Goal: Task Accomplishment & Management: Use online tool/utility

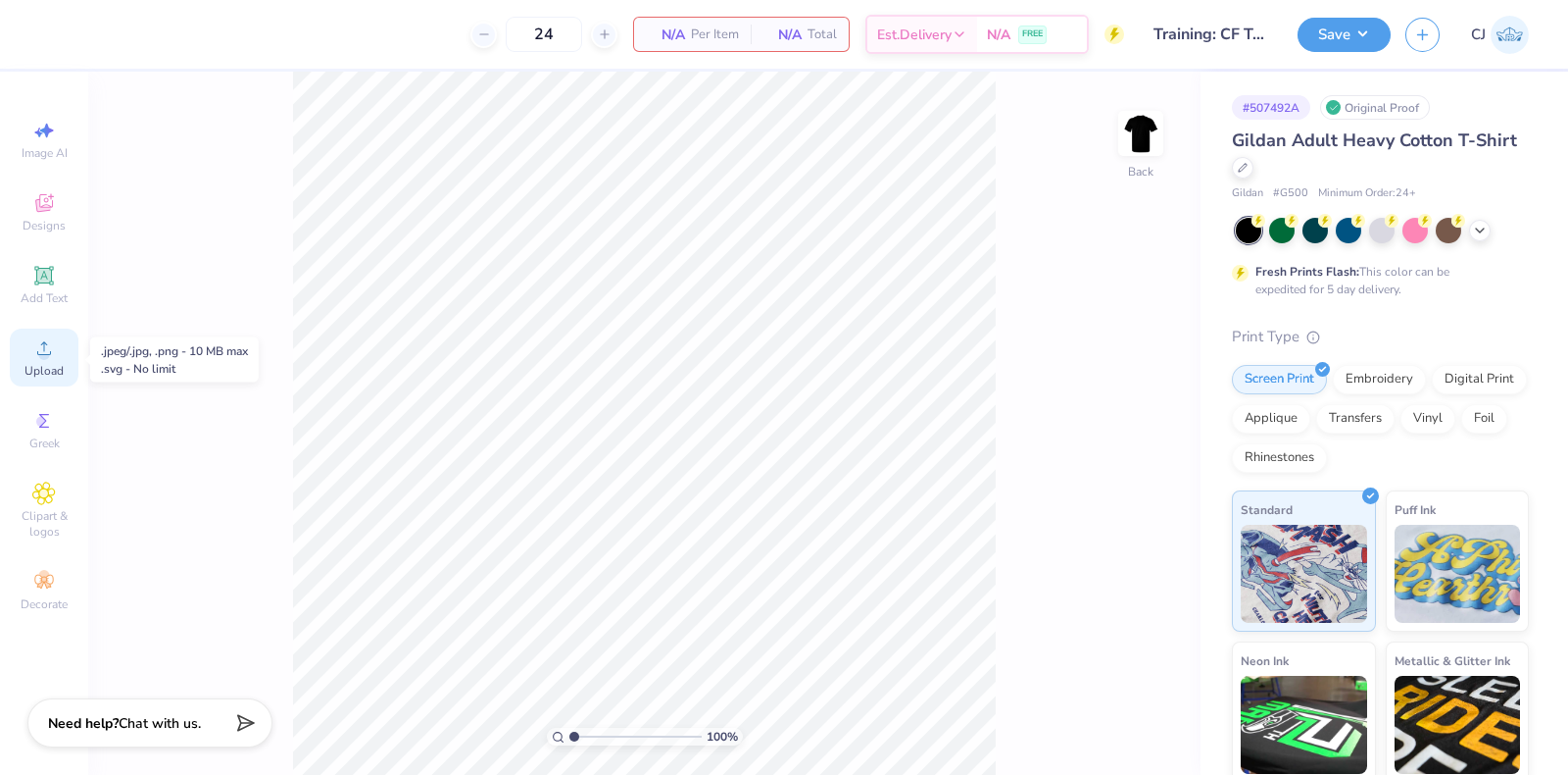
click at [43, 368] on span "Upload" at bounding box center [44, 370] width 39 height 16
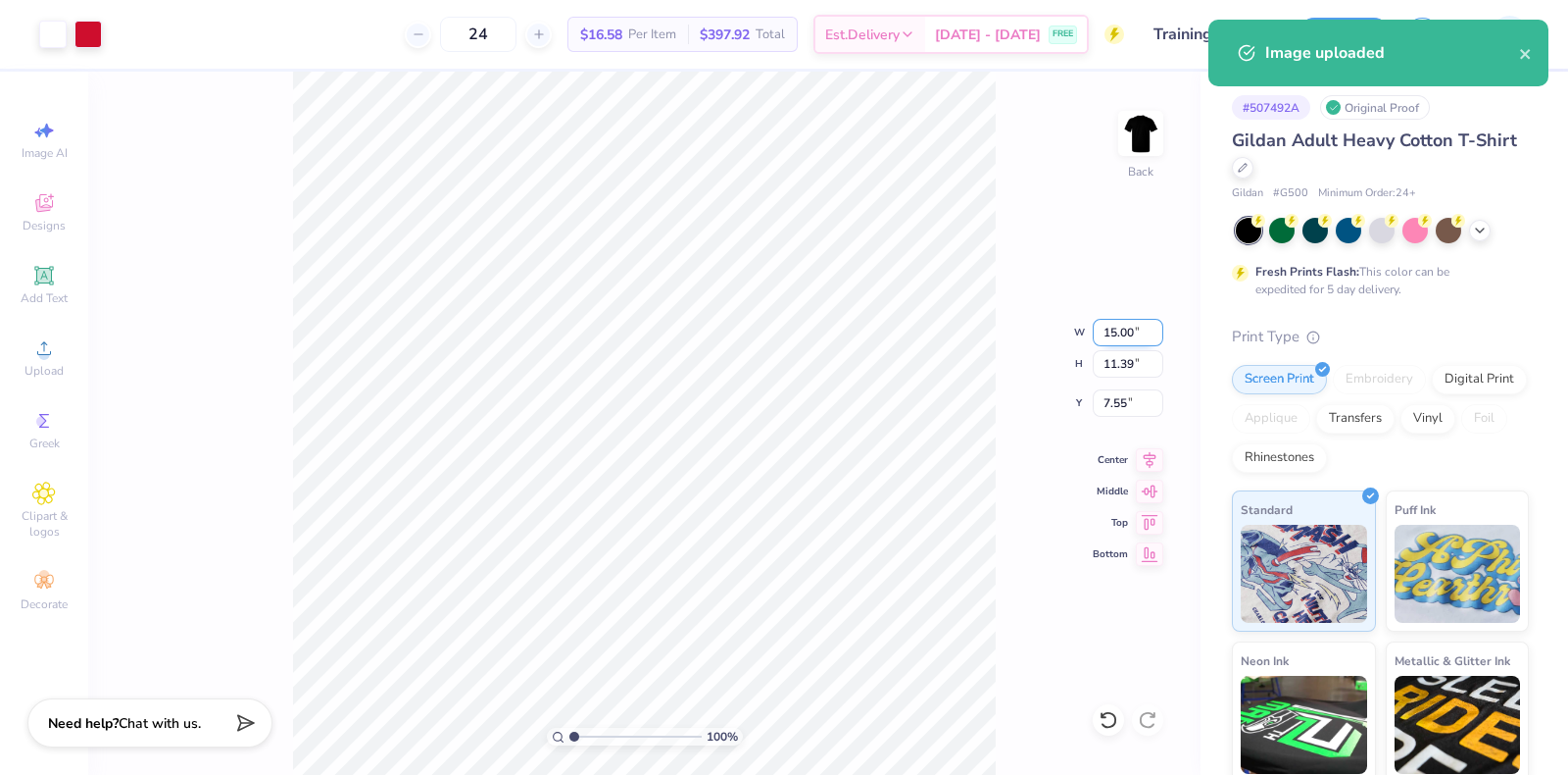
click at [1125, 336] on input "15.00" at bounding box center [1128, 332] width 71 height 28
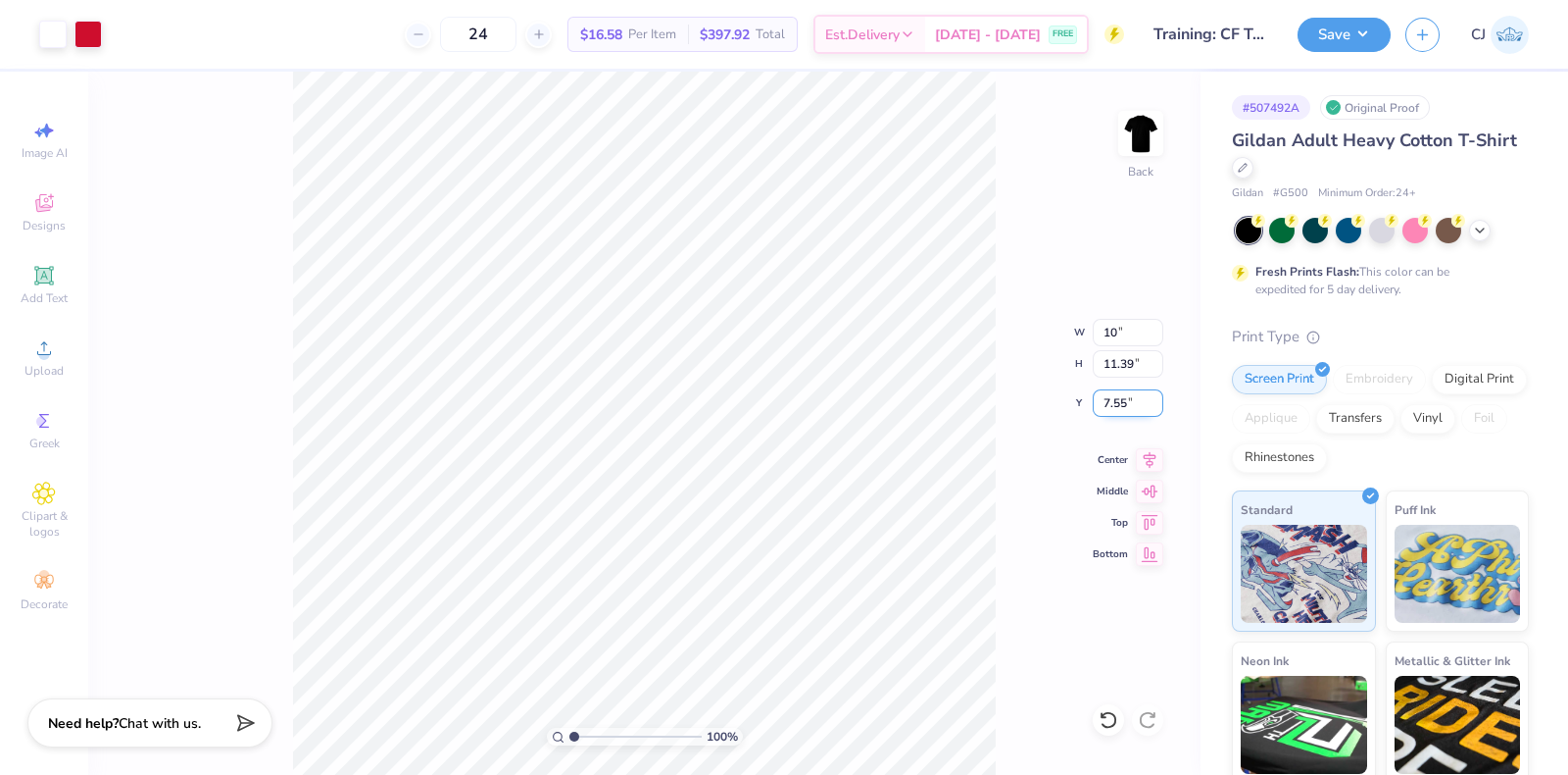
type input "10.00"
type input "7.59"
click at [1118, 401] on input "9.45" at bounding box center [1128, 403] width 71 height 28
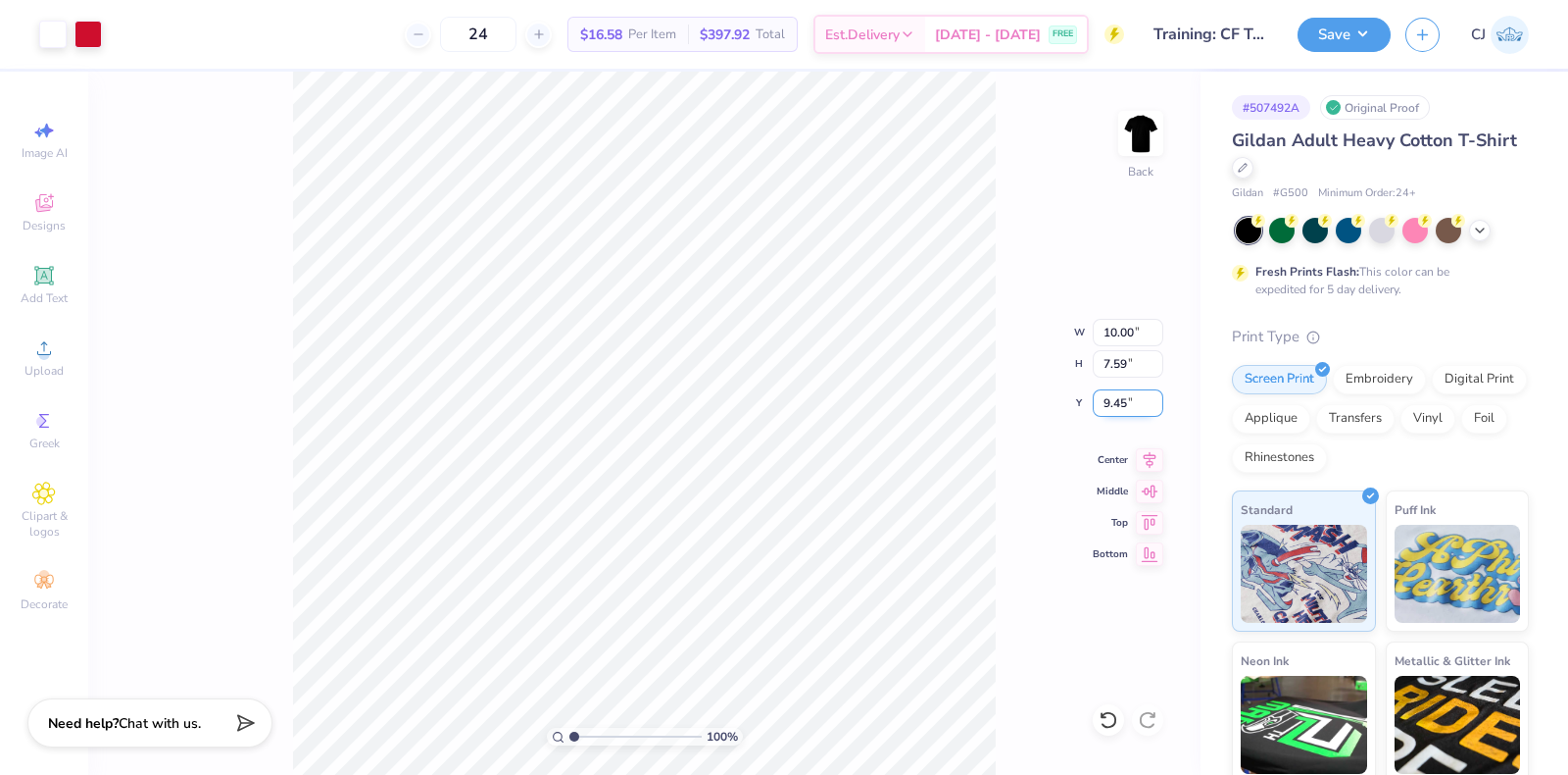
click at [1118, 401] on input "9.45" at bounding box center [1128, 403] width 71 height 28
type input "3.00"
click at [1161, 457] on icon at bounding box center [1150, 457] width 27 height 24
click at [1360, 24] on button "Save" at bounding box center [1344, 31] width 93 height 34
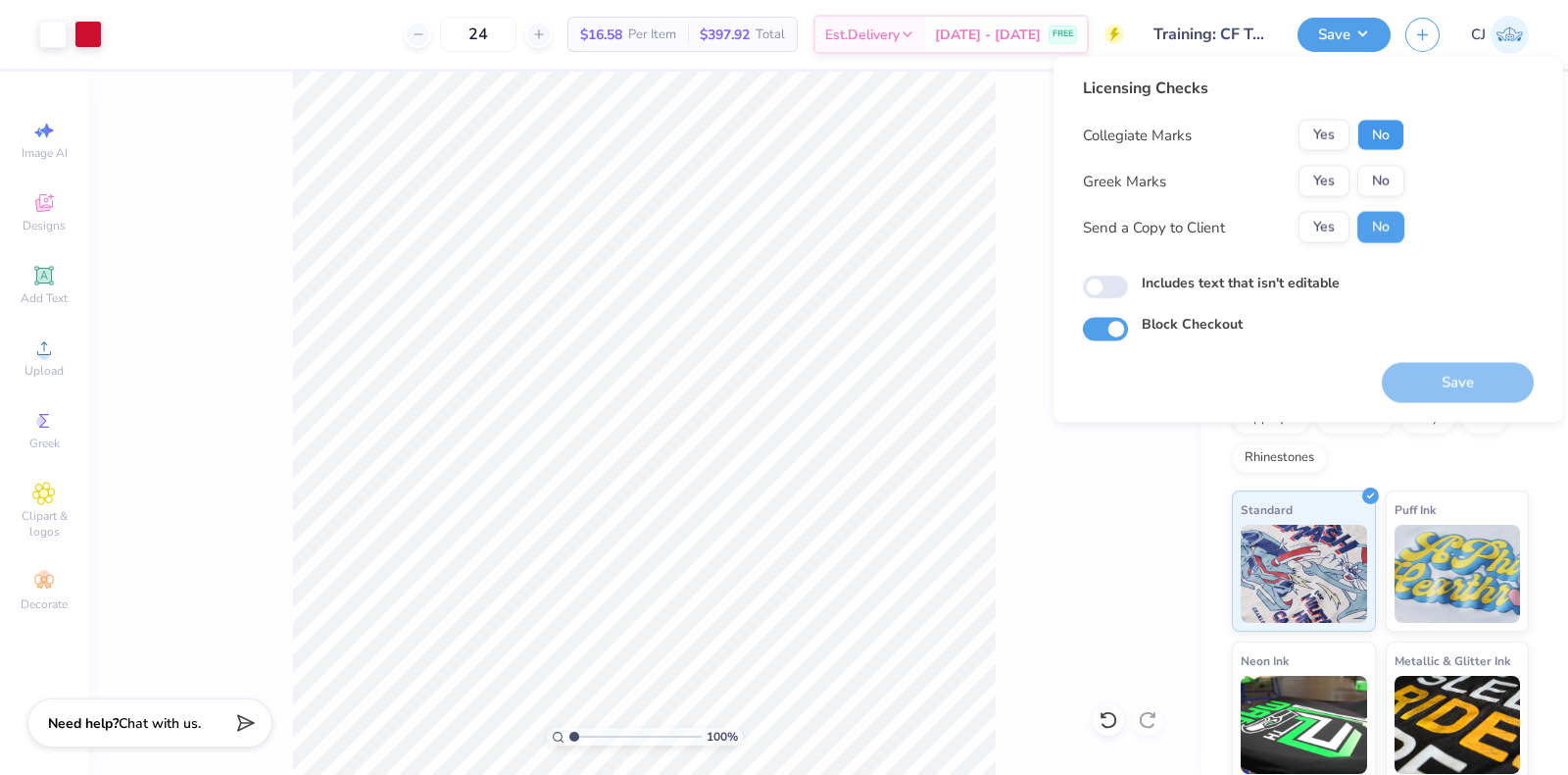
click at [1385, 138] on button "No" at bounding box center [1381, 136] width 47 height 31
click at [1390, 183] on button "No" at bounding box center [1381, 182] width 47 height 31
click at [1117, 286] on input "Includes text that isn't editable" at bounding box center [1106, 288] width 45 height 24
checkbox input "true"
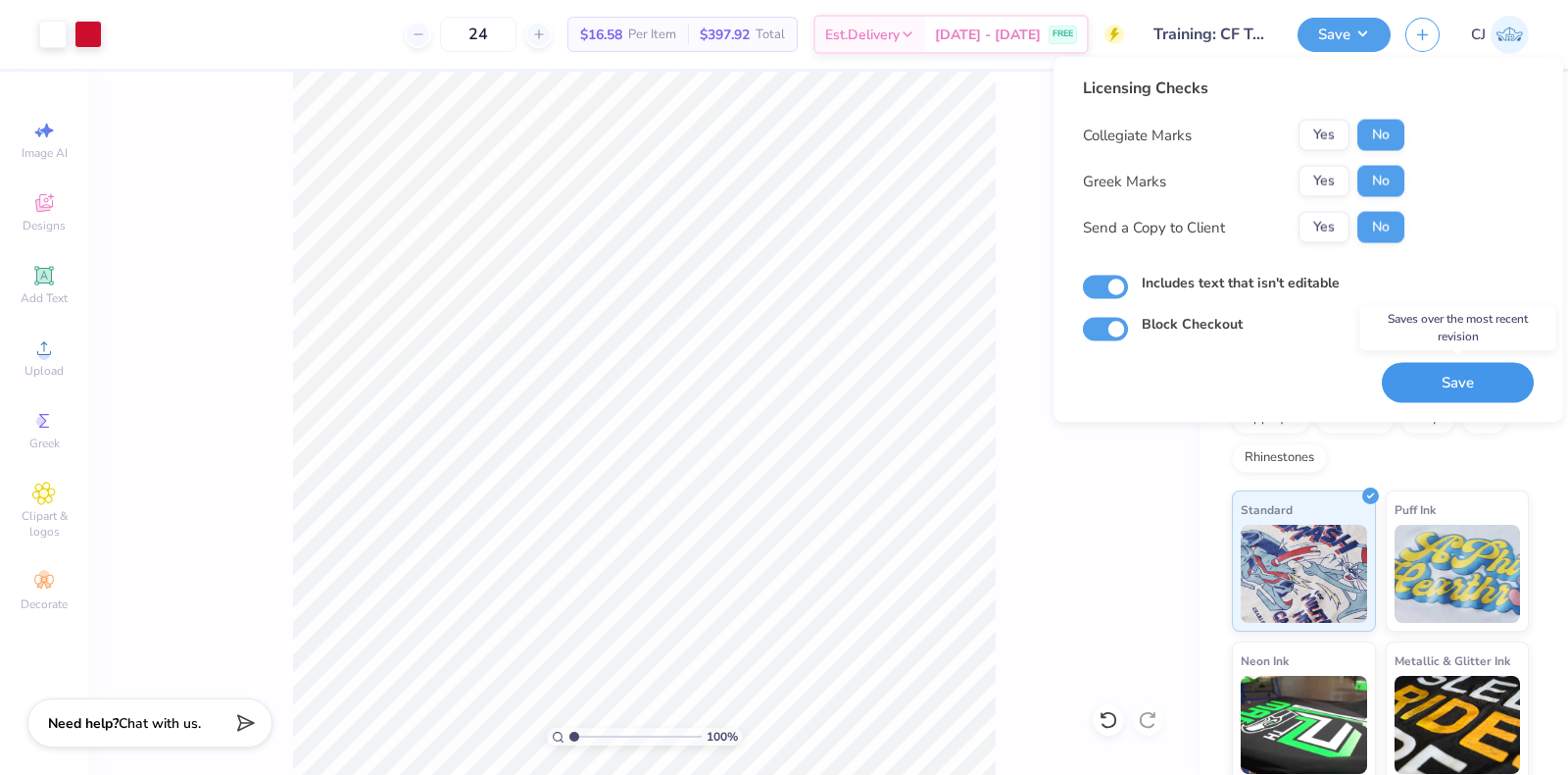
click at [1490, 385] on button "Save" at bounding box center [1458, 382] width 152 height 40
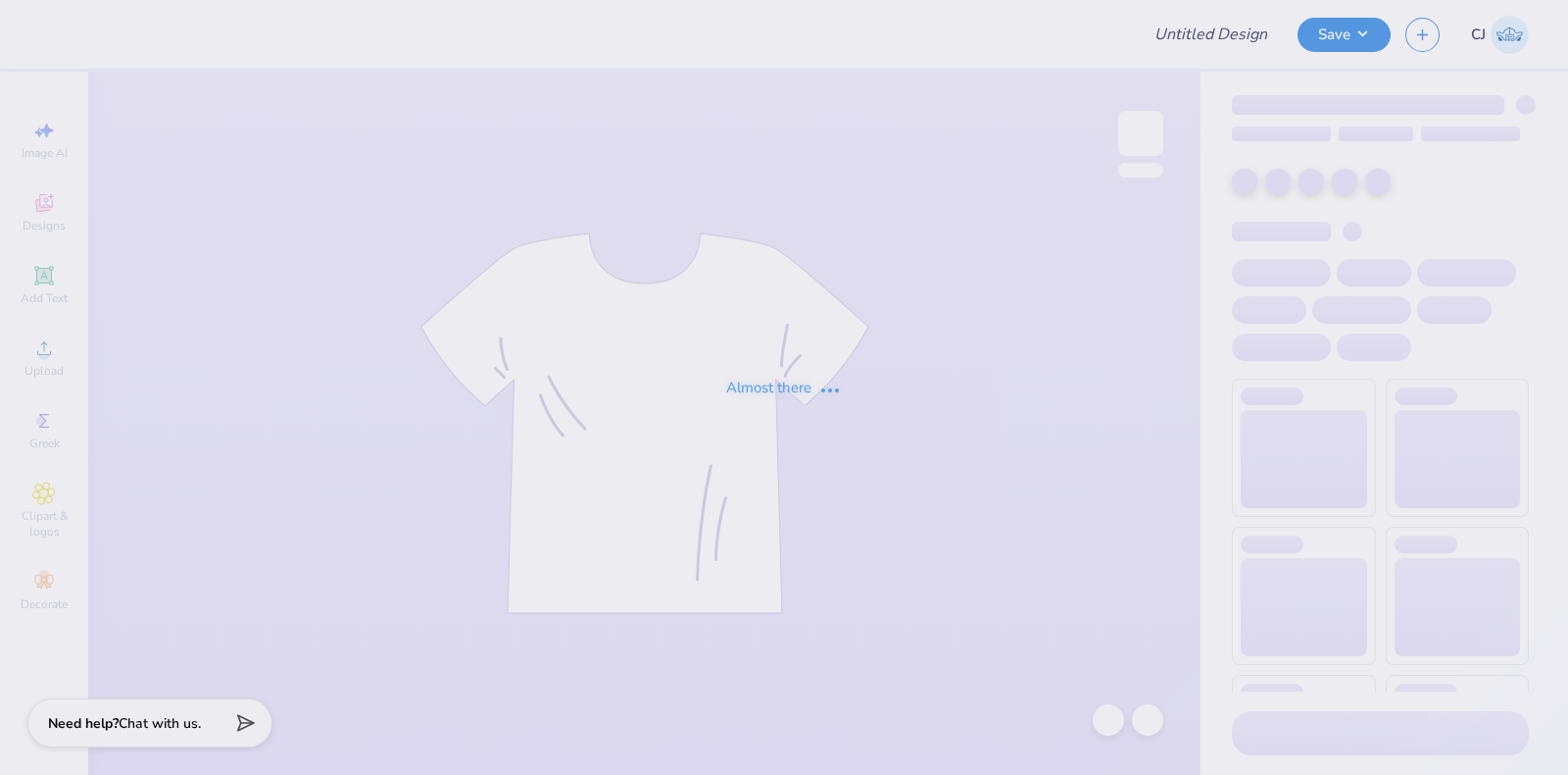
type input "Training: CF Training - Activities 6"
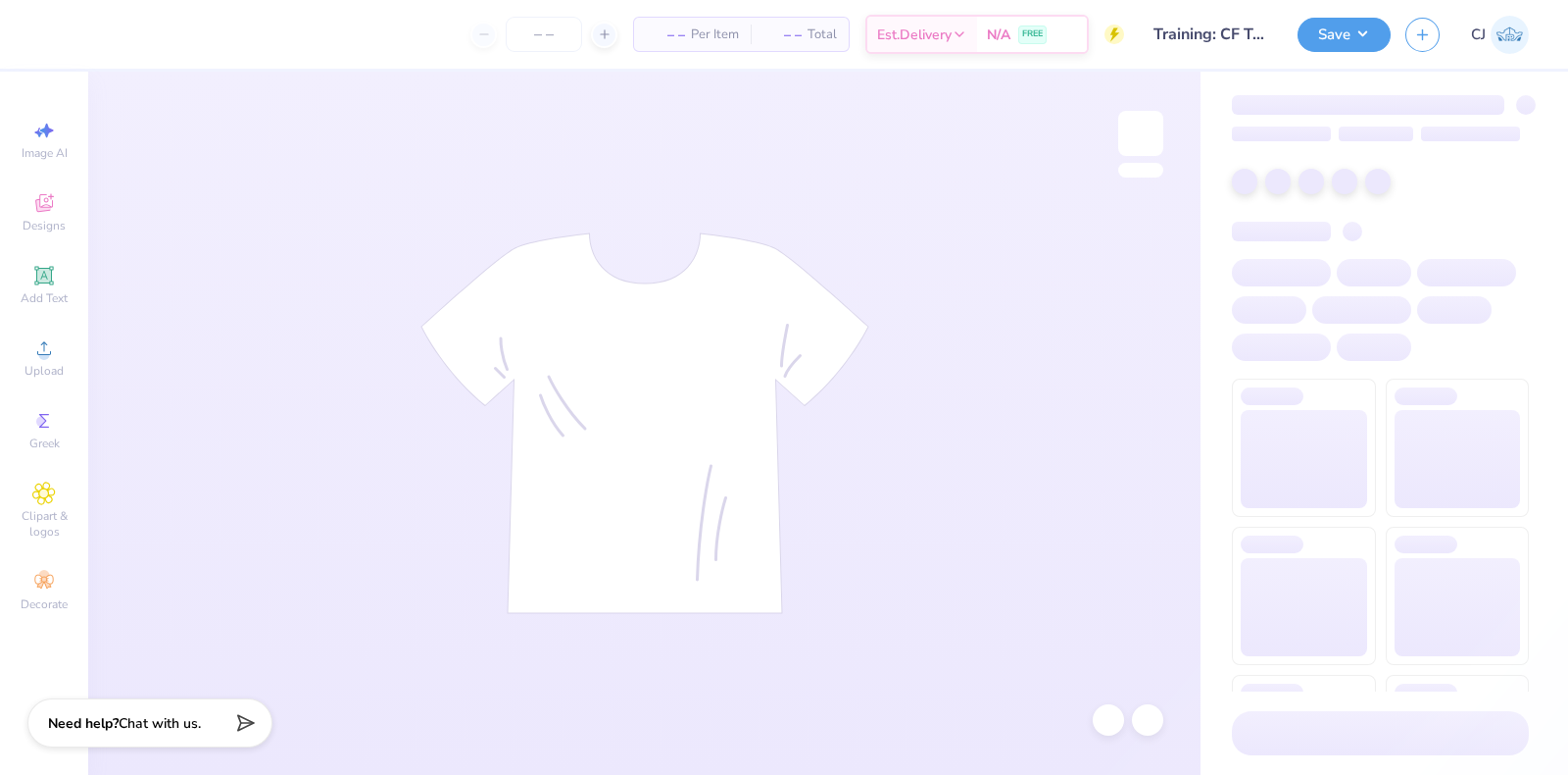
type input "24"
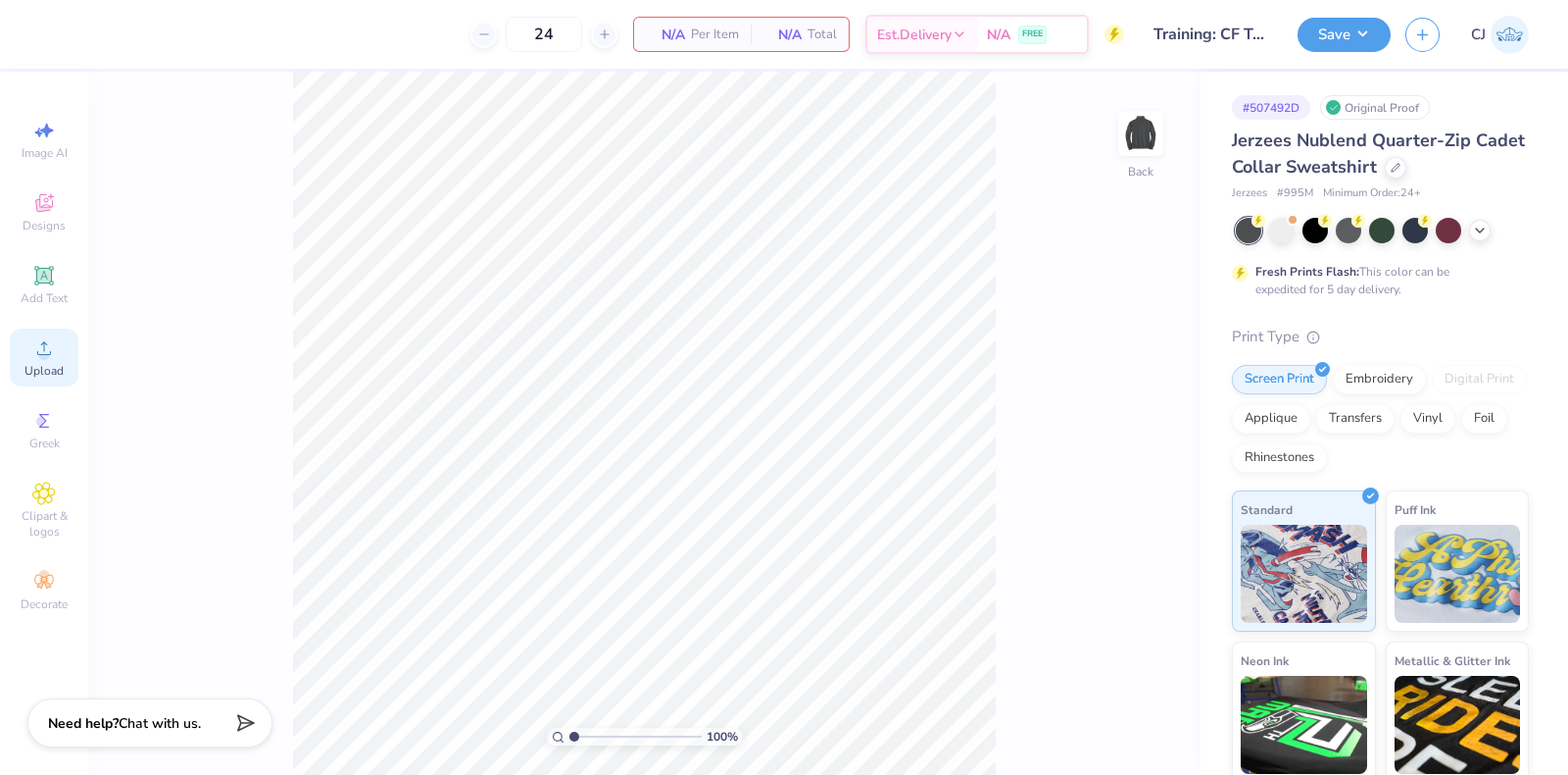
click at [59, 356] on div "Upload" at bounding box center [44, 357] width 69 height 58
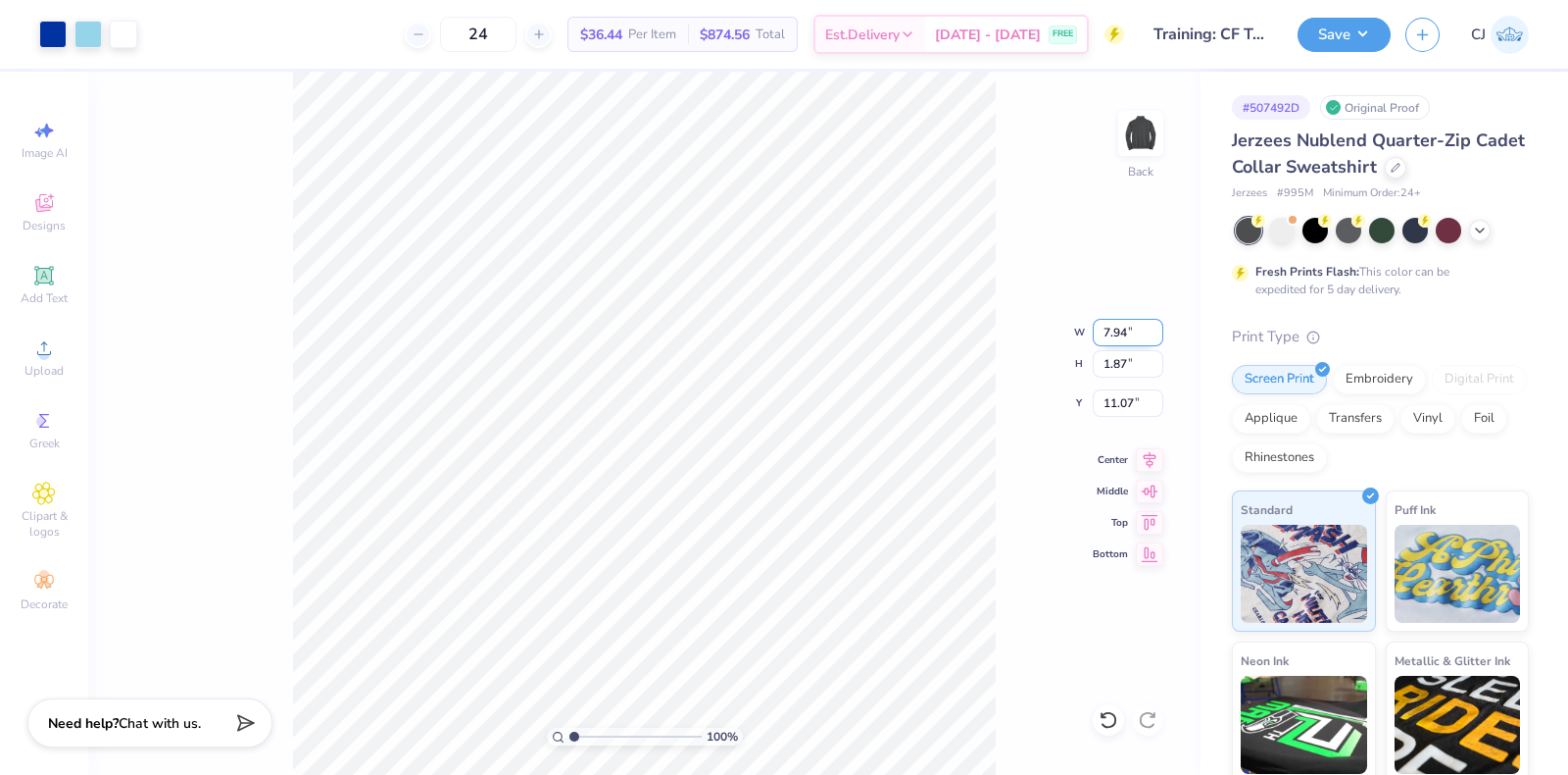
click at [1121, 333] on input "7.94" at bounding box center [1128, 332] width 71 height 28
type input "3.50"
type input "0.82"
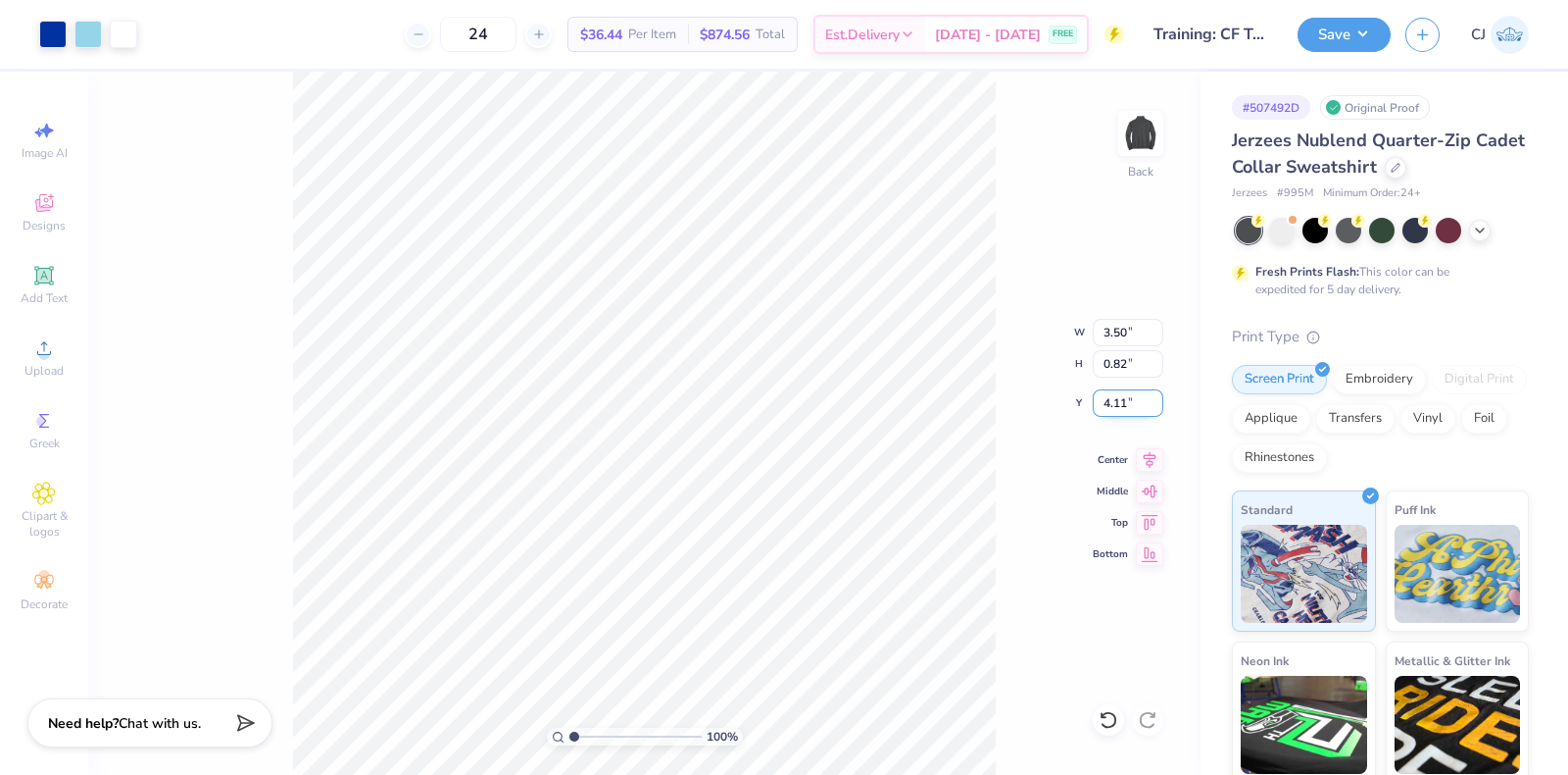
click at [1122, 395] on input "4.11" at bounding box center [1128, 403] width 71 height 28
type input "3.00"
click at [1151, 463] on icon at bounding box center [1150, 457] width 27 height 24
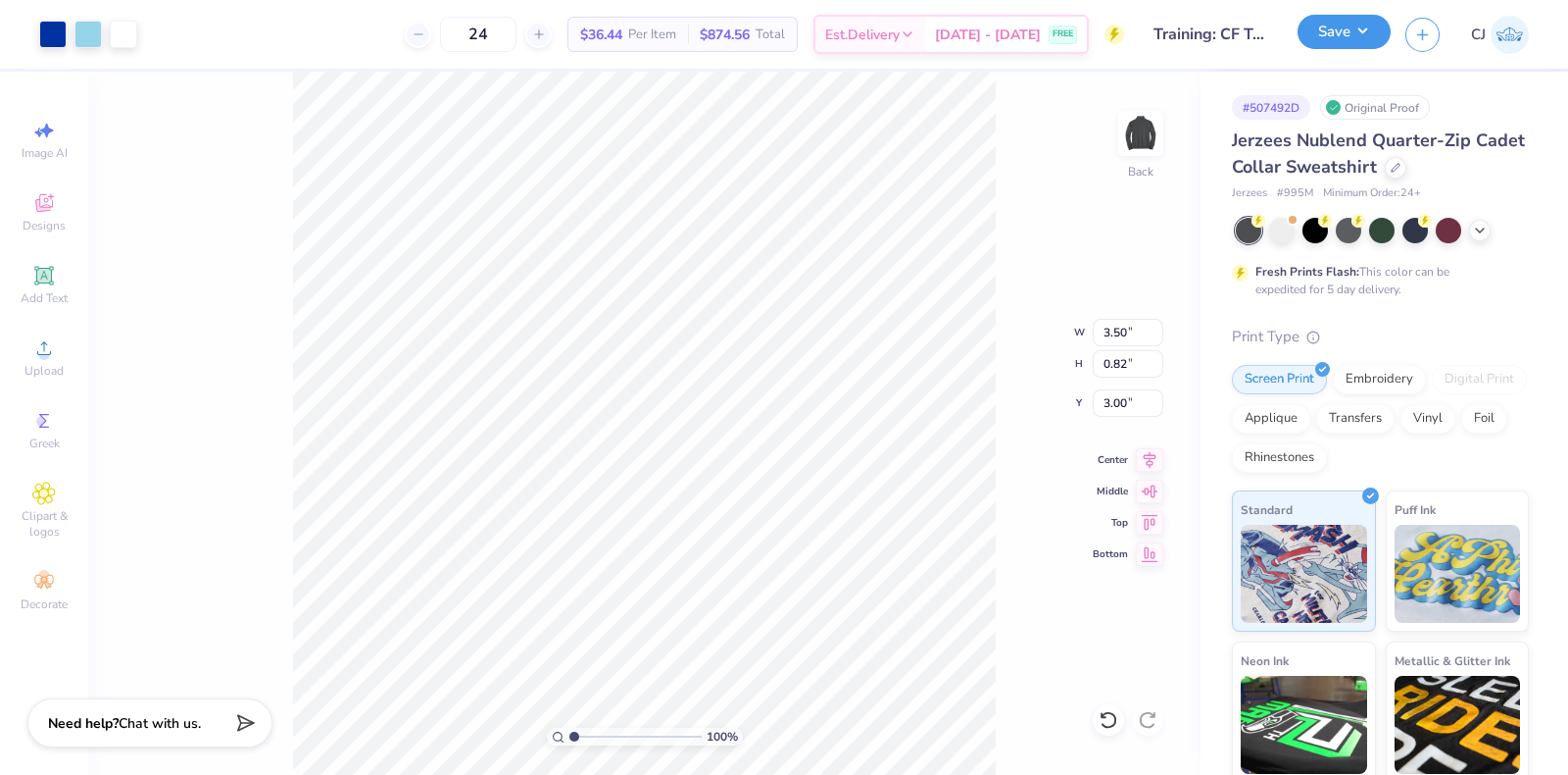
click at [1363, 38] on button "Save" at bounding box center [1344, 31] width 93 height 34
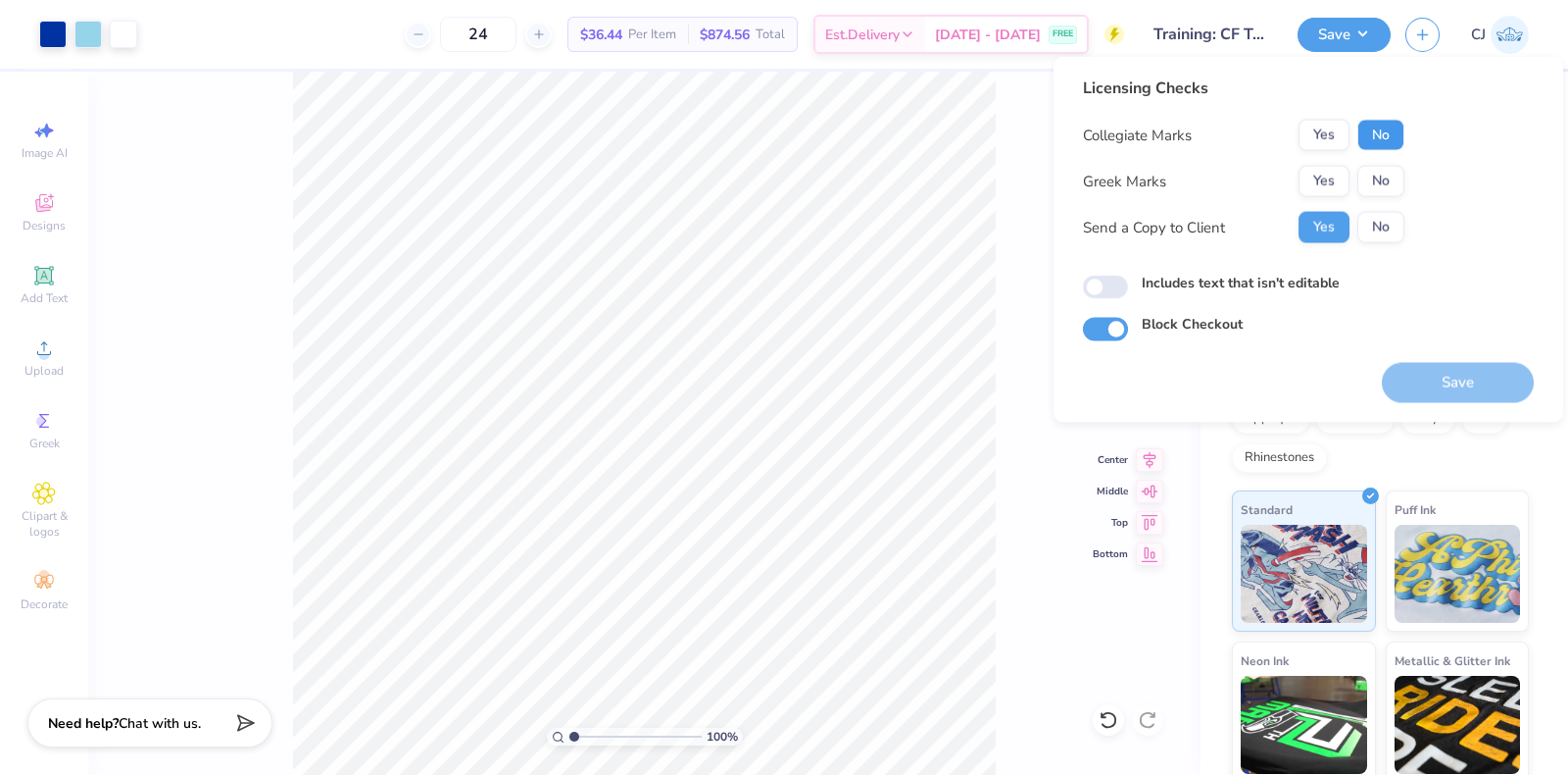
click at [1381, 140] on button "No" at bounding box center [1381, 136] width 47 height 31
click at [1379, 173] on button "No" at bounding box center [1381, 182] width 47 height 31
click at [1383, 224] on button "No" at bounding box center [1381, 228] width 47 height 31
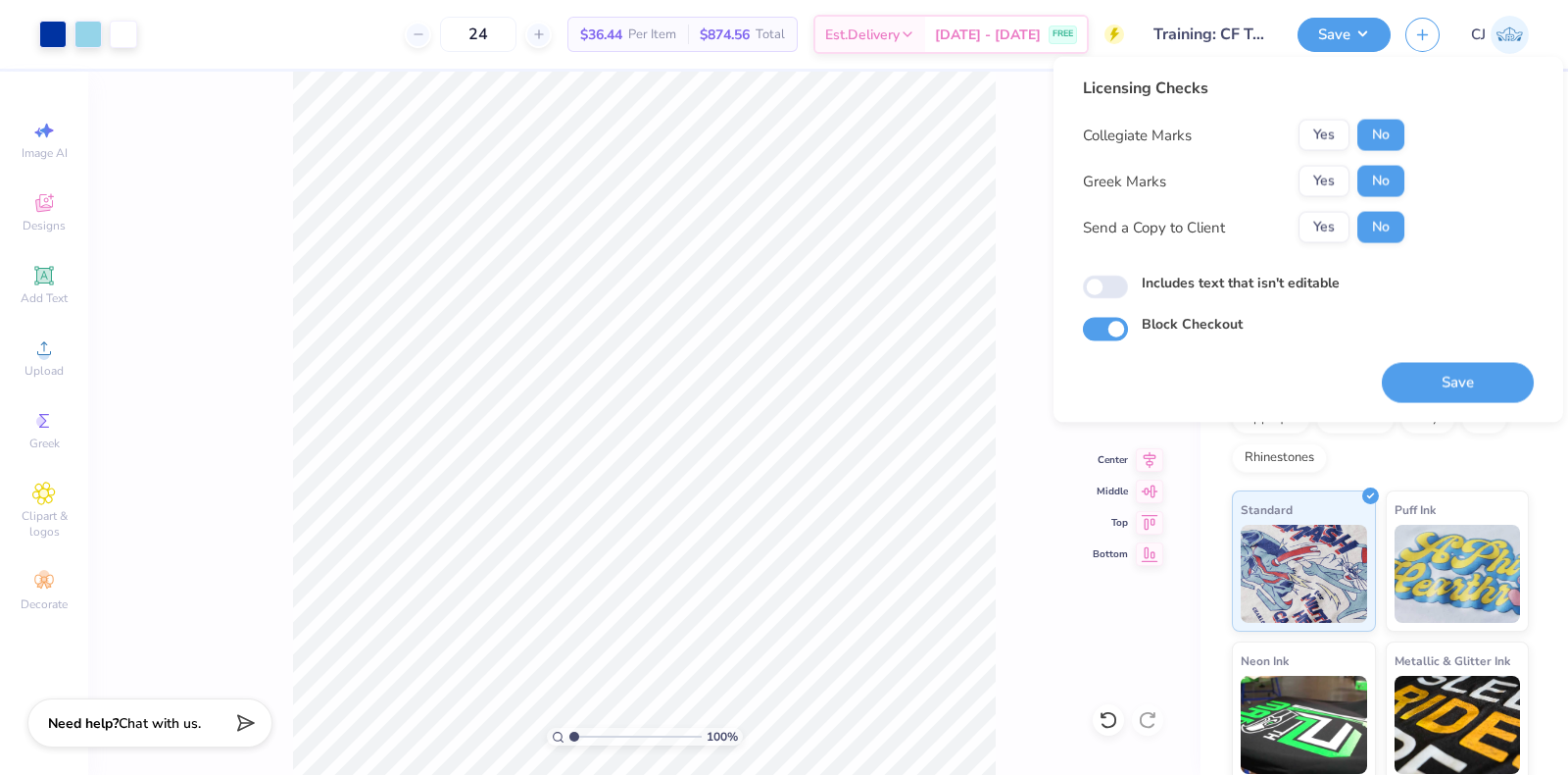
click at [1111, 296] on div "Licensing Checks Collegiate Marks Yes No Greek Marks Yes No Send a Copy to Clie…" at bounding box center [1308, 209] width 451 height 265
click at [1102, 282] on input "Includes text that isn't editable" at bounding box center [1106, 288] width 45 height 24
checkbox input "true"
click at [1445, 396] on button "Save" at bounding box center [1458, 382] width 152 height 40
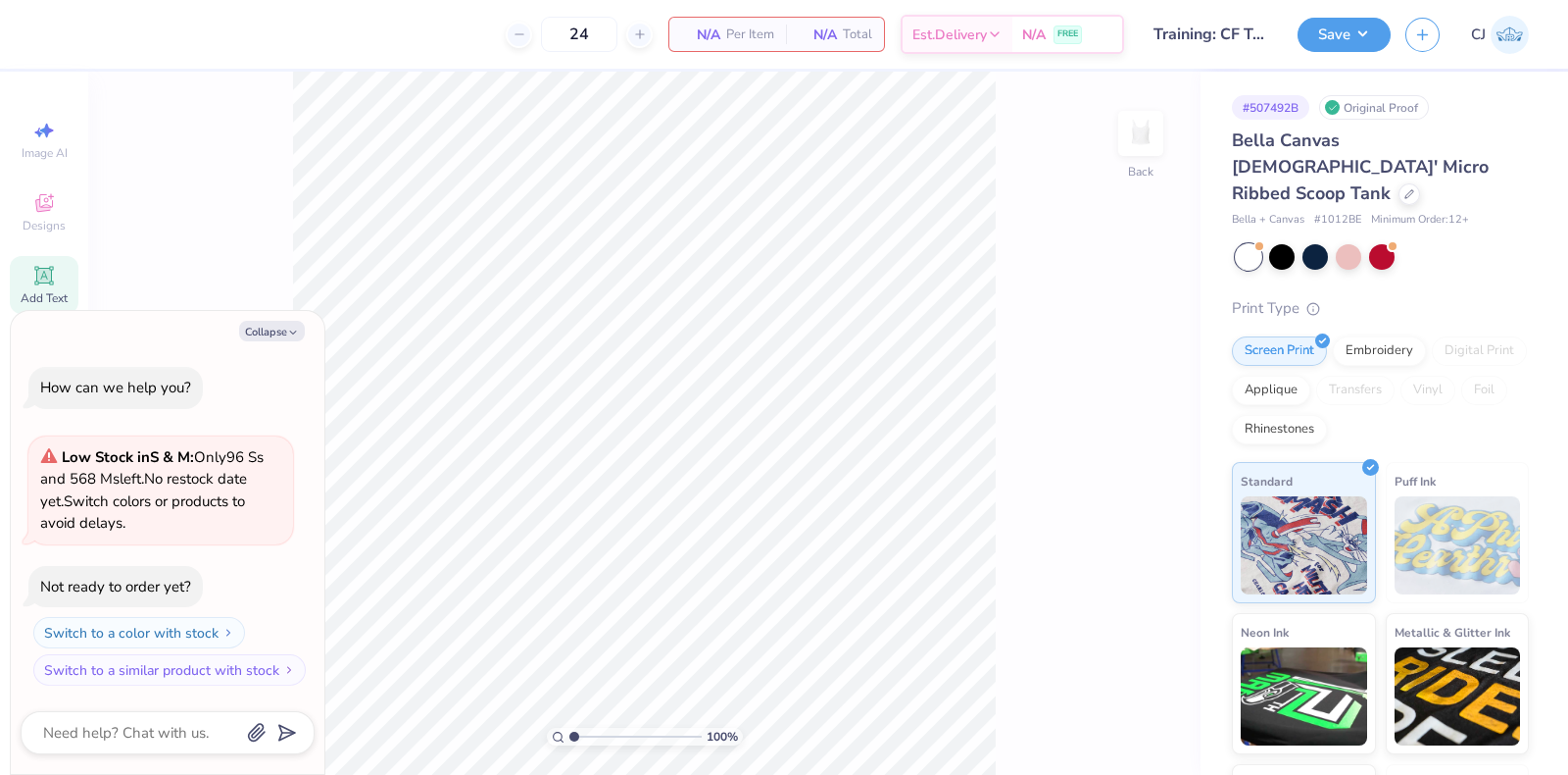
click at [49, 291] on span "Add Text" at bounding box center [44, 298] width 47 height 16
click at [283, 329] on button "Collapse" at bounding box center [272, 330] width 66 height 21
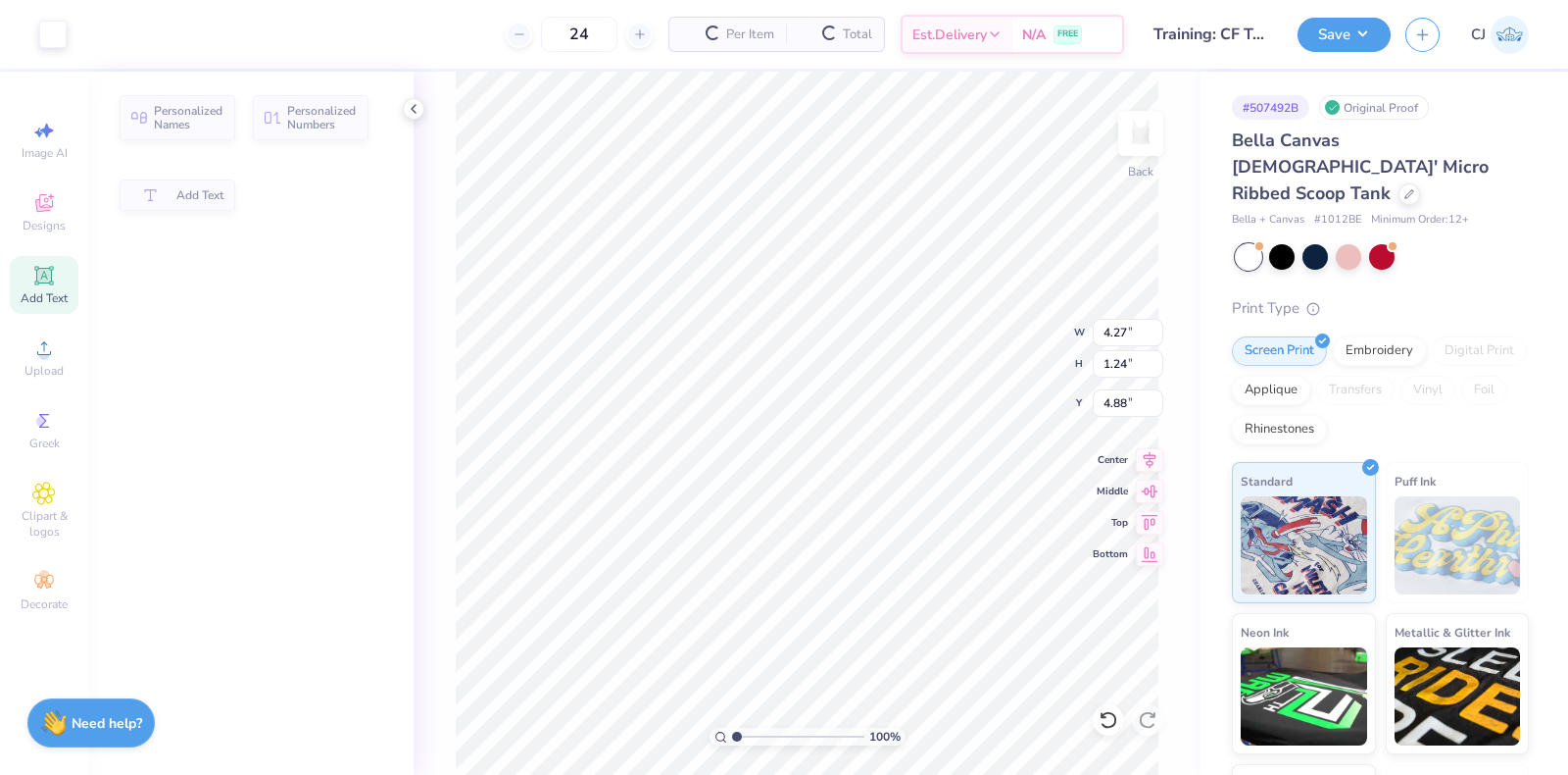
type textarea "x"
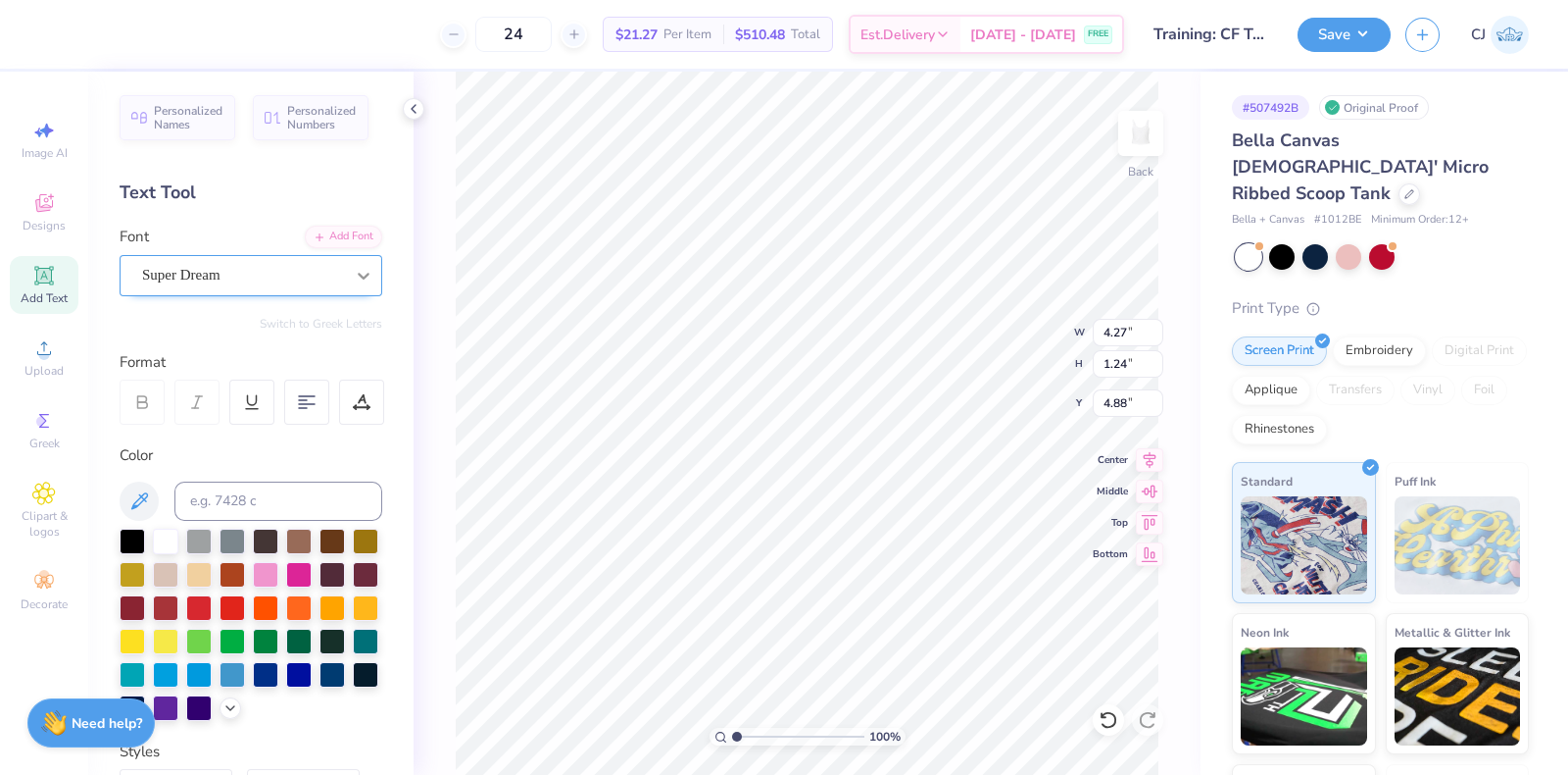
click at [353, 272] on icon at bounding box center [363, 276] width 20 height 20
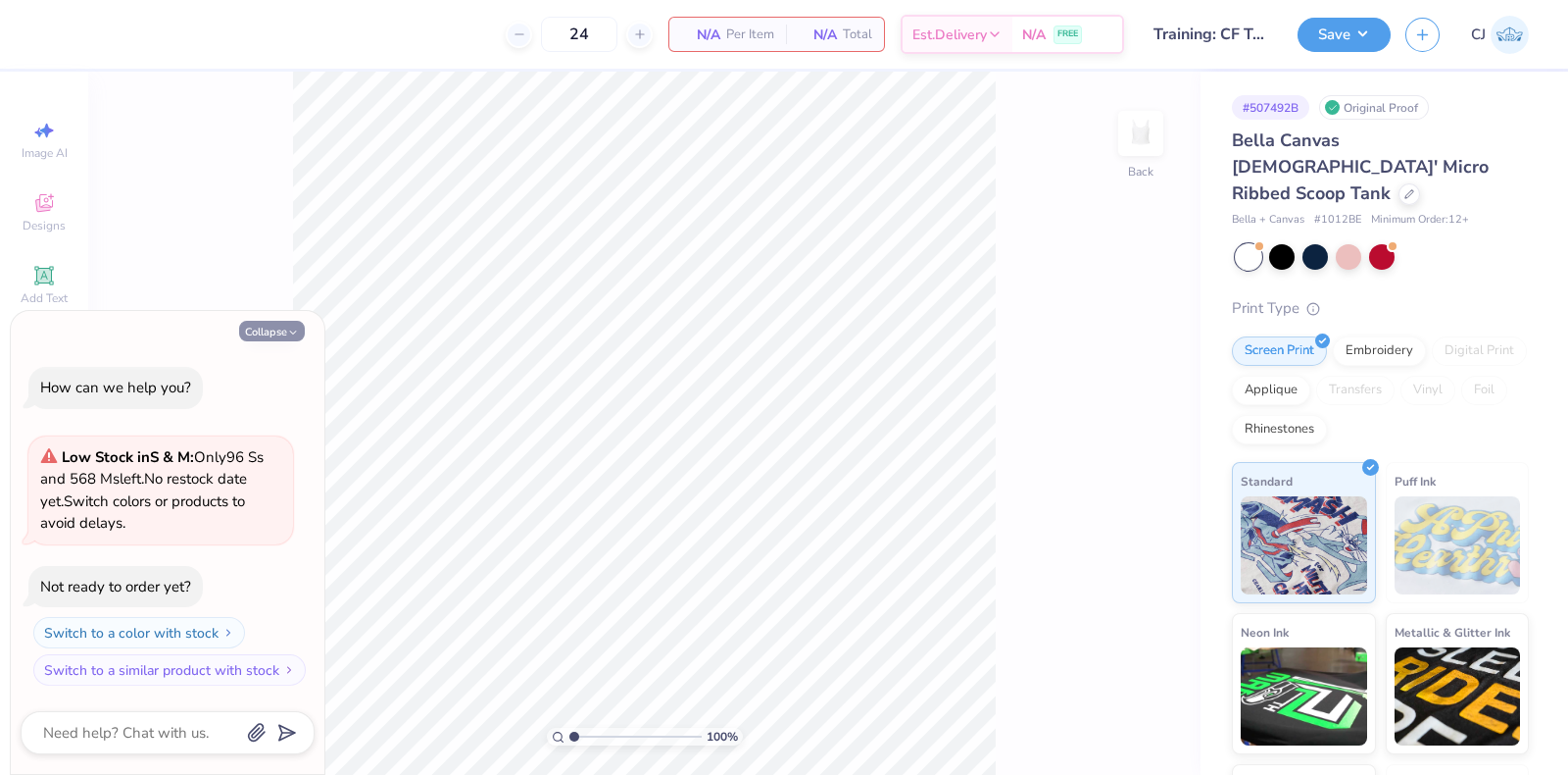
click at [253, 322] on button "Collapse" at bounding box center [272, 330] width 66 height 21
type textarea "x"
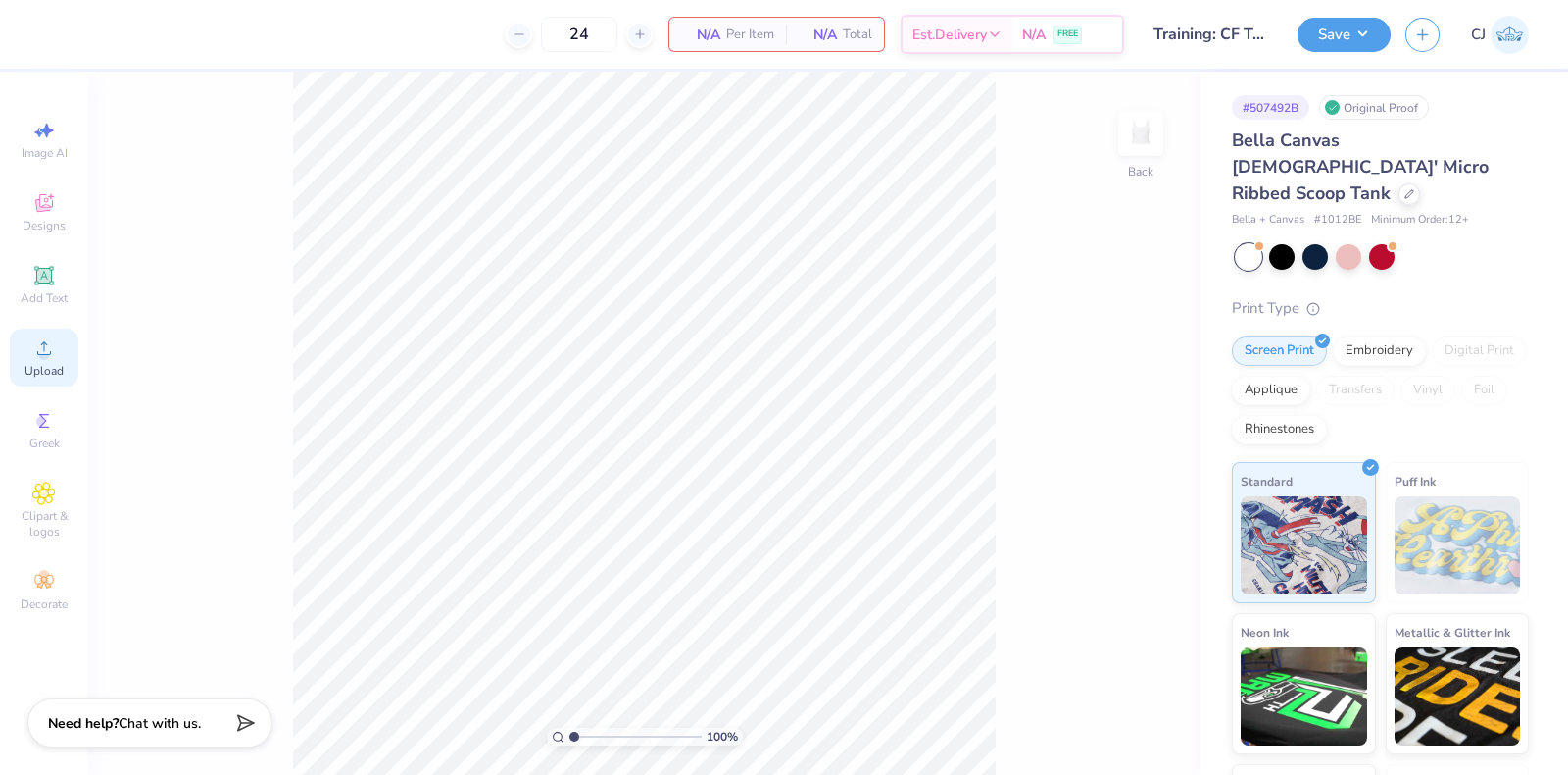
click at [59, 360] on div "Upload" at bounding box center [44, 357] width 69 height 58
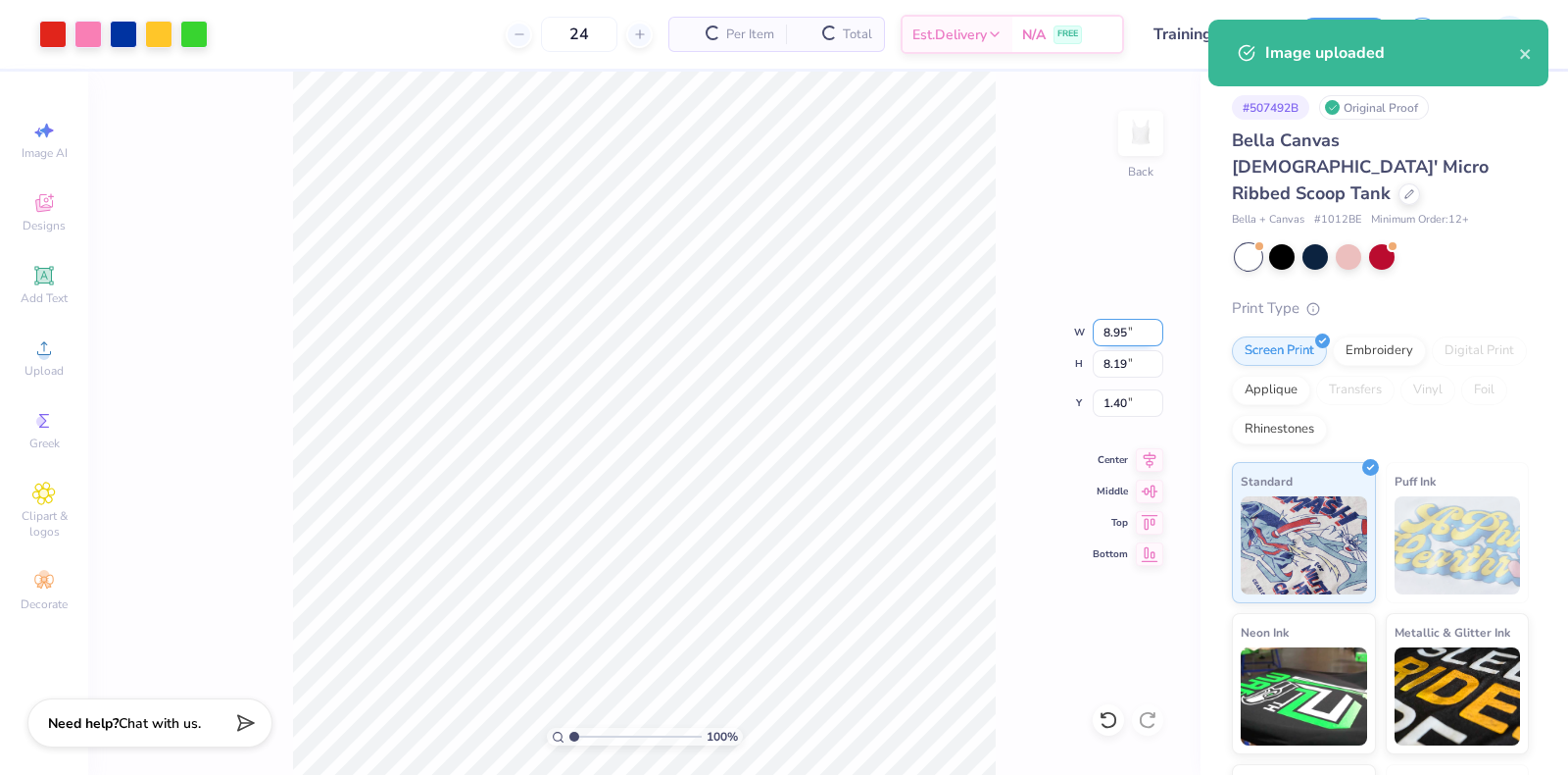
click at [1108, 335] on input "8.95" at bounding box center [1128, 332] width 71 height 28
click at [1114, 399] on input "1.40" at bounding box center [1128, 403] width 71 height 28
type input "7.00"
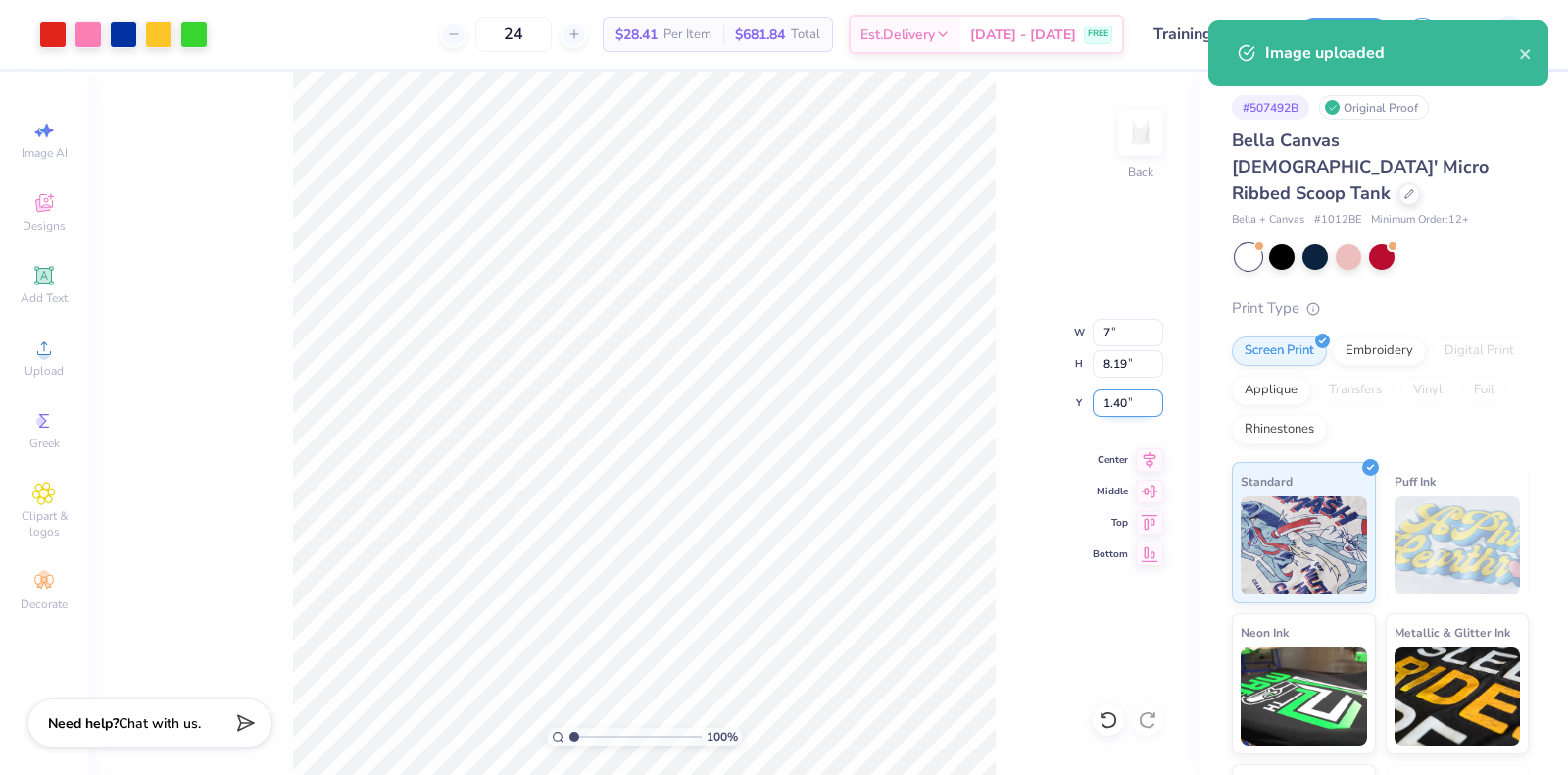
type input "6.41"
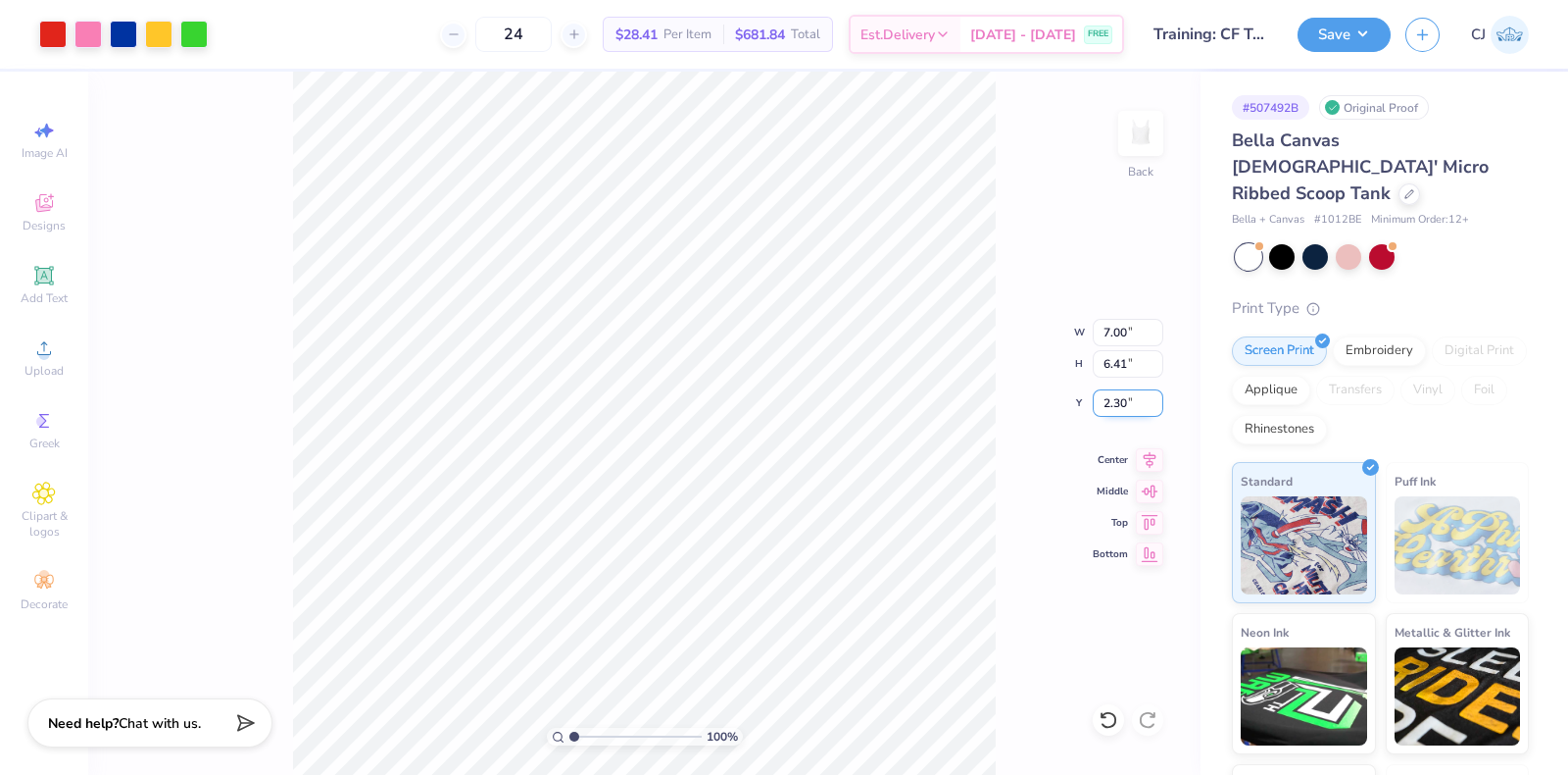
click at [1121, 402] on input "2.30" at bounding box center [1128, 403] width 71 height 28
click at [1122, 402] on input "2.30" at bounding box center [1128, 403] width 71 height 28
click at [1127, 404] on input "2.00" at bounding box center [1128, 403] width 71 height 28
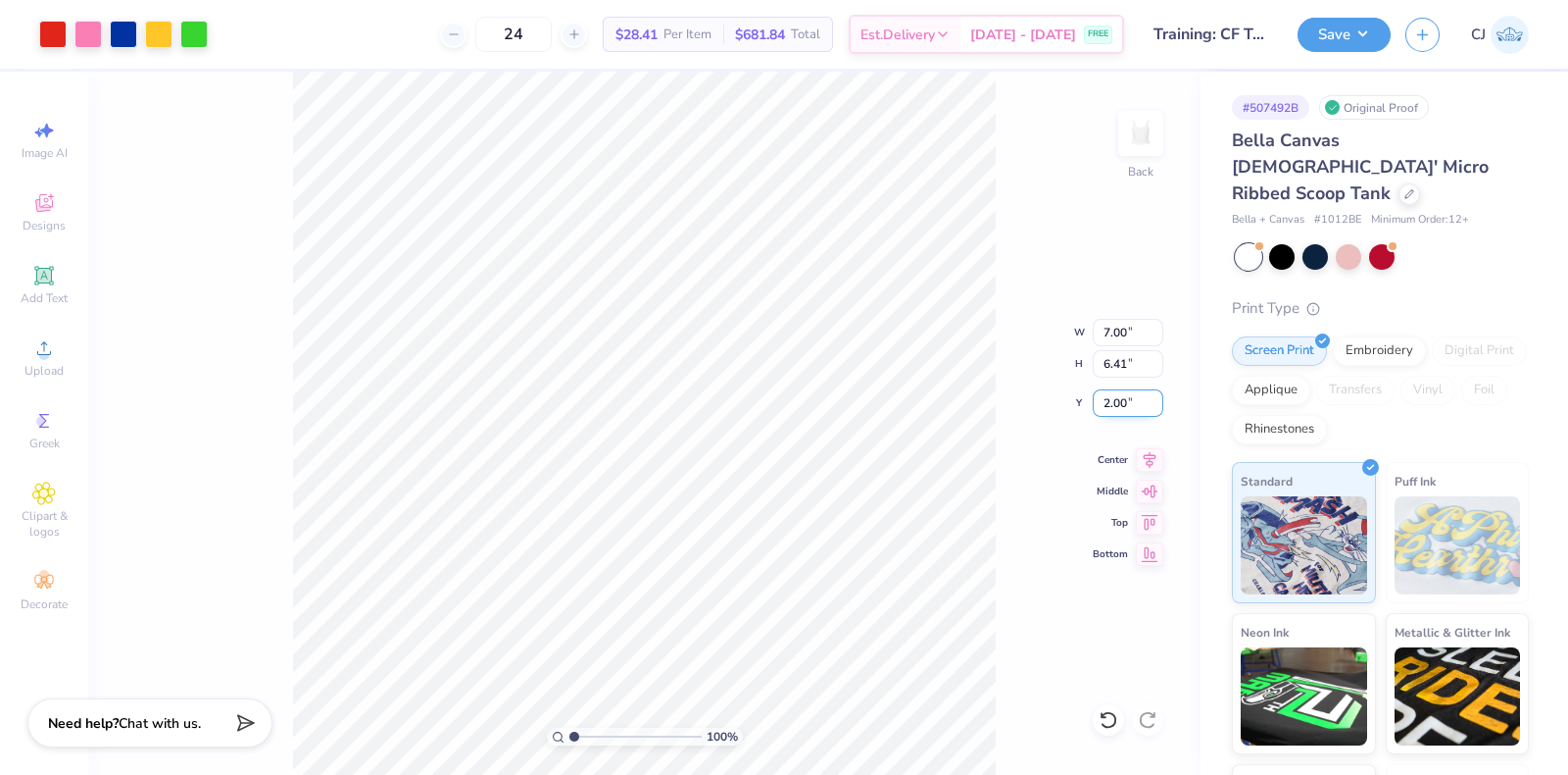
click at [1127, 404] on input "2.00" at bounding box center [1128, 403] width 71 height 28
type input "1.00"
click at [1134, 360] on input "6.41" at bounding box center [1128, 363] width 71 height 28
click at [1123, 408] on input "1.00" at bounding box center [1128, 403] width 71 height 28
click at [1152, 458] on icon at bounding box center [1150, 457] width 13 height 17
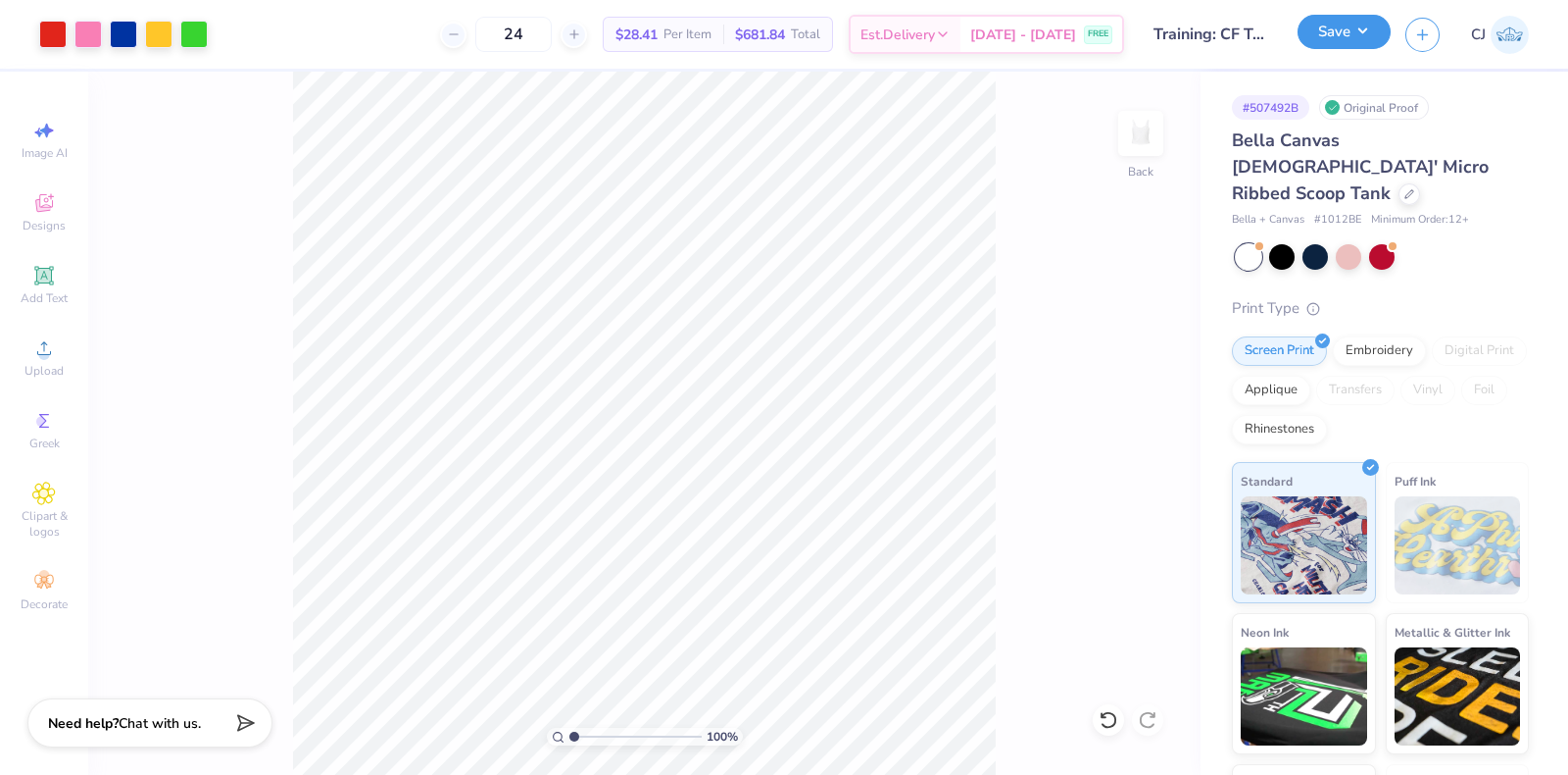
click at [1362, 30] on button "Save" at bounding box center [1344, 31] width 93 height 34
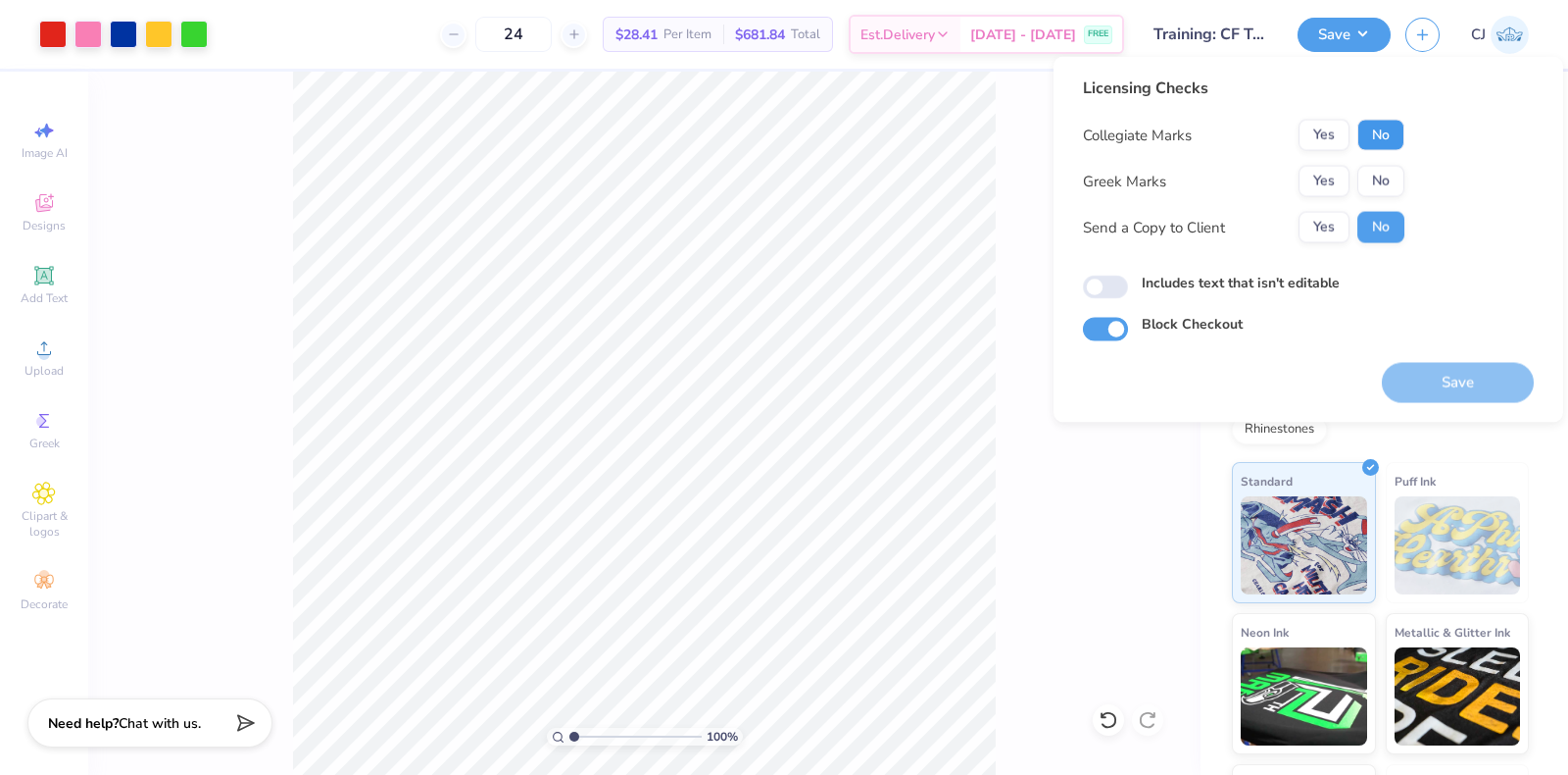
click at [1388, 129] on button "No" at bounding box center [1381, 136] width 47 height 31
click at [1390, 181] on button "No" at bounding box center [1381, 182] width 47 height 31
click at [1122, 291] on input "Includes text that isn't editable" at bounding box center [1106, 288] width 45 height 24
checkbox input "true"
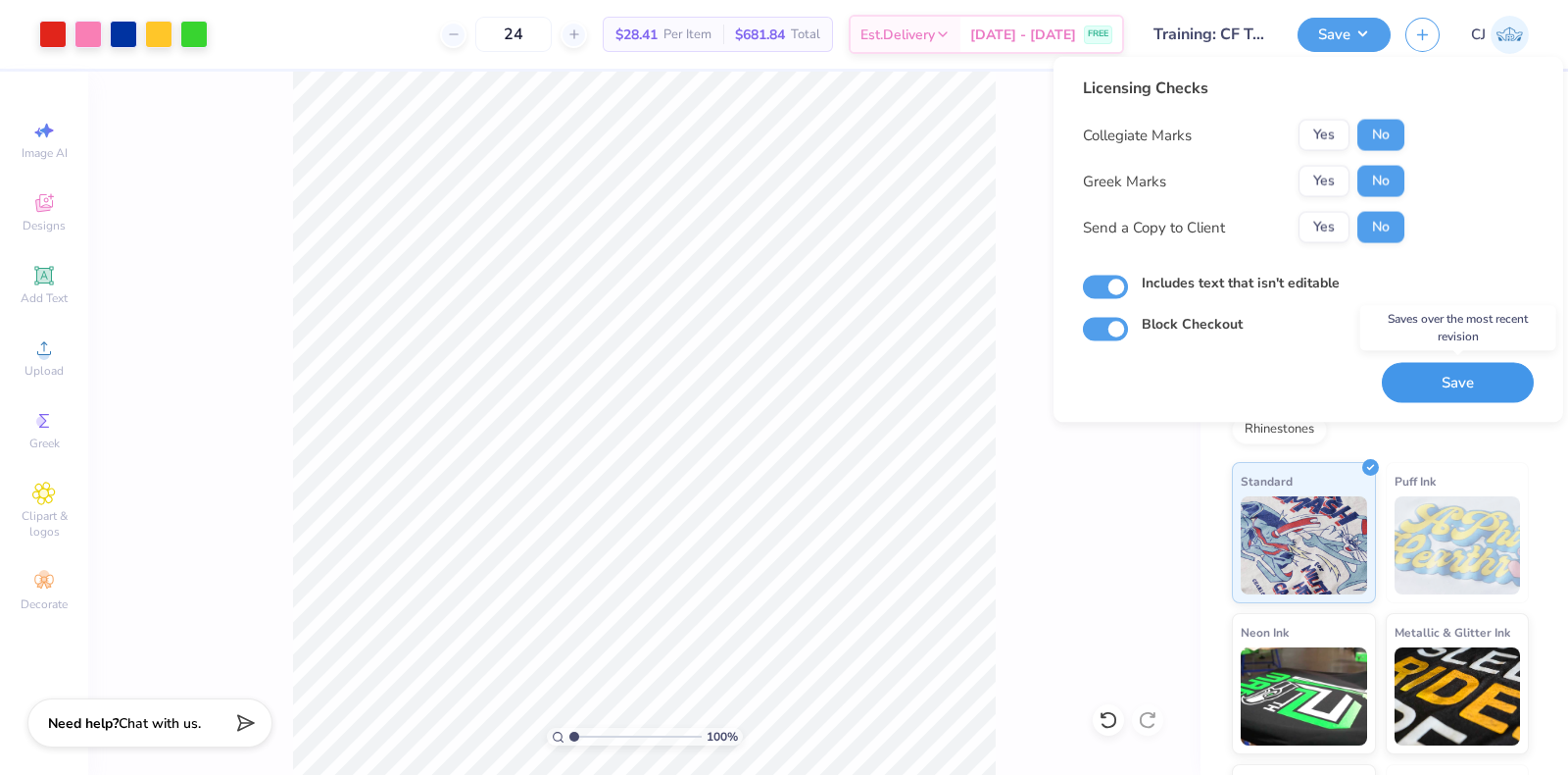
click at [1466, 390] on button "Save" at bounding box center [1458, 382] width 152 height 40
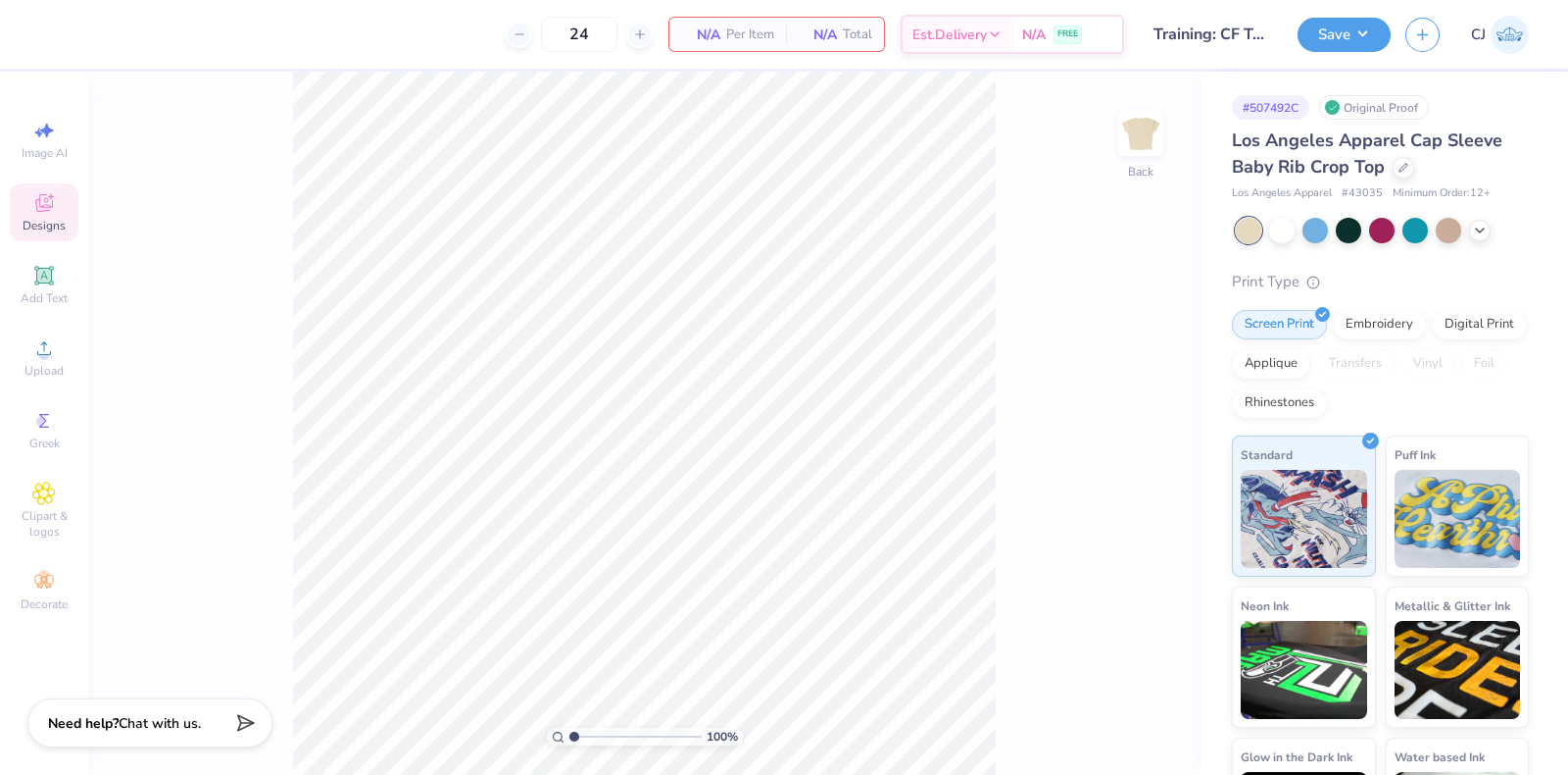
click at [28, 210] on div "Designs" at bounding box center [44, 212] width 69 height 58
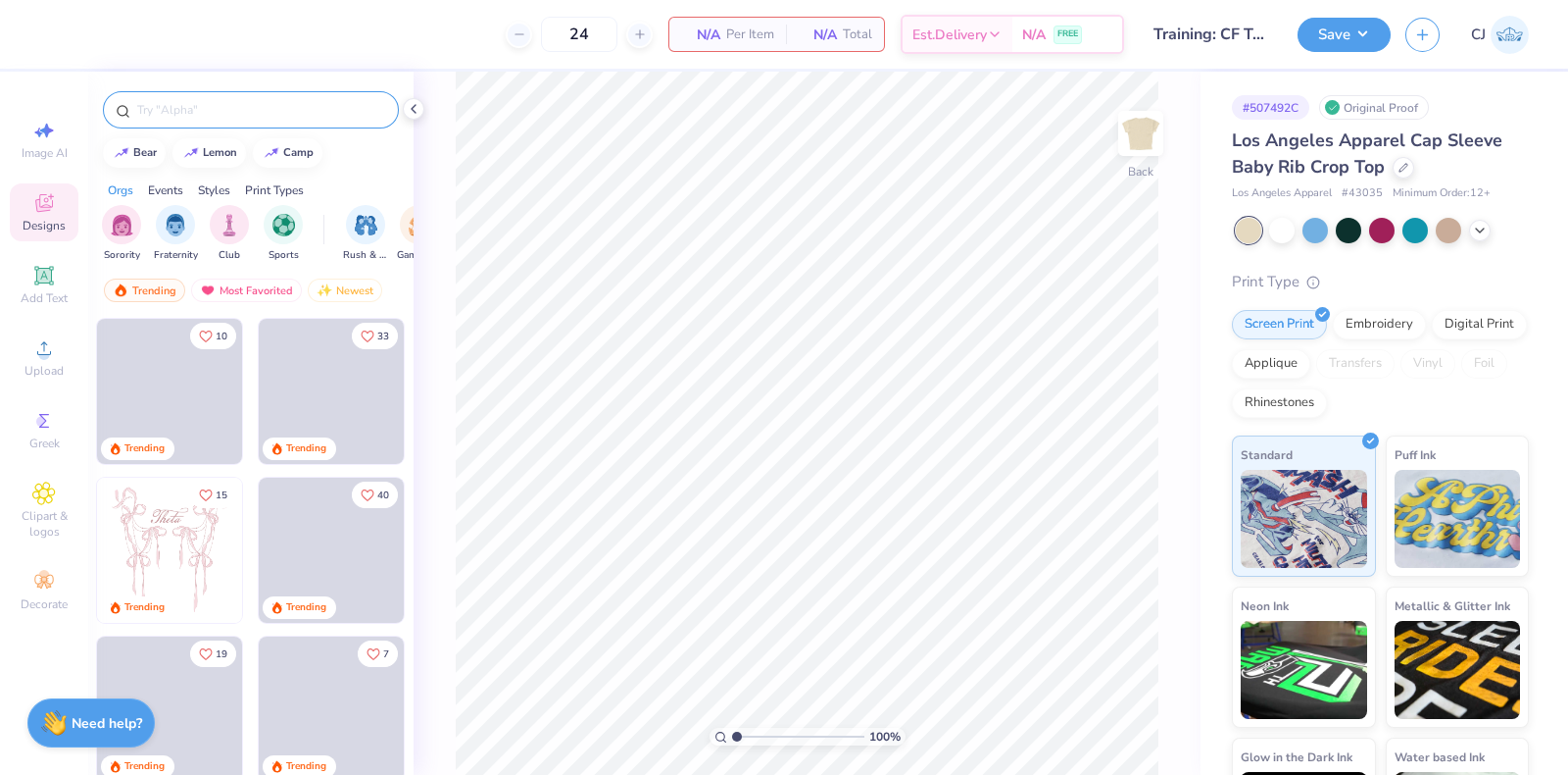
click at [188, 110] on input "text" at bounding box center [261, 110] width 251 height 20
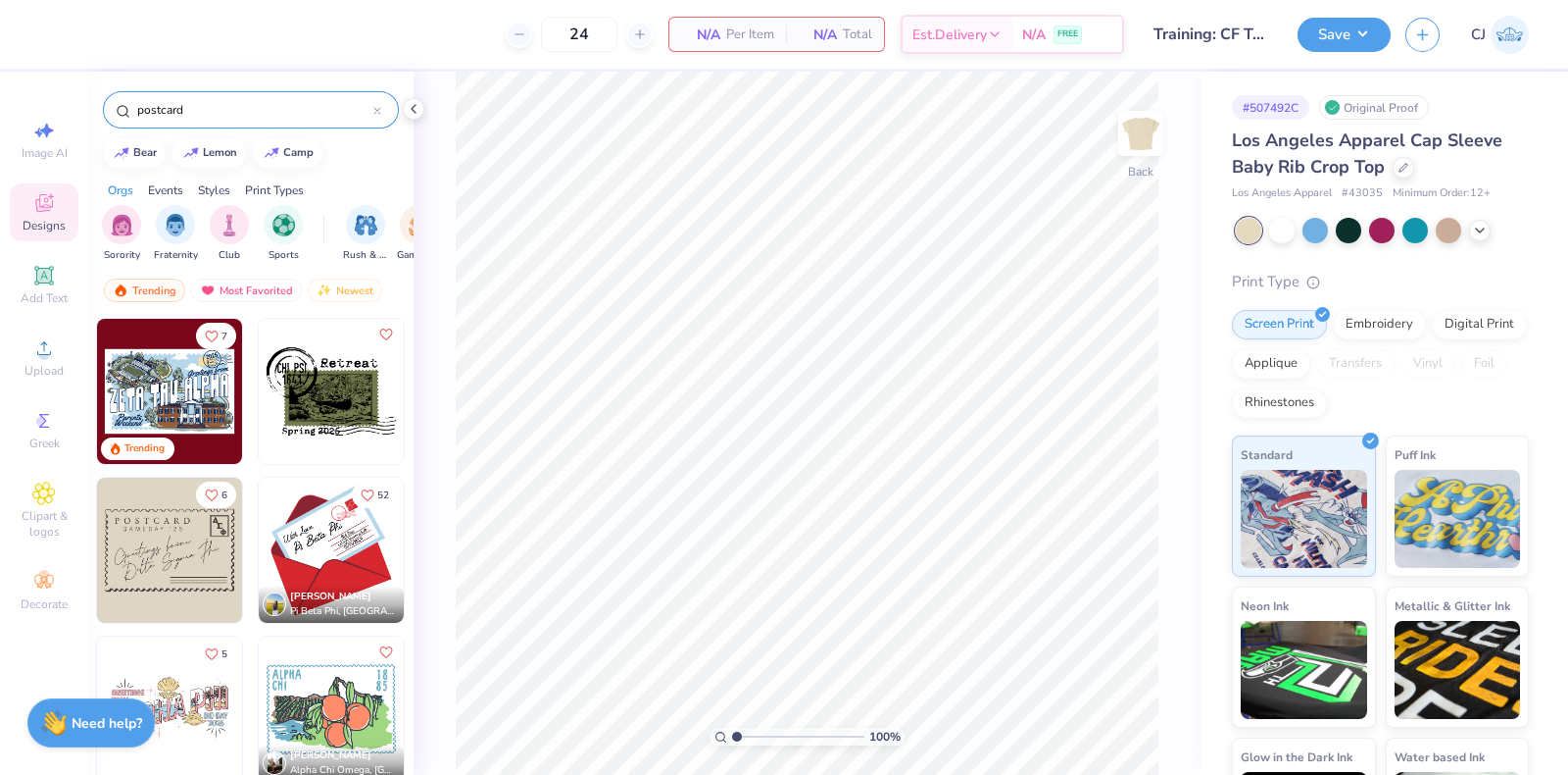
click at [212, 106] on input "postcard" at bounding box center [254, 110] width 239 height 20
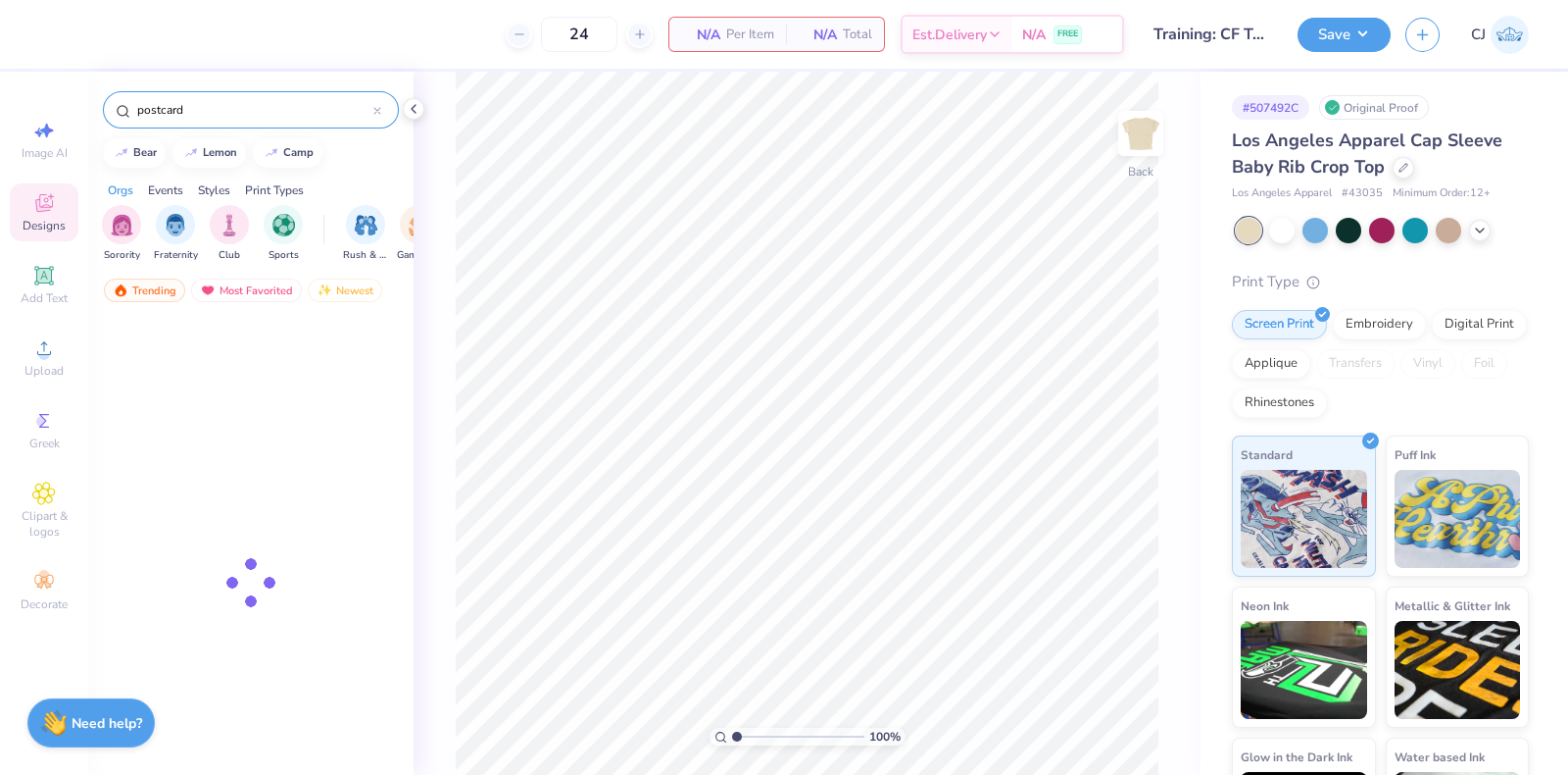
click at [212, 106] on input "postcard" at bounding box center [254, 110] width 239 height 20
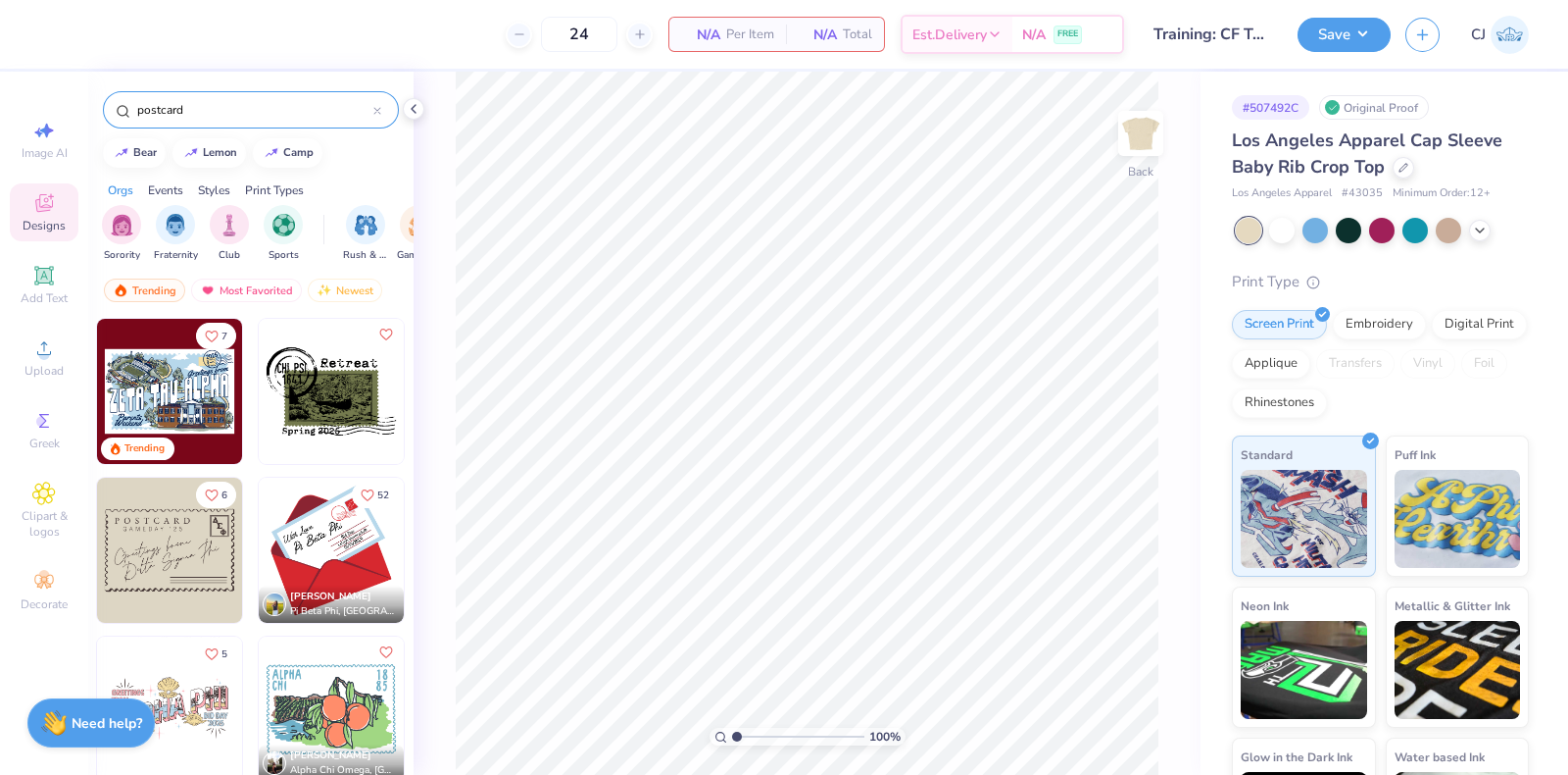
paste input "Cute Greek Cherry Post C"
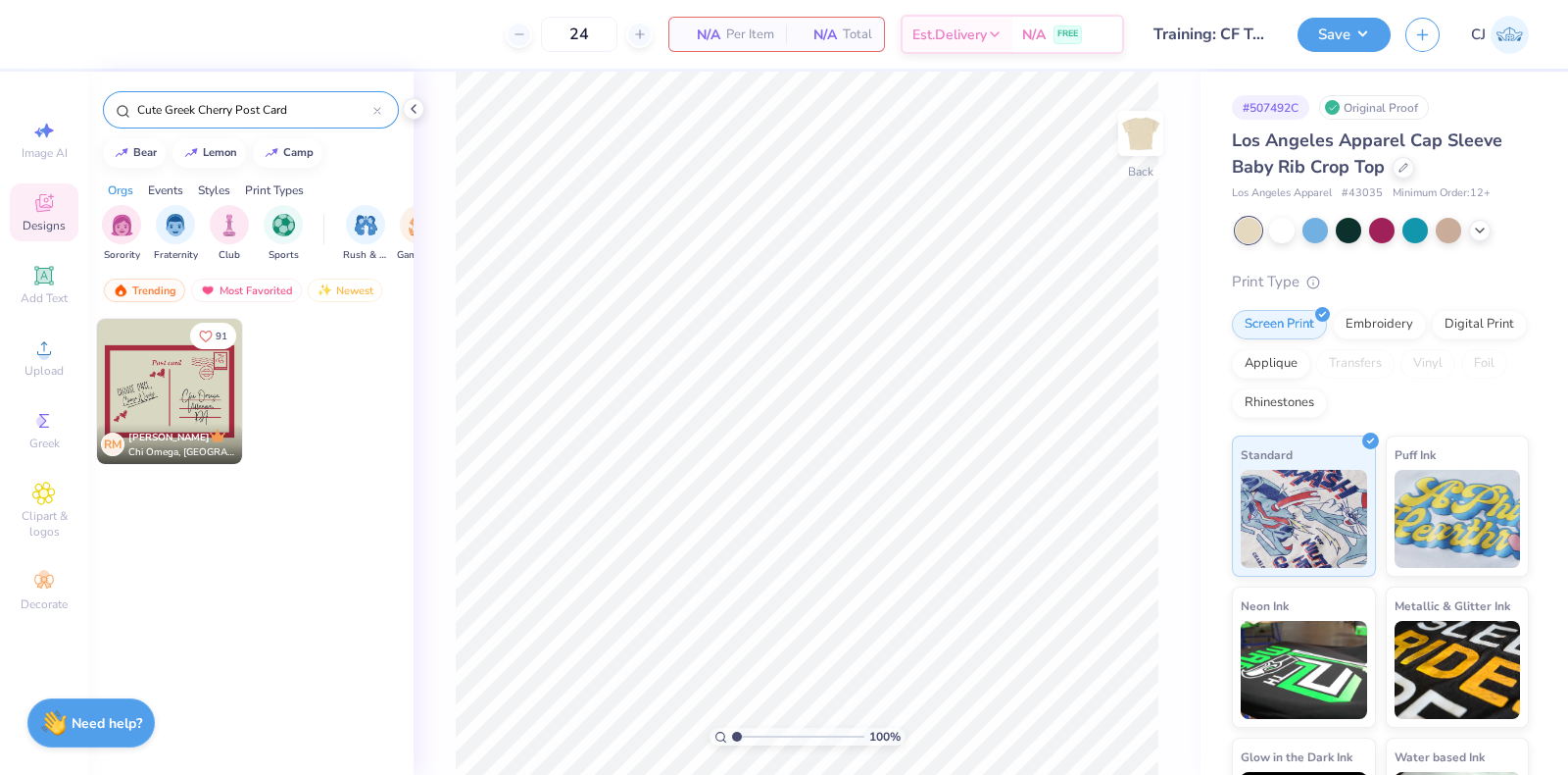
type input "Cute Greek Cherry Post Card"
click at [180, 392] on img at bounding box center [170, 391] width 145 height 145
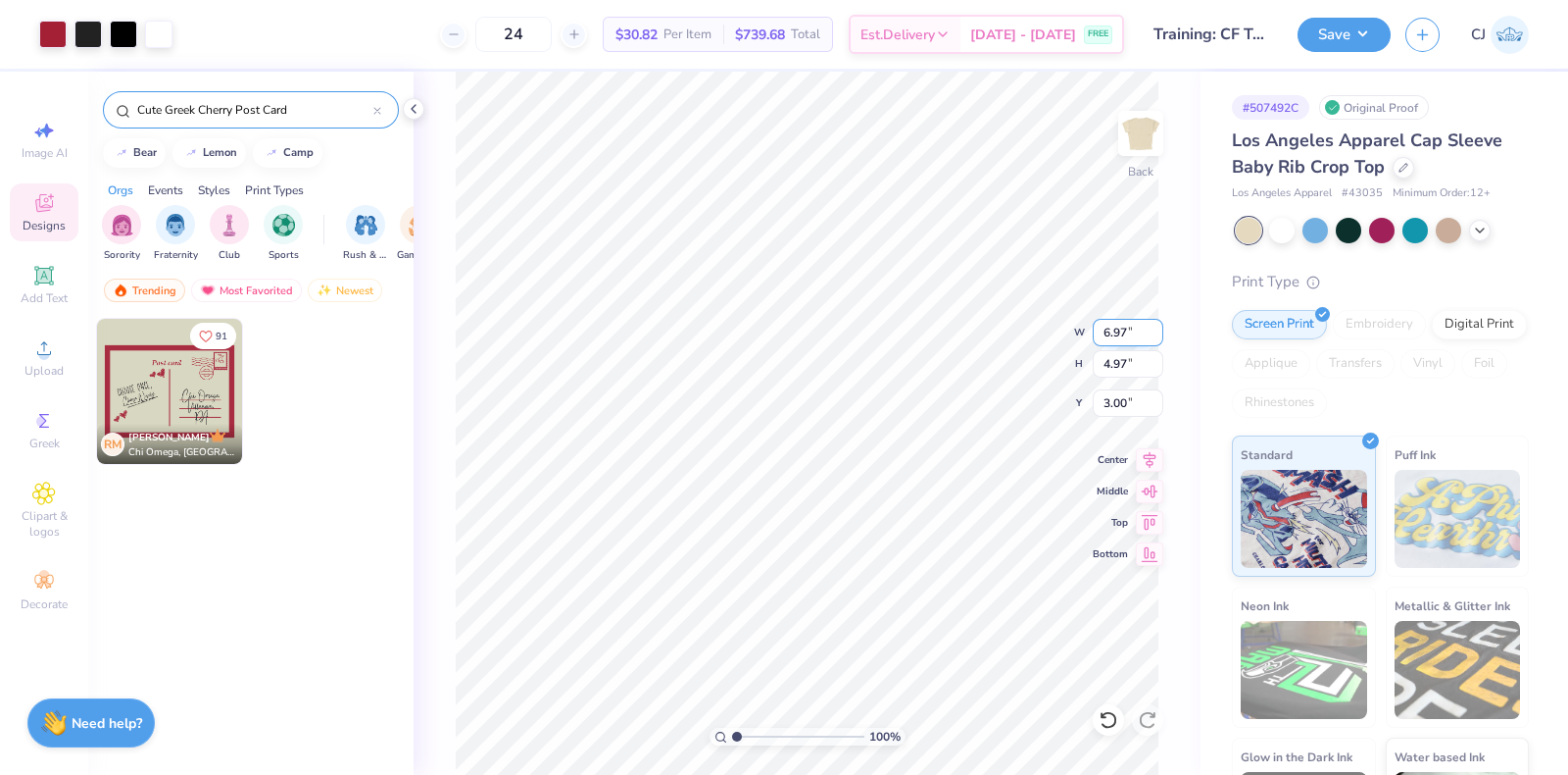
click at [1116, 329] on input "6.97" at bounding box center [1128, 332] width 71 height 28
type input "7.00"
type input "4.99"
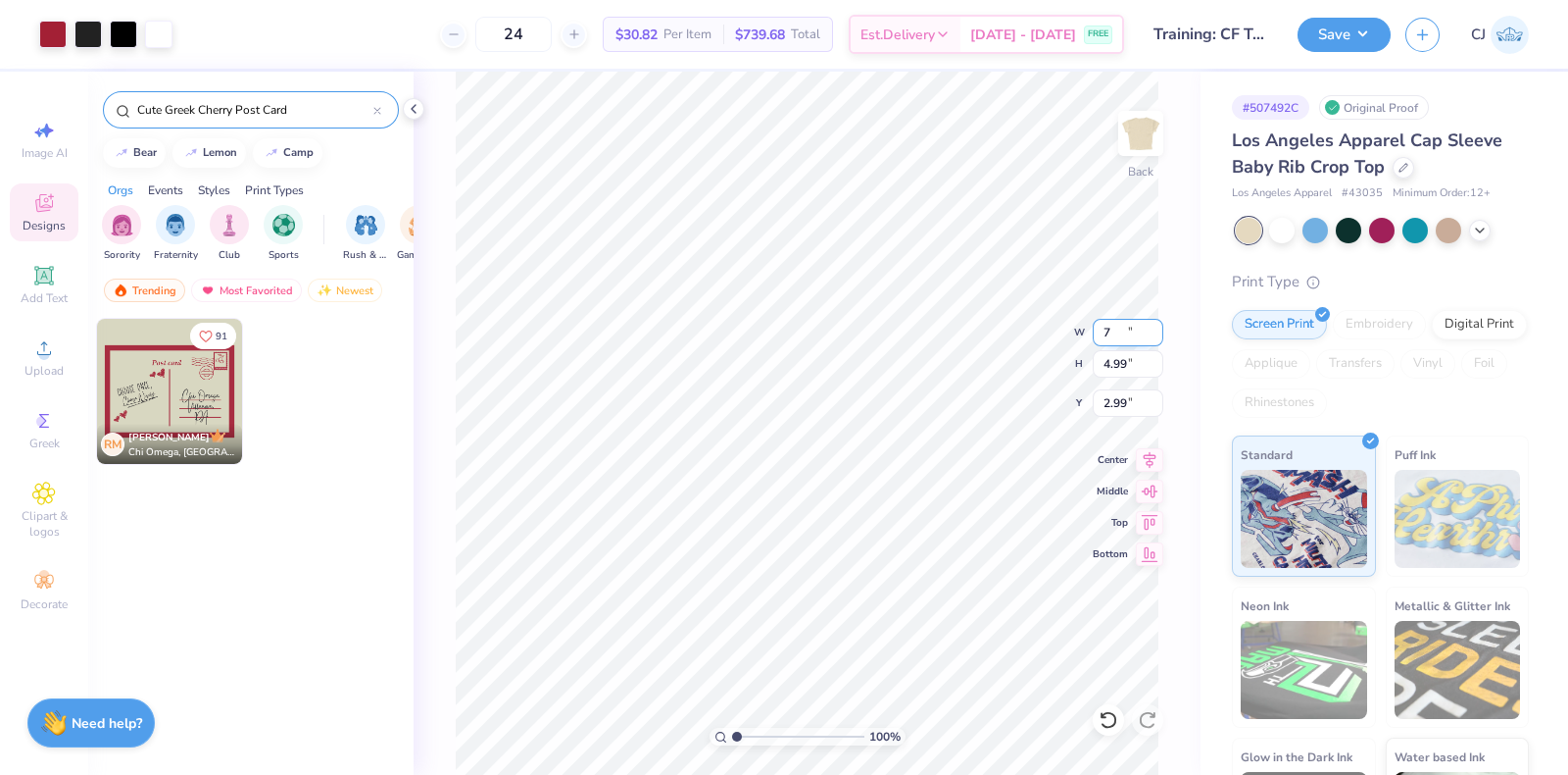
type input "2.99"
drag, startPoint x: 736, startPoint y: 733, endPoint x: 759, endPoint y: 733, distance: 23.0
type input "2.69"
click at [759, 733] on input "range" at bounding box center [798, 737] width 133 height 18
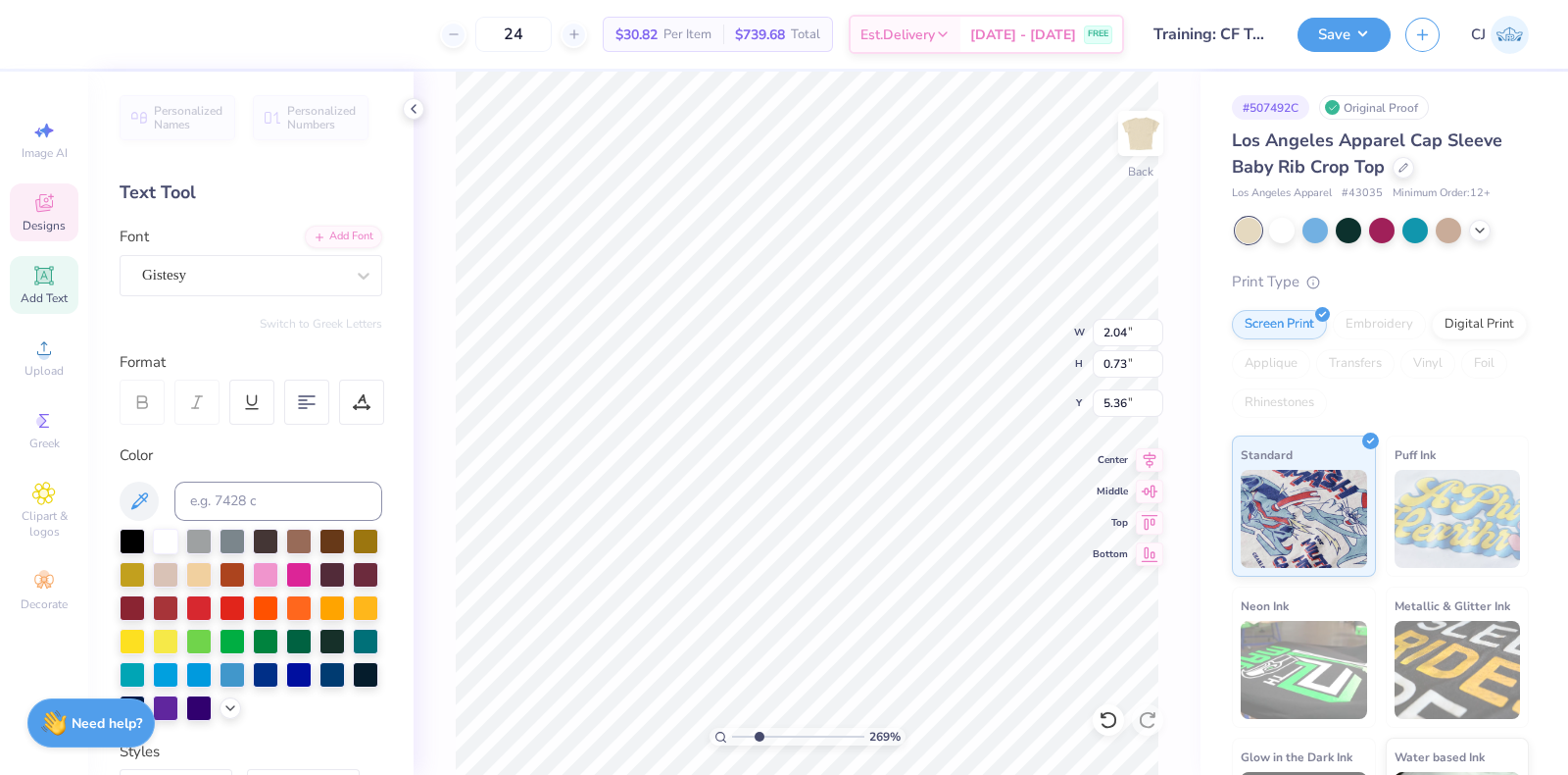
scroll to position [20, 5]
type textarea "A"
type textarea "Kappa Alpha Theta"
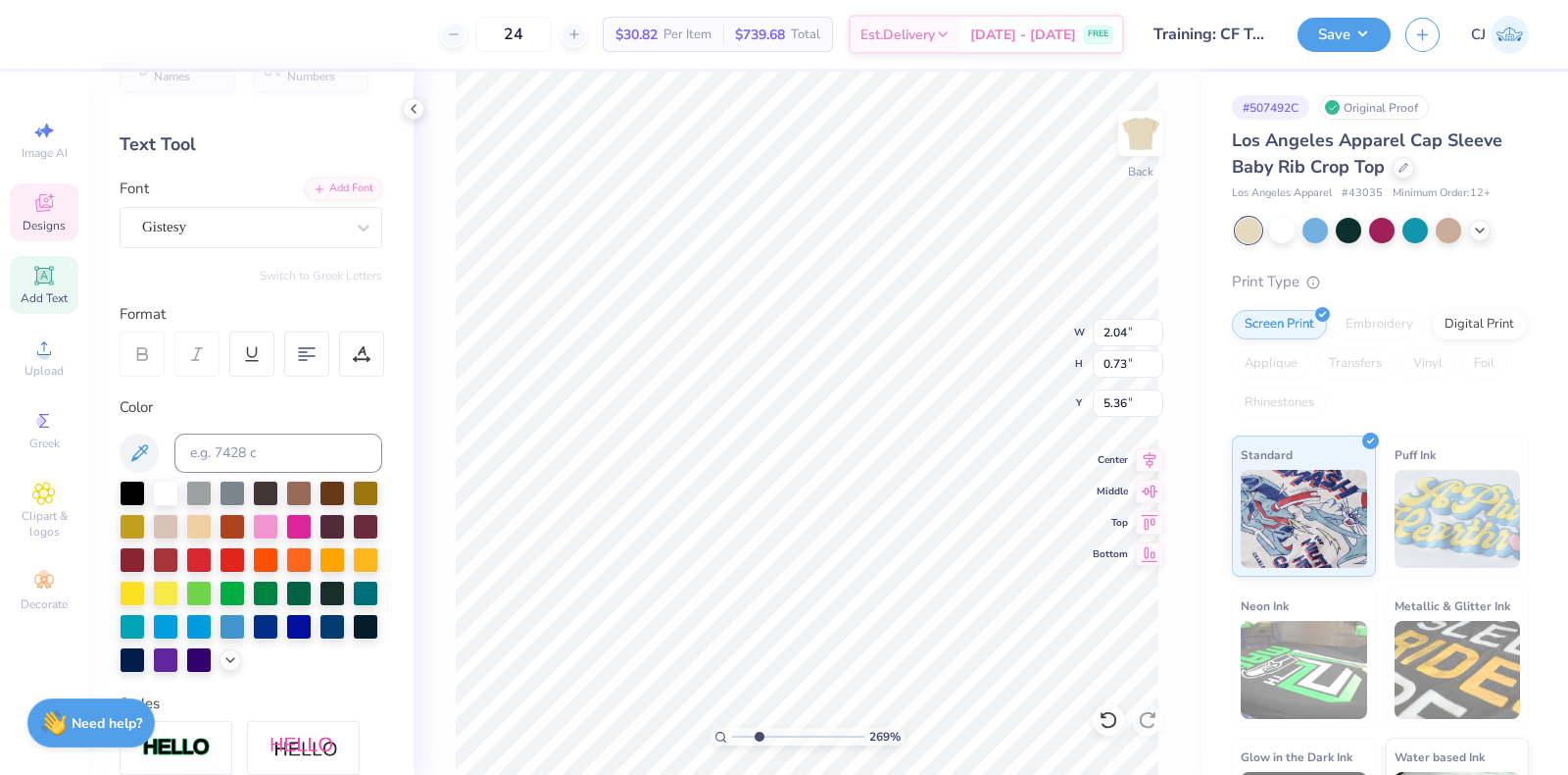
scroll to position [0, 0]
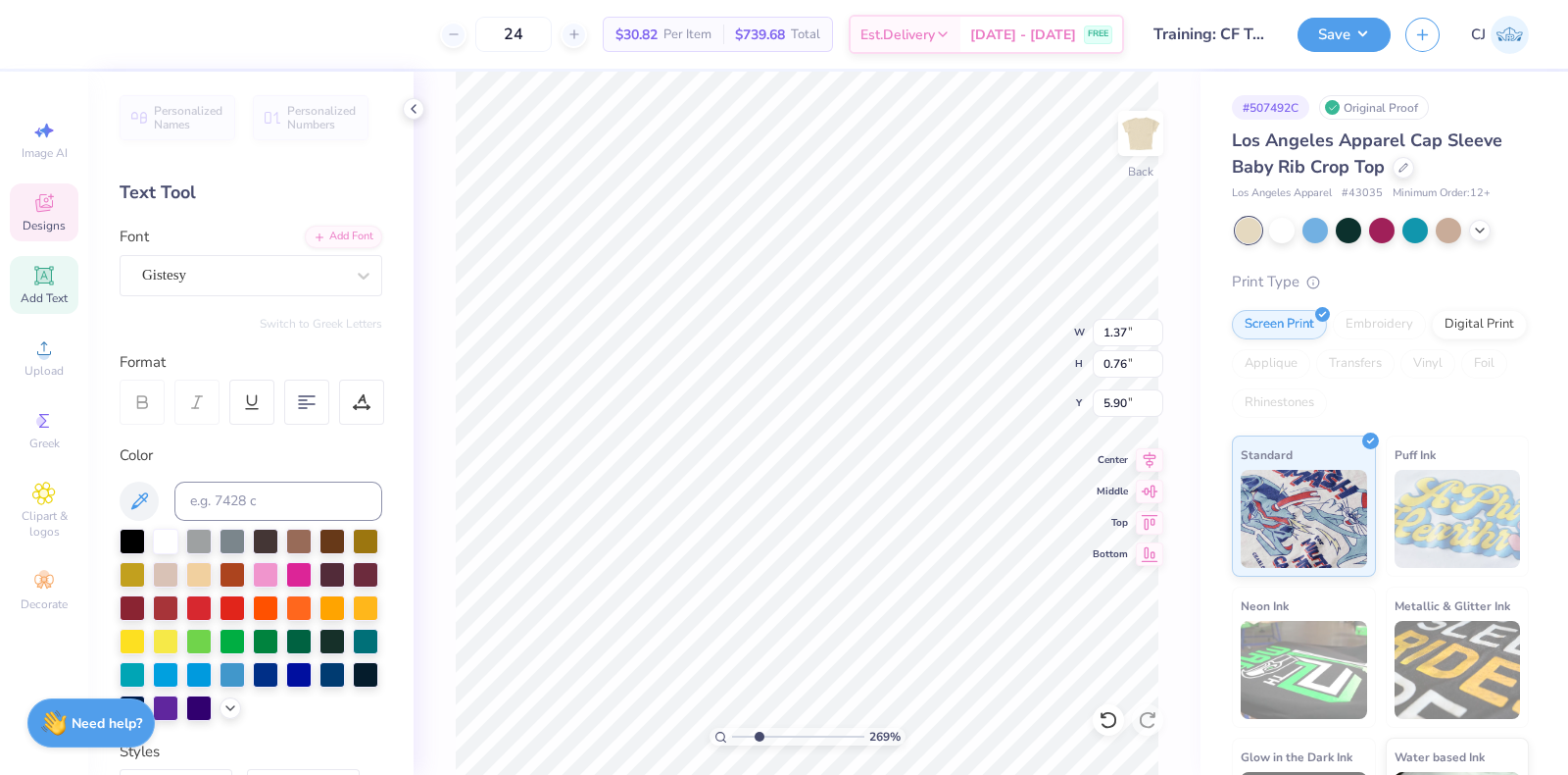
type input "1.37"
type input "0.76"
type input "5.90"
paste textarea "Tuscaloos"
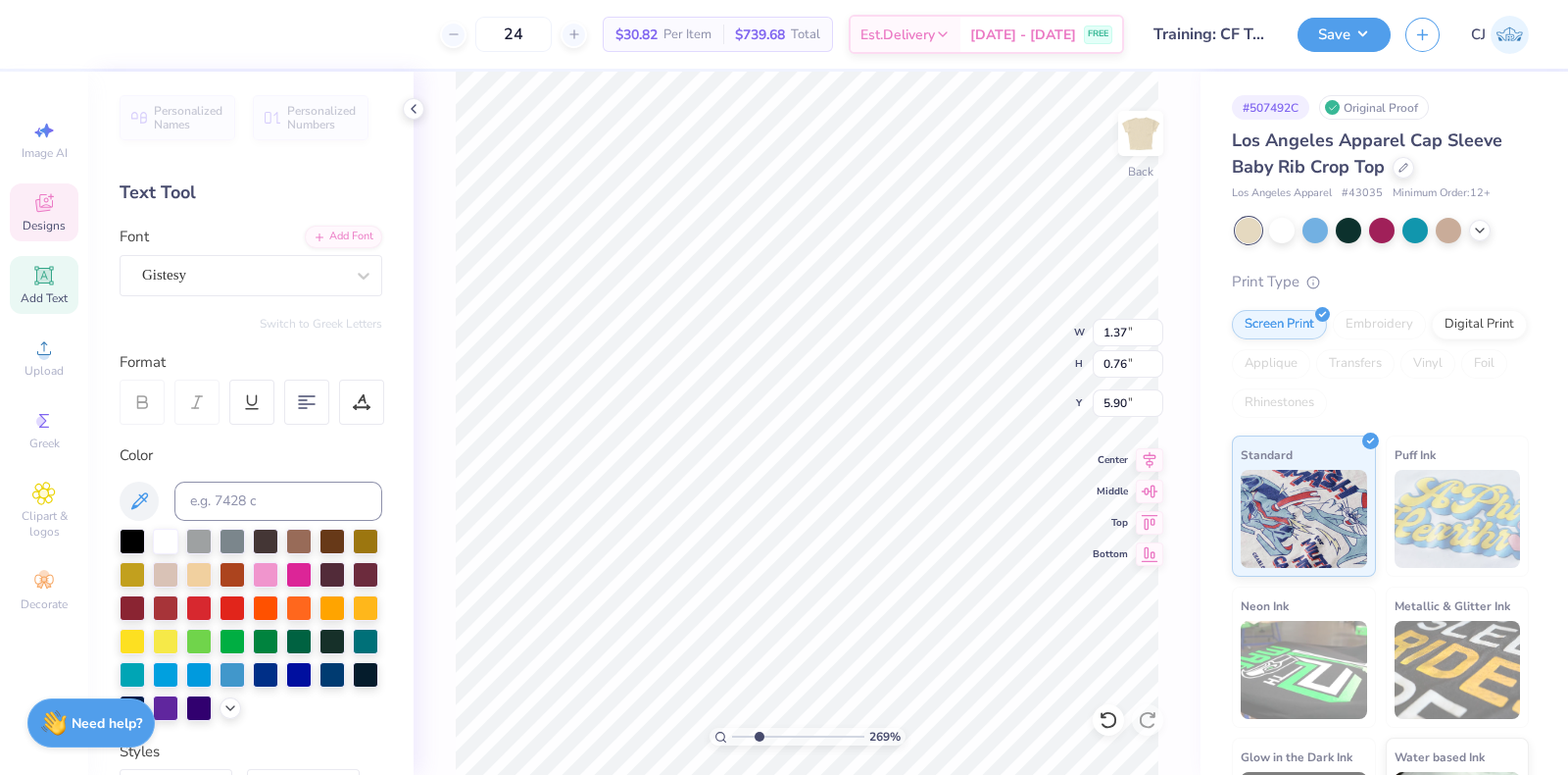
type textarea "Tuscaloosa,"
type input "0.72"
type input "0.79"
type input "6.49"
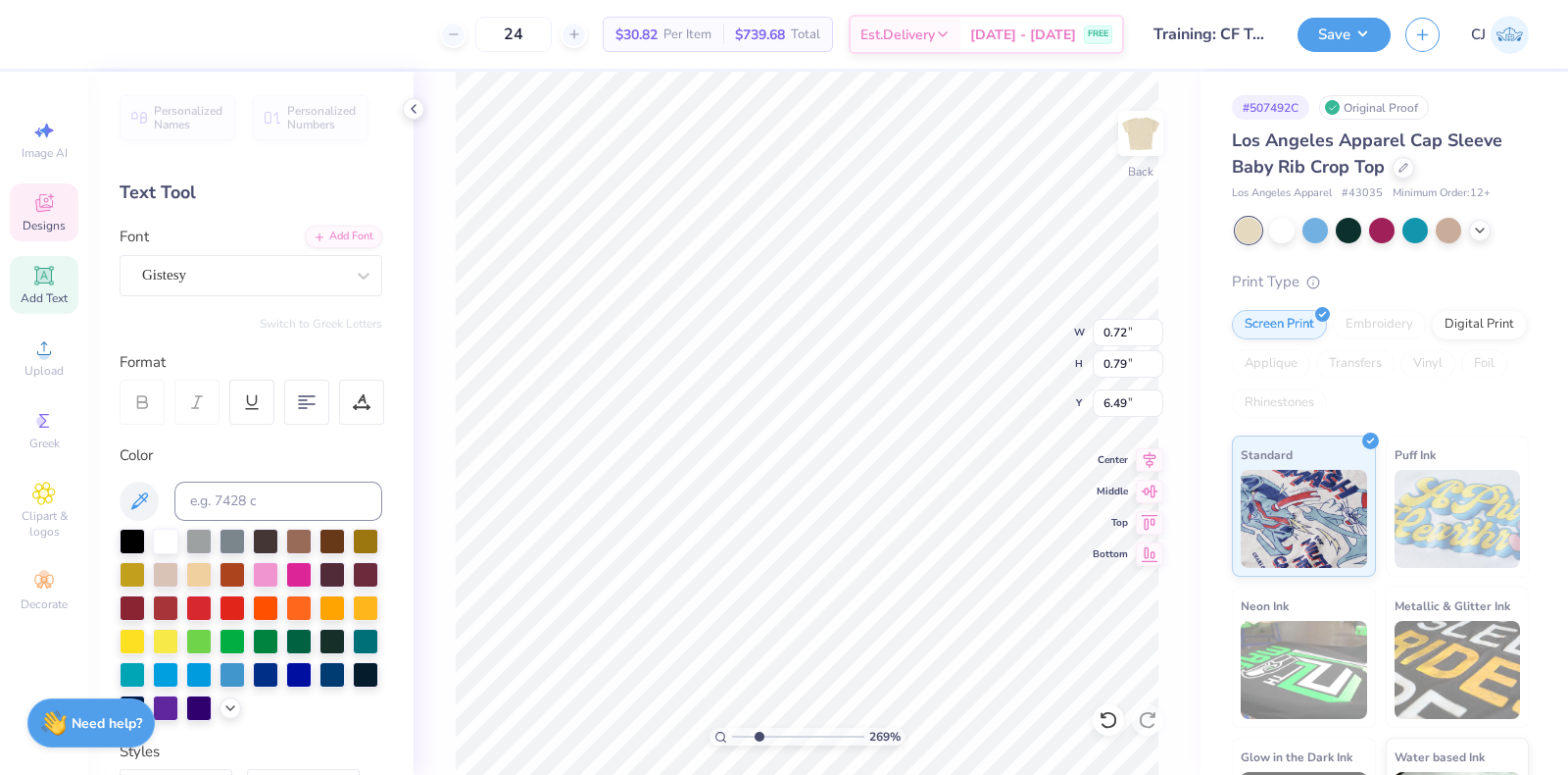
type textarea "AL"
type input "3.22"
type input "0.80"
type input "5.31"
type input "1.70"
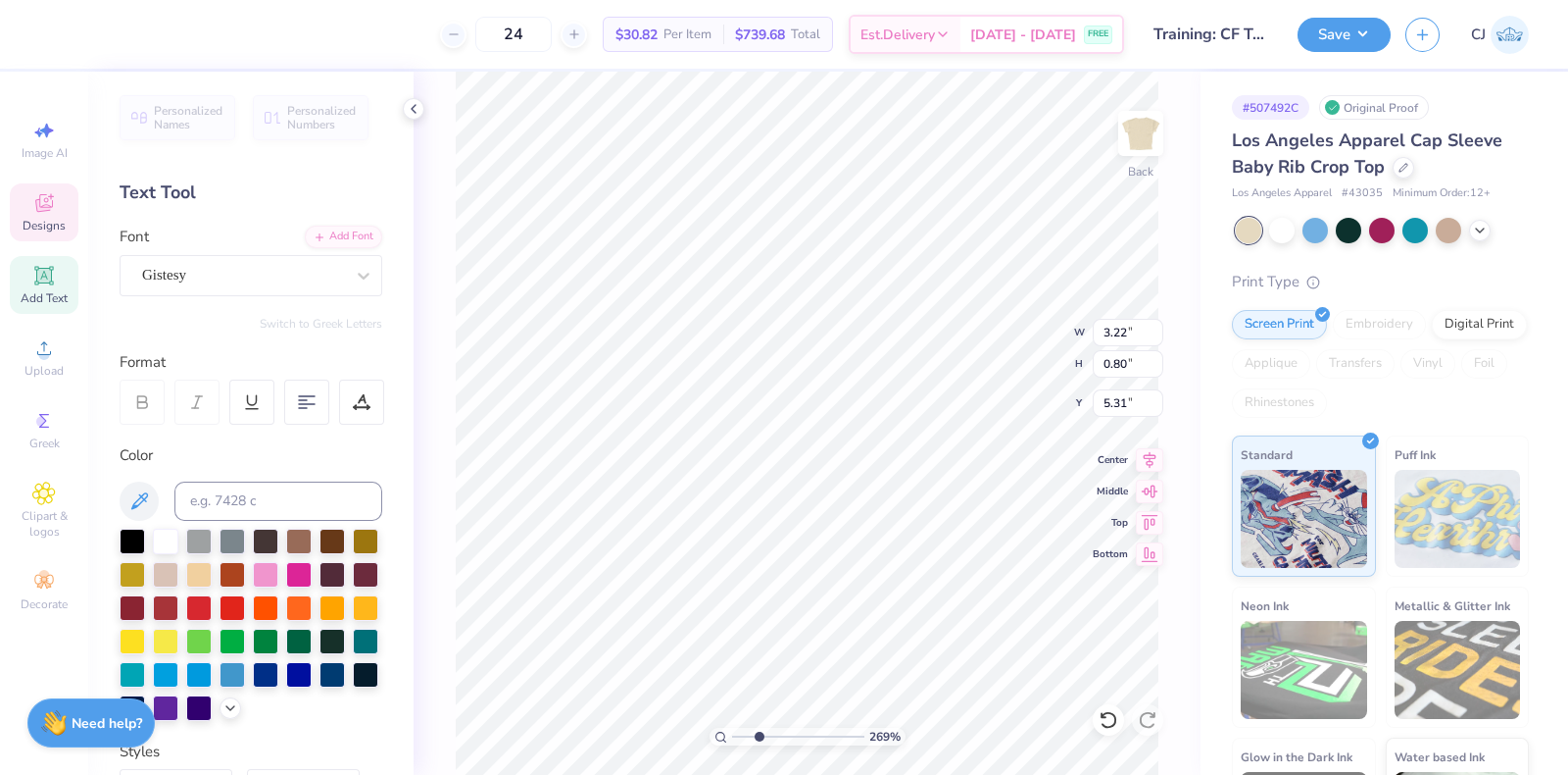
type input "0.74"
type input "5.91"
type input "3.22"
type input "1.33"
type input "5.31"
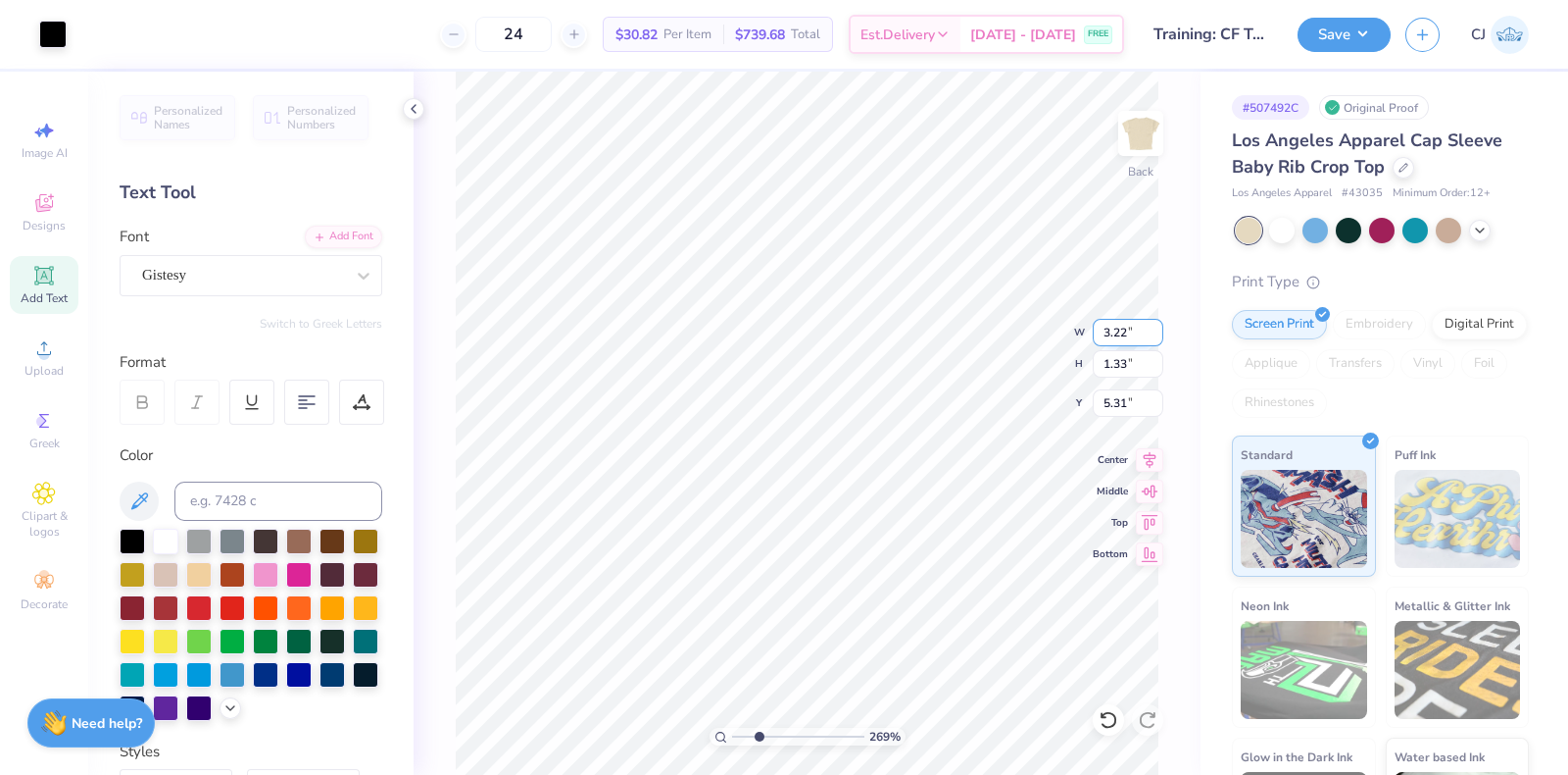
click at [1116, 338] on input "3.22" at bounding box center [1128, 332] width 71 height 28
type input "3.00"
type input "1.24"
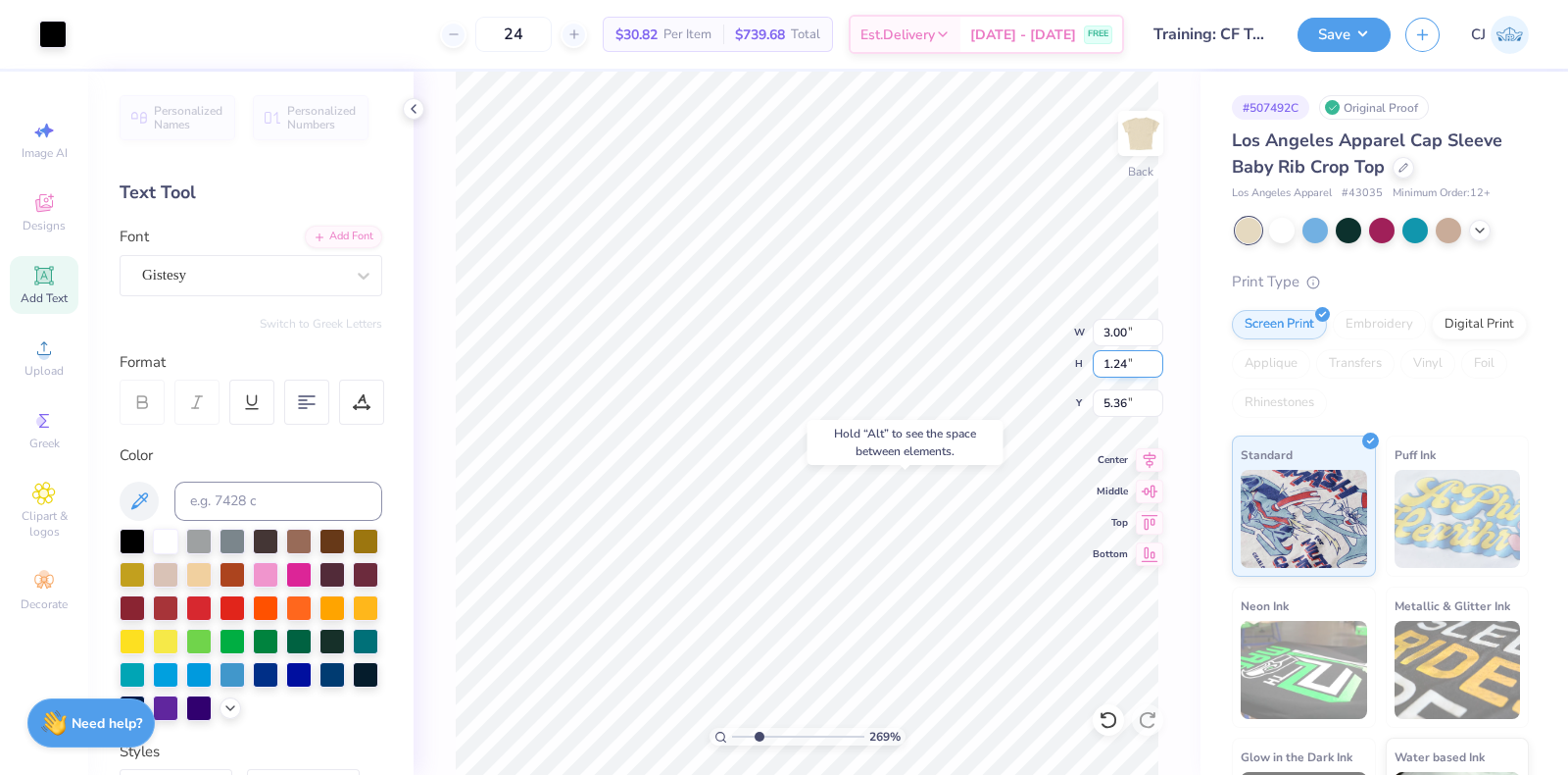
type input "5.33"
type input "0.66"
type input "0.80"
type input "6.48"
click at [29, 223] on span "Designs" at bounding box center [44, 226] width 43 height 16
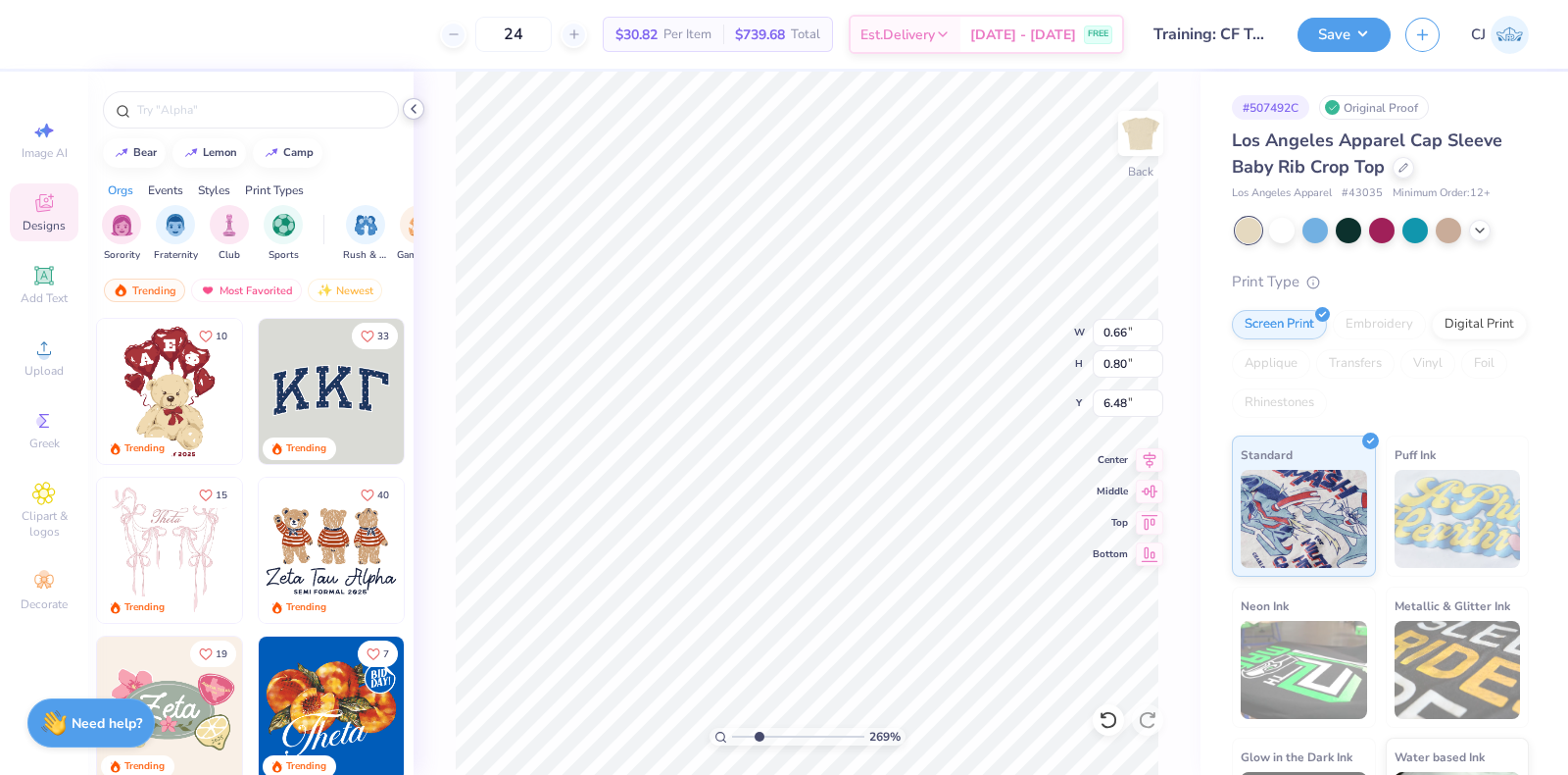
click at [406, 101] on icon at bounding box center [413, 109] width 16 height 16
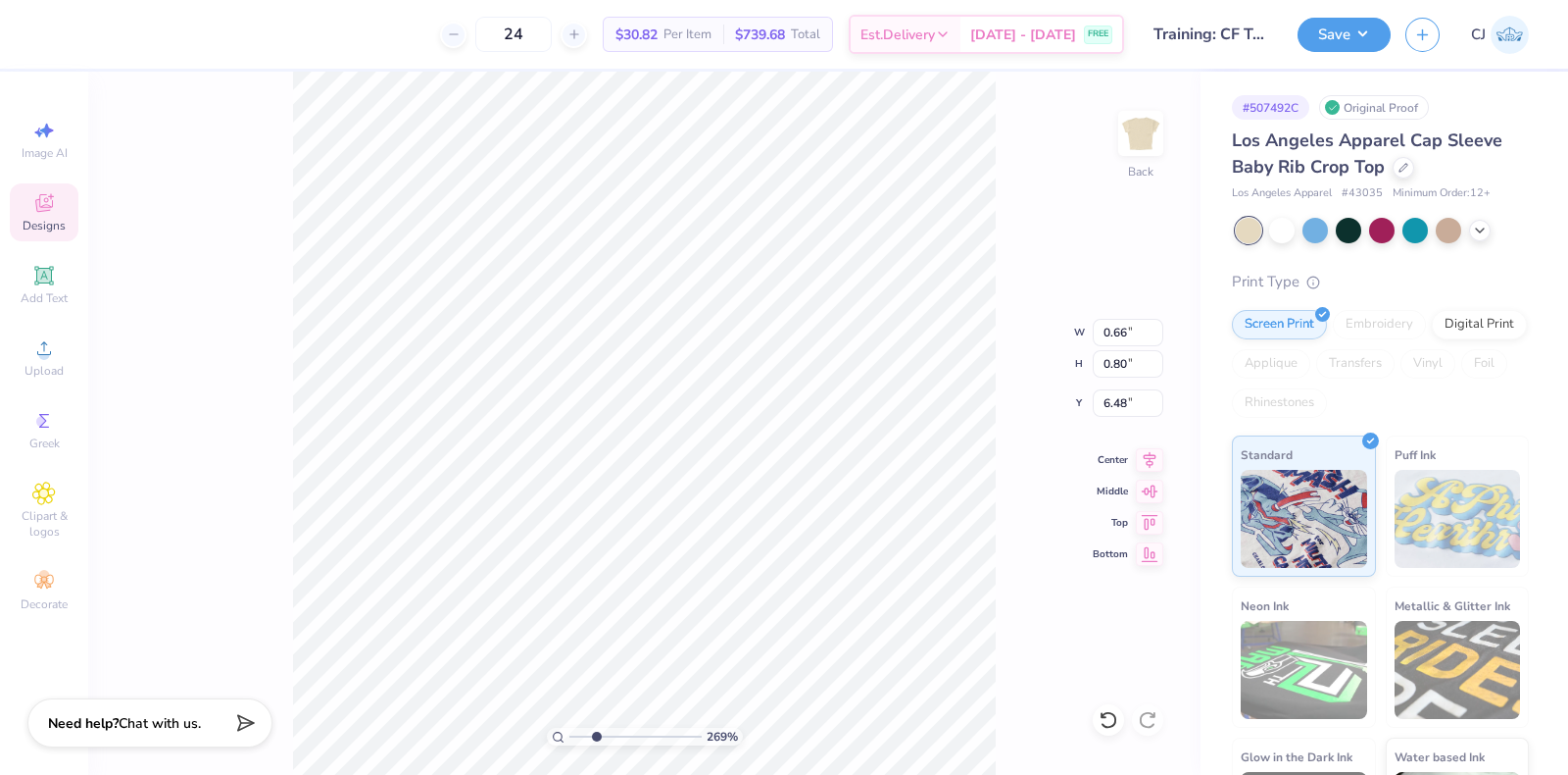
click at [194, 287] on div "269 % Back W 0.66 0.66 " H 0.80 0.80 " Y 6.48 6.48 " Center Middle Top Bottom" at bounding box center [644, 423] width 1112 height 703
drag, startPoint x: 594, startPoint y: 736, endPoint x: 558, endPoint y: 739, distance: 36.1
type input "1"
click at [569, 739] on input "range" at bounding box center [635, 737] width 133 height 18
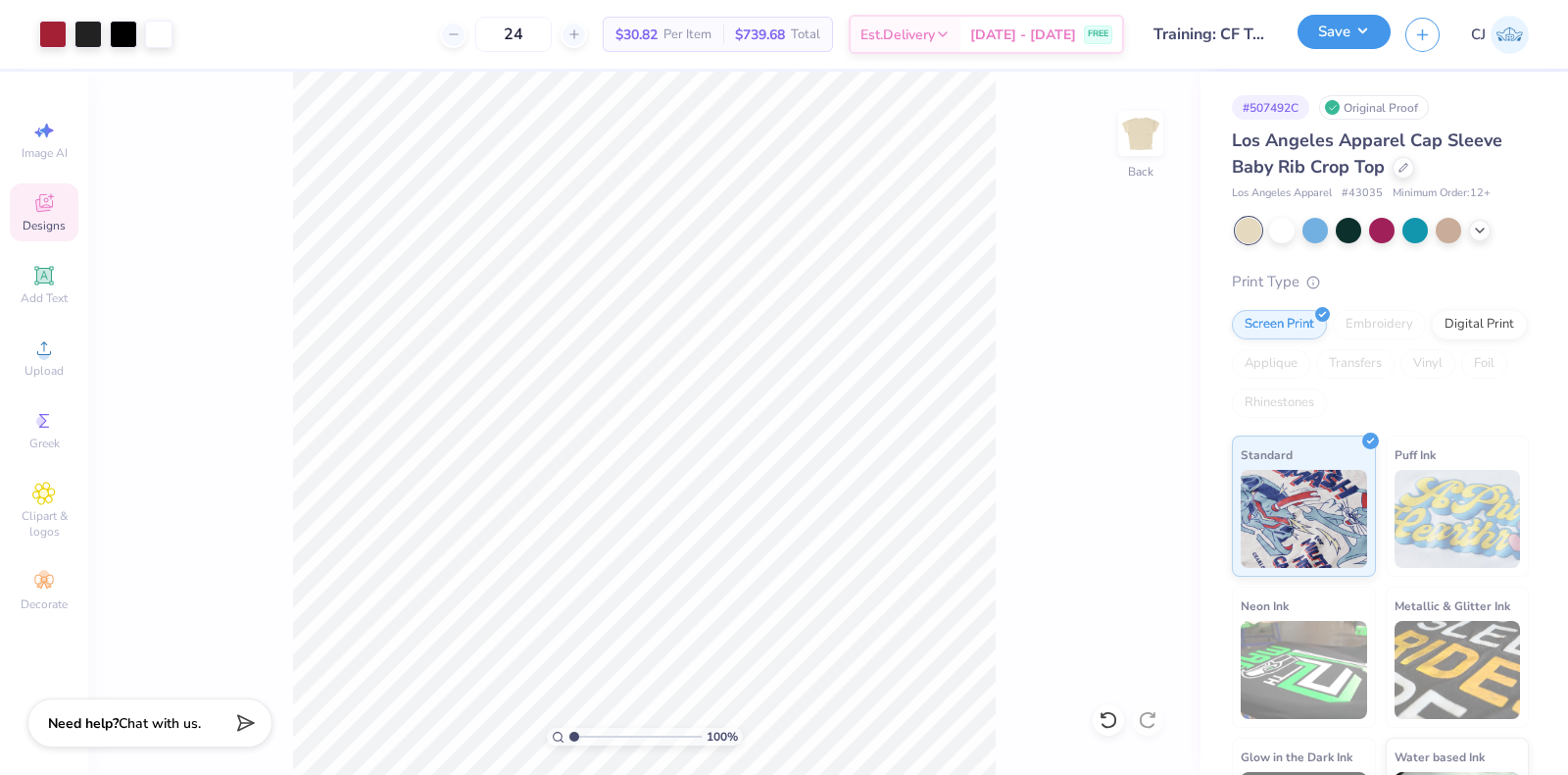
click at [1368, 36] on button "Save" at bounding box center [1344, 31] width 93 height 34
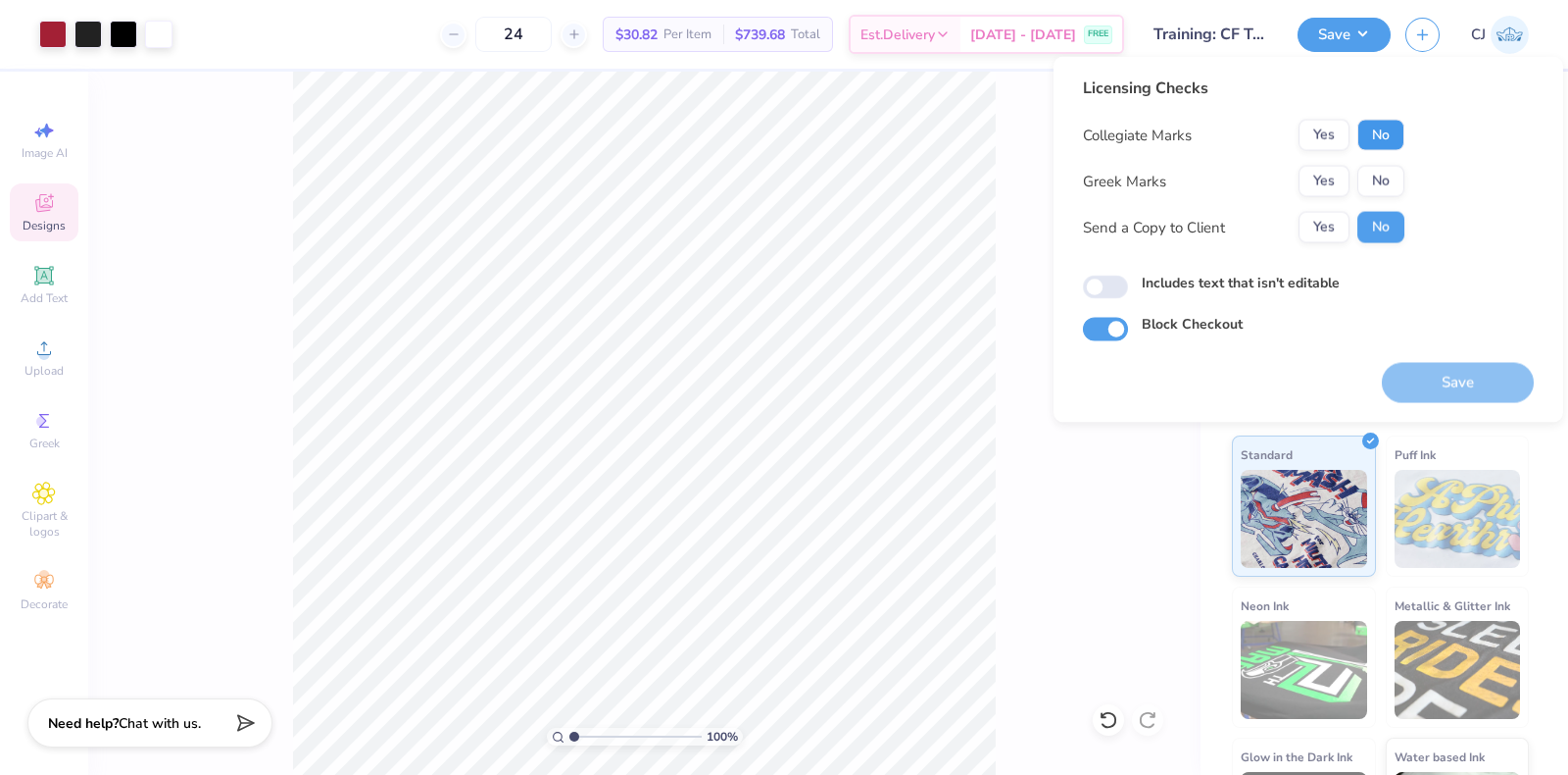
click at [1380, 132] on button "No" at bounding box center [1381, 136] width 47 height 31
click at [1388, 189] on button "No" at bounding box center [1381, 182] width 47 height 31
click at [1112, 291] on input "Includes text that isn't editable" at bounding box center [1106, 288] width 45 height 24
checkbox input "true"
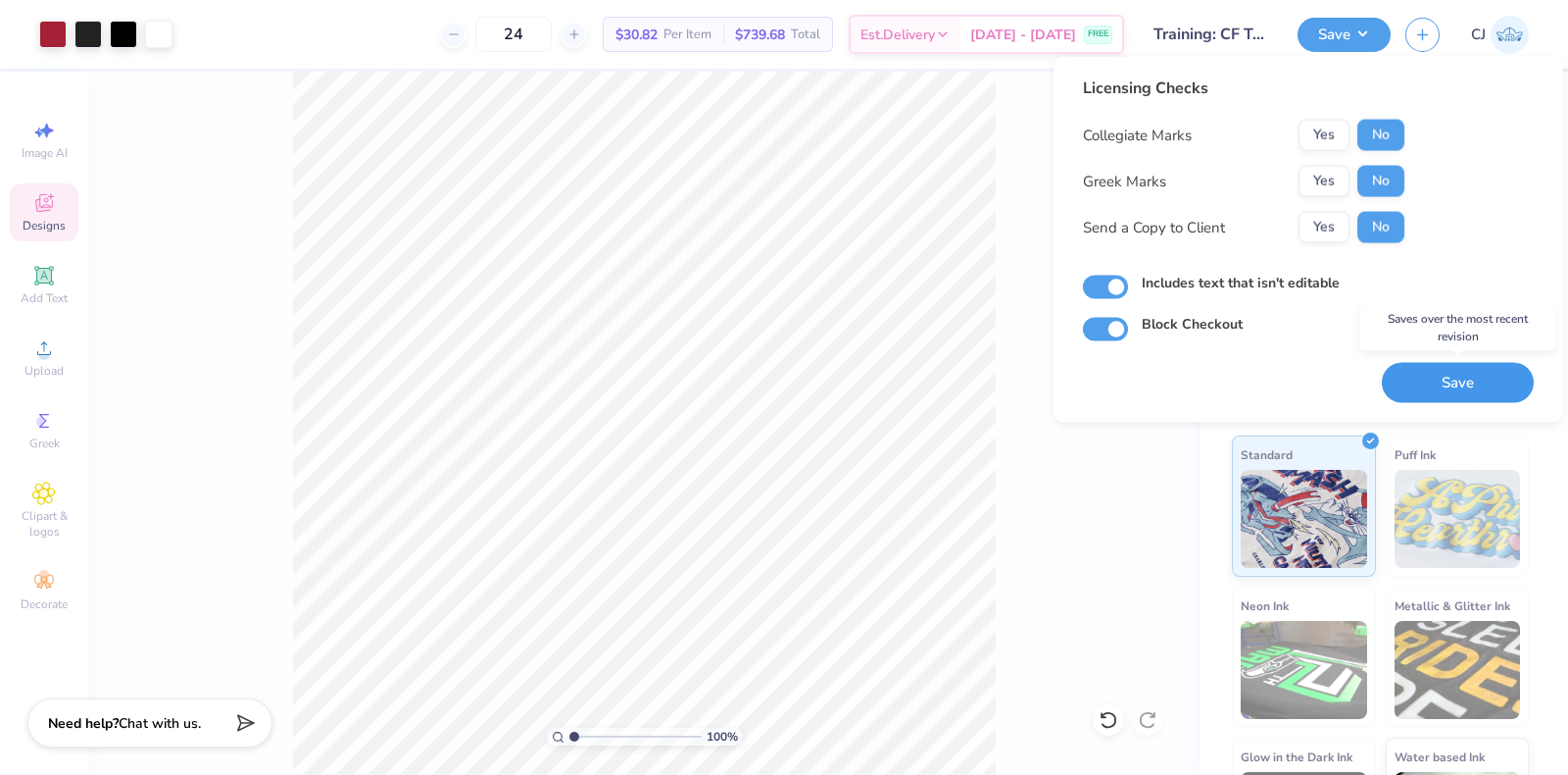
click at [1445, 382] on button "Save" at bounding box center [1458, 382] width 152 height 40
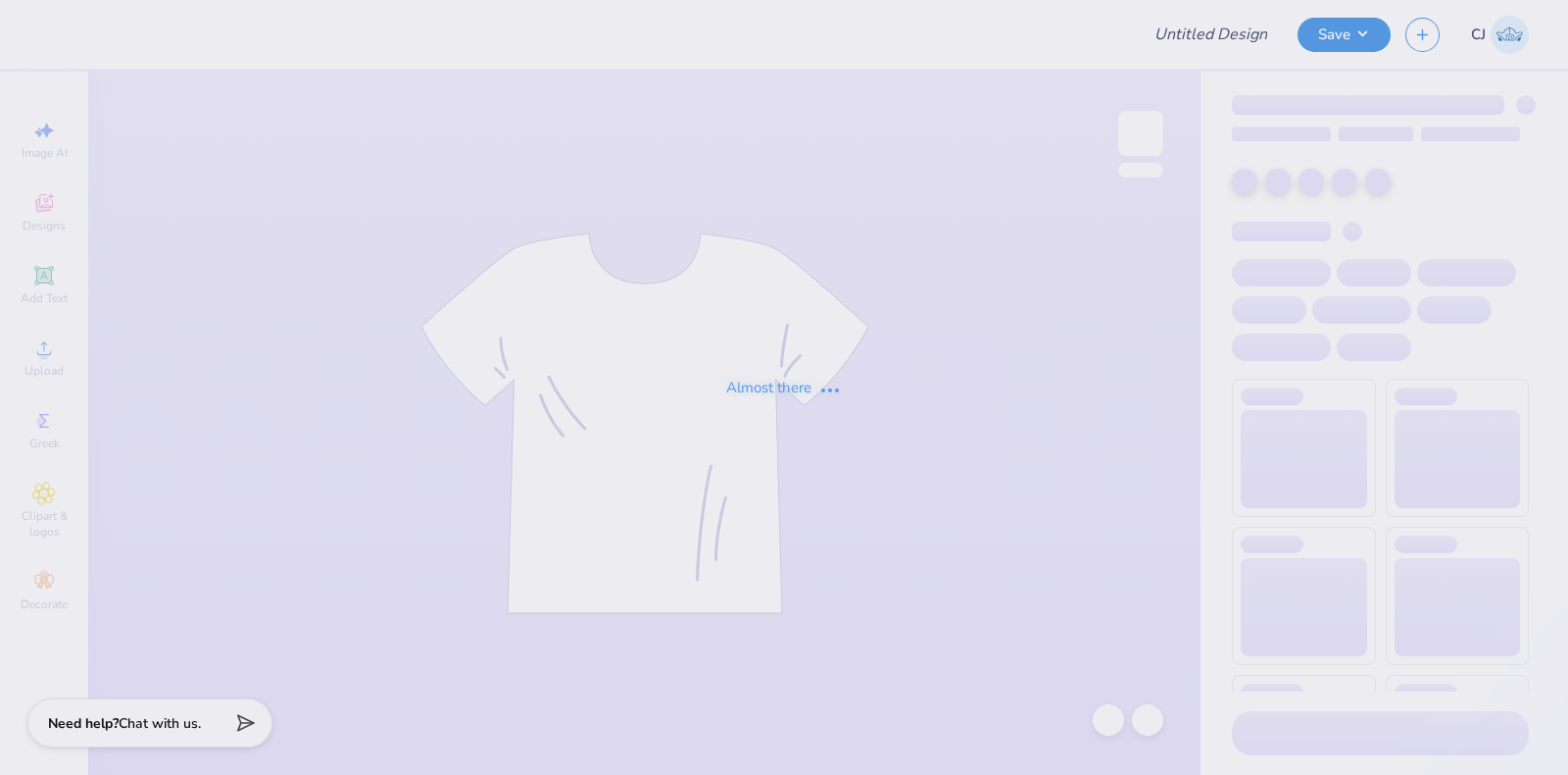
type input "Training: CF Training - Activities 6"
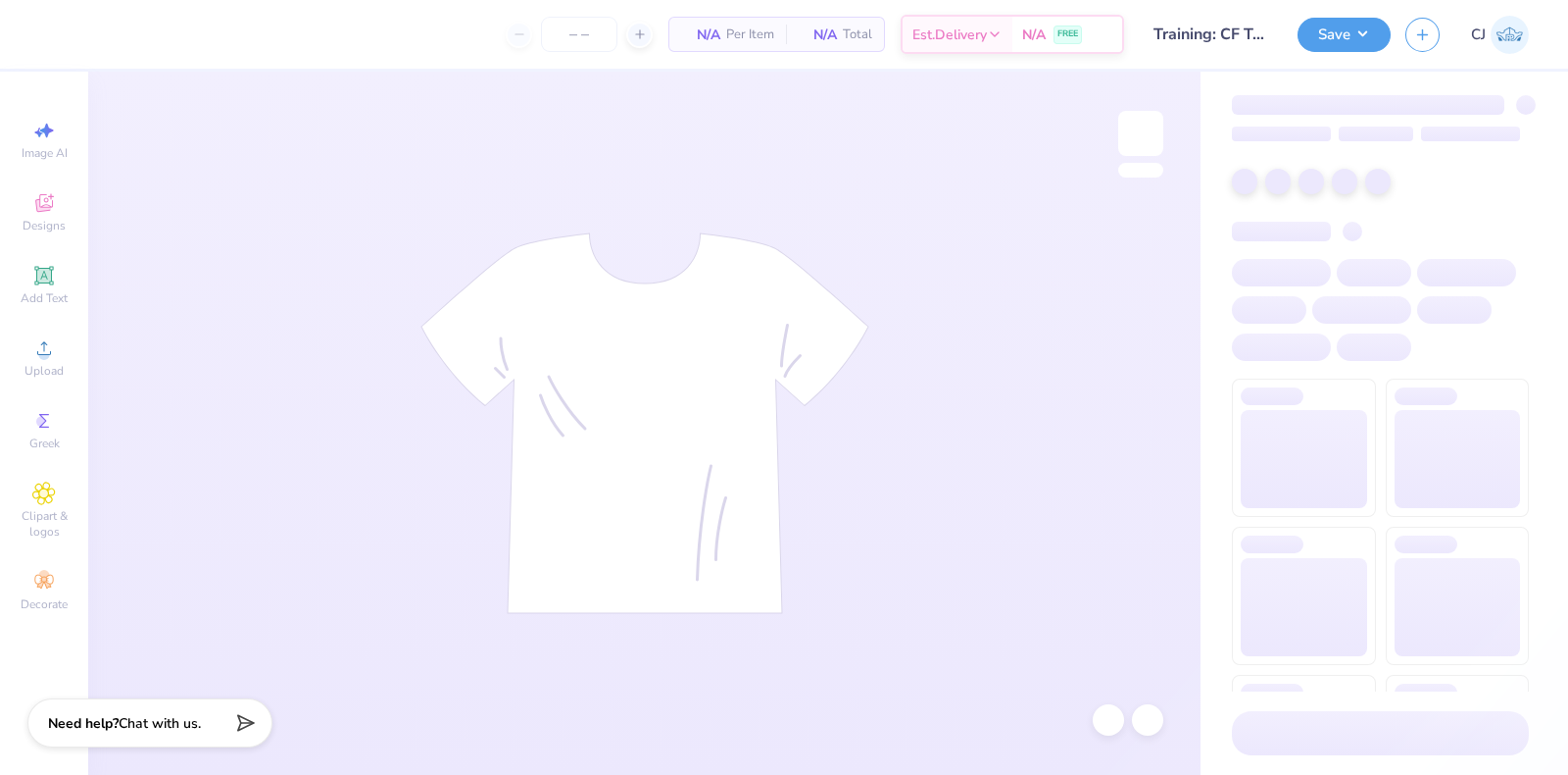
type input "24"
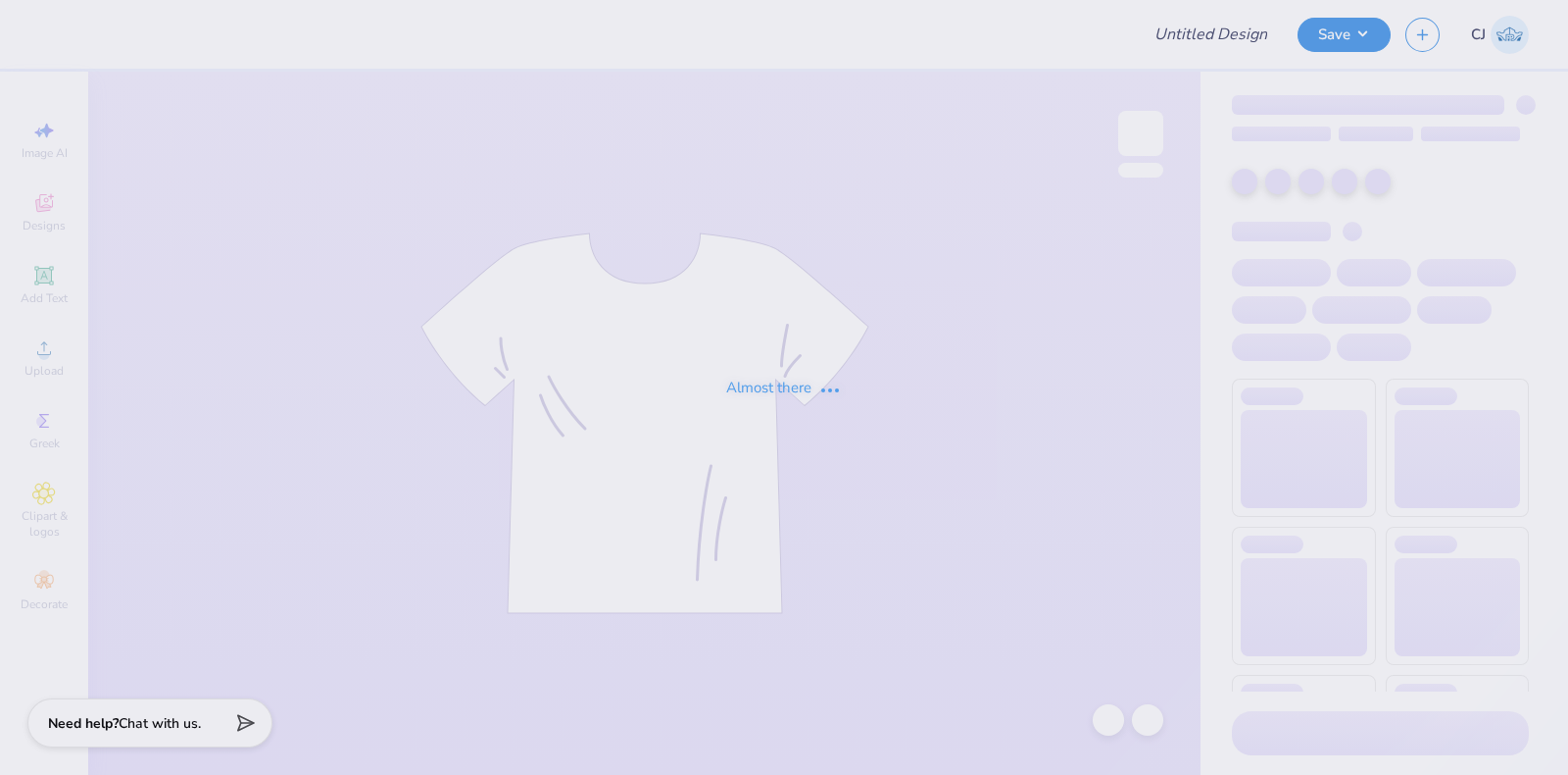
type input "Training: CF Training - Activities 6"
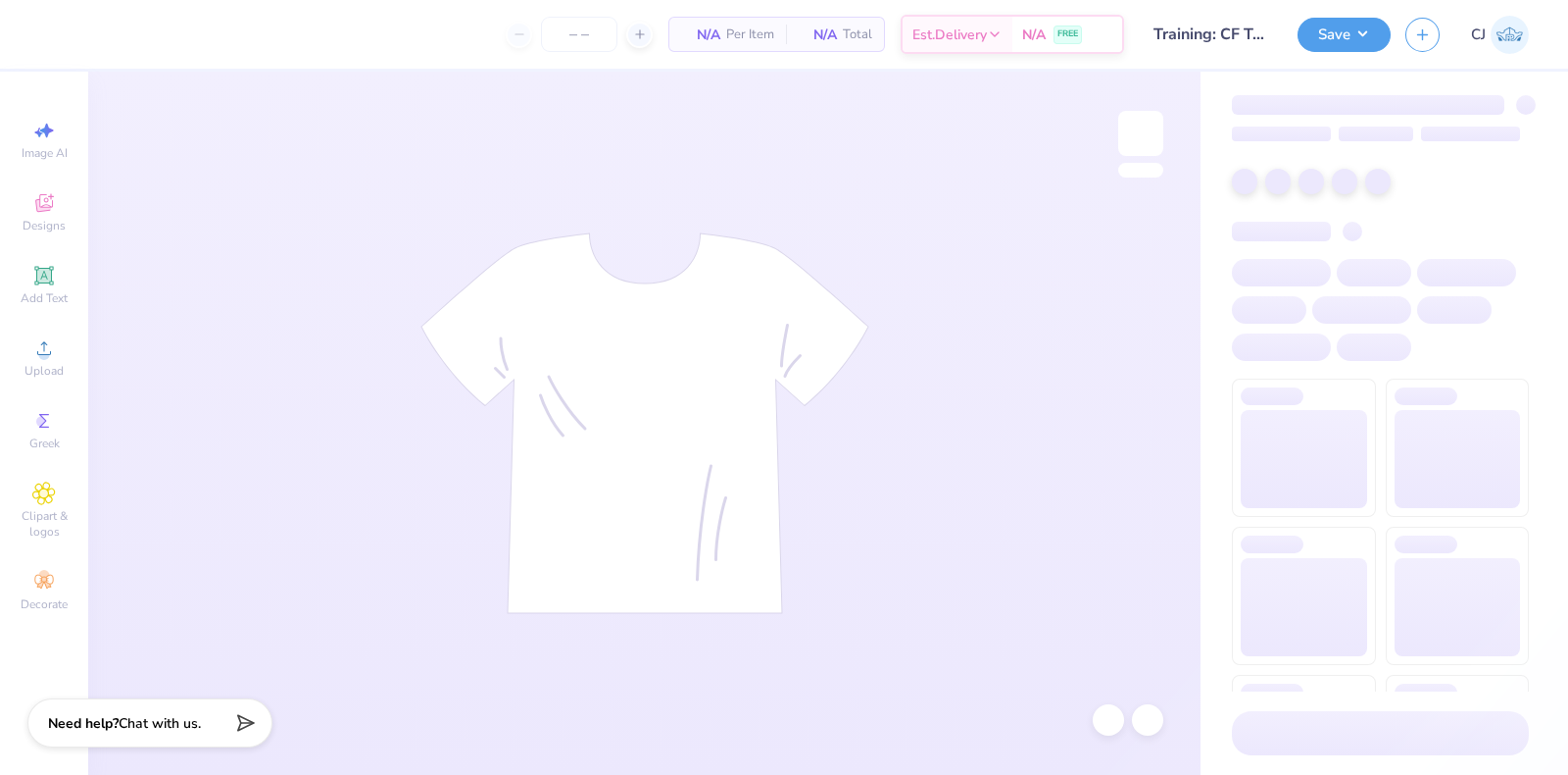
type input "24"
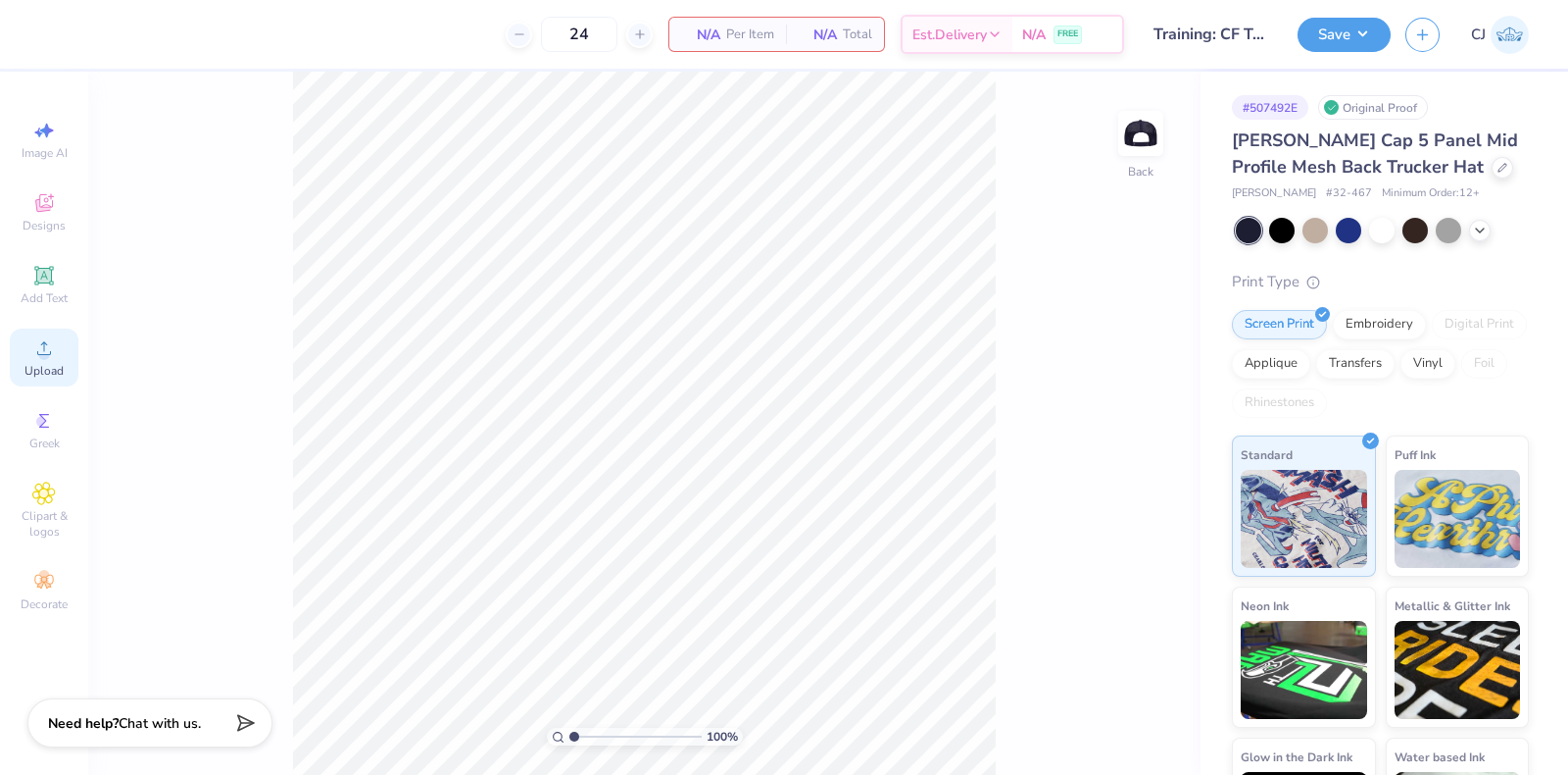
click at [58, 359] on div "Upload" at bounding box center [44, 357] width 69 height 58
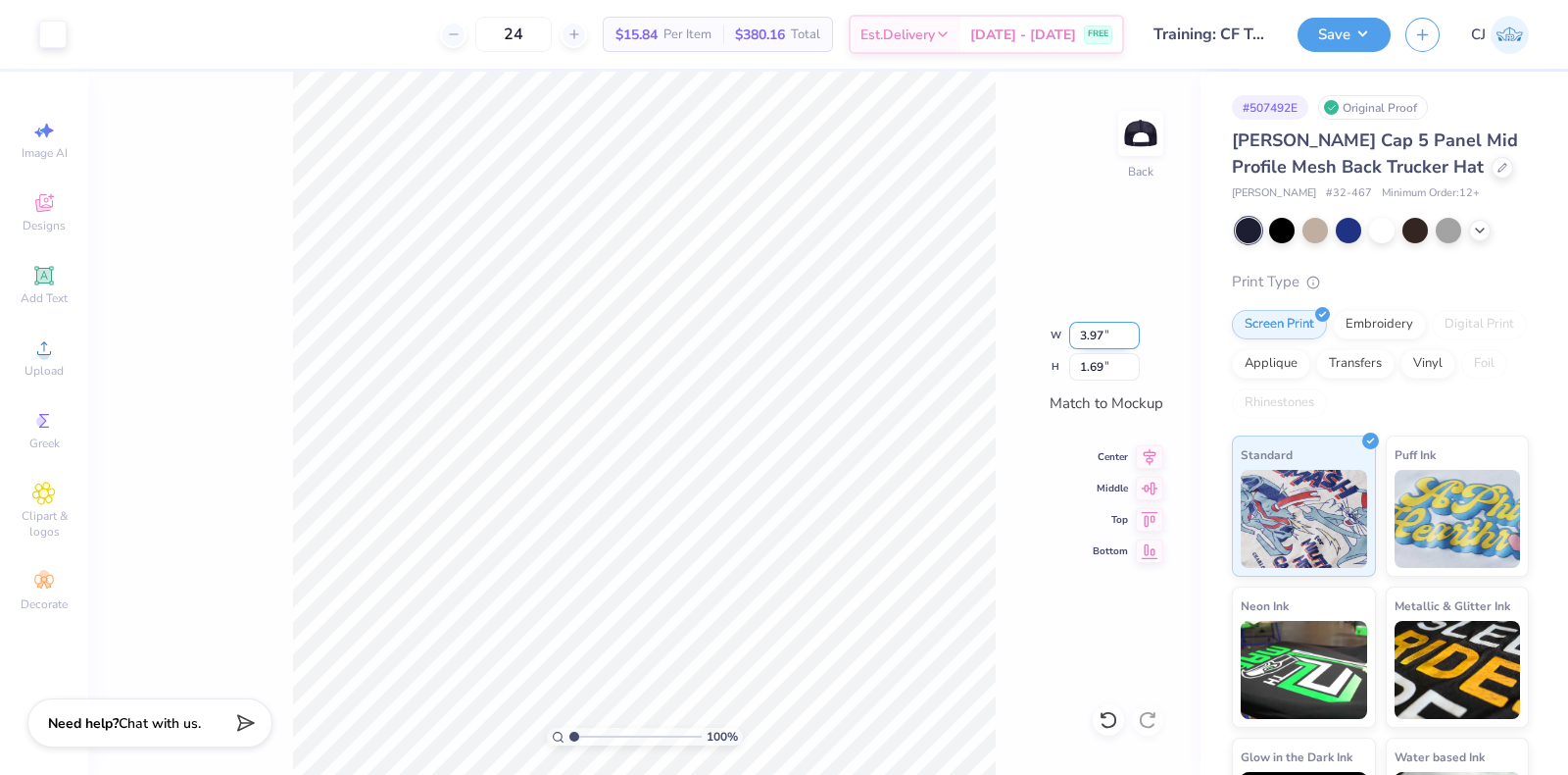
click at [1089, 337] on input "3.97" at bounding box center [1105, 335] width 71 height 28
type input "3.99"
type input "1.70"
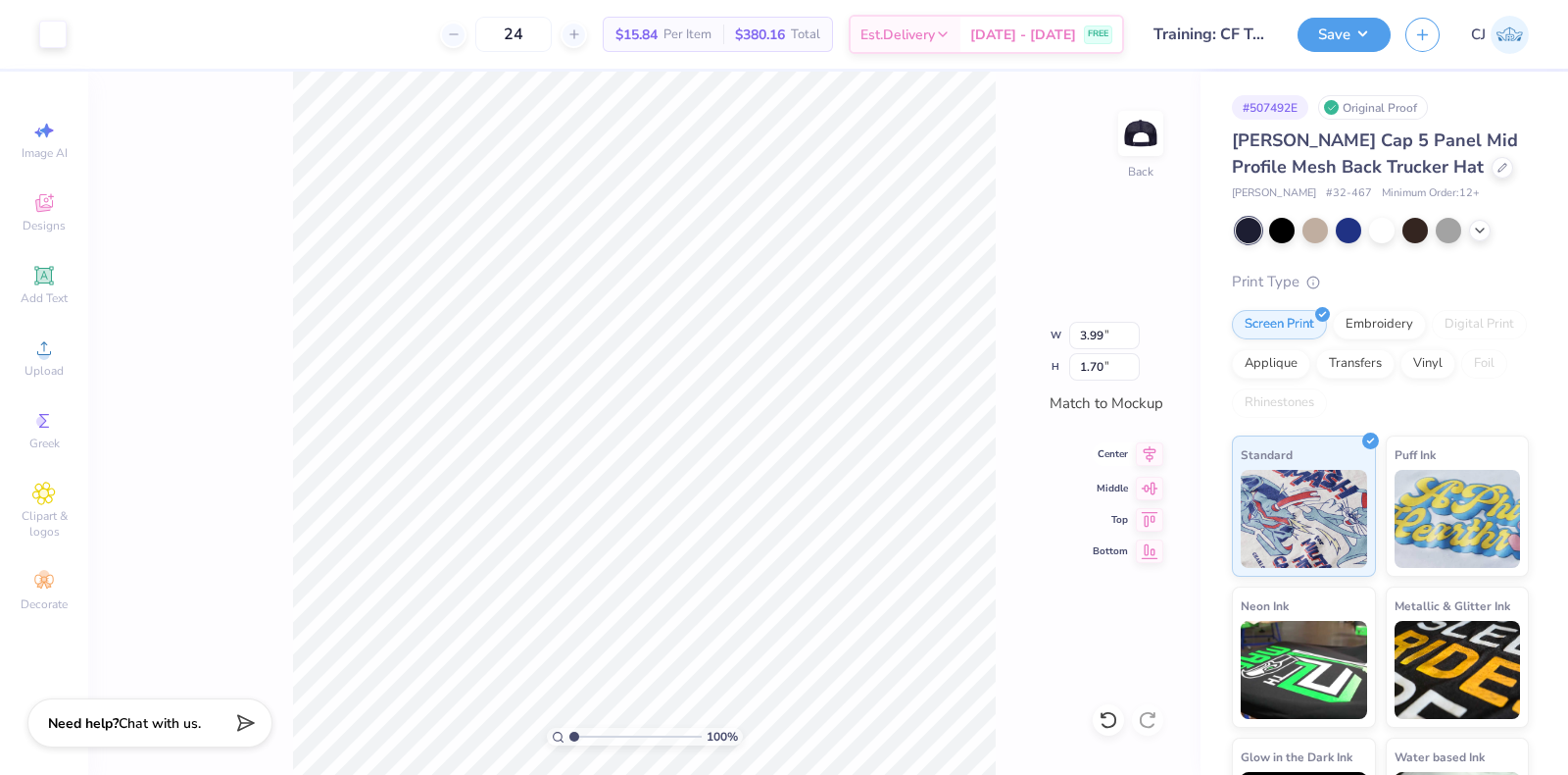
click at [1149, 458] on icon at bounding box center [1150, 454] width 27 height 24
click at [1151, 524] on icon at bounding box center [1150, 517] width 27 height 24
click at [1152, 489] on icon at bounding box center [1150, 485] width 27 height 24
click at [1359, 35] on button "Save" at bounding box center [1344, 31] width 93 height 34
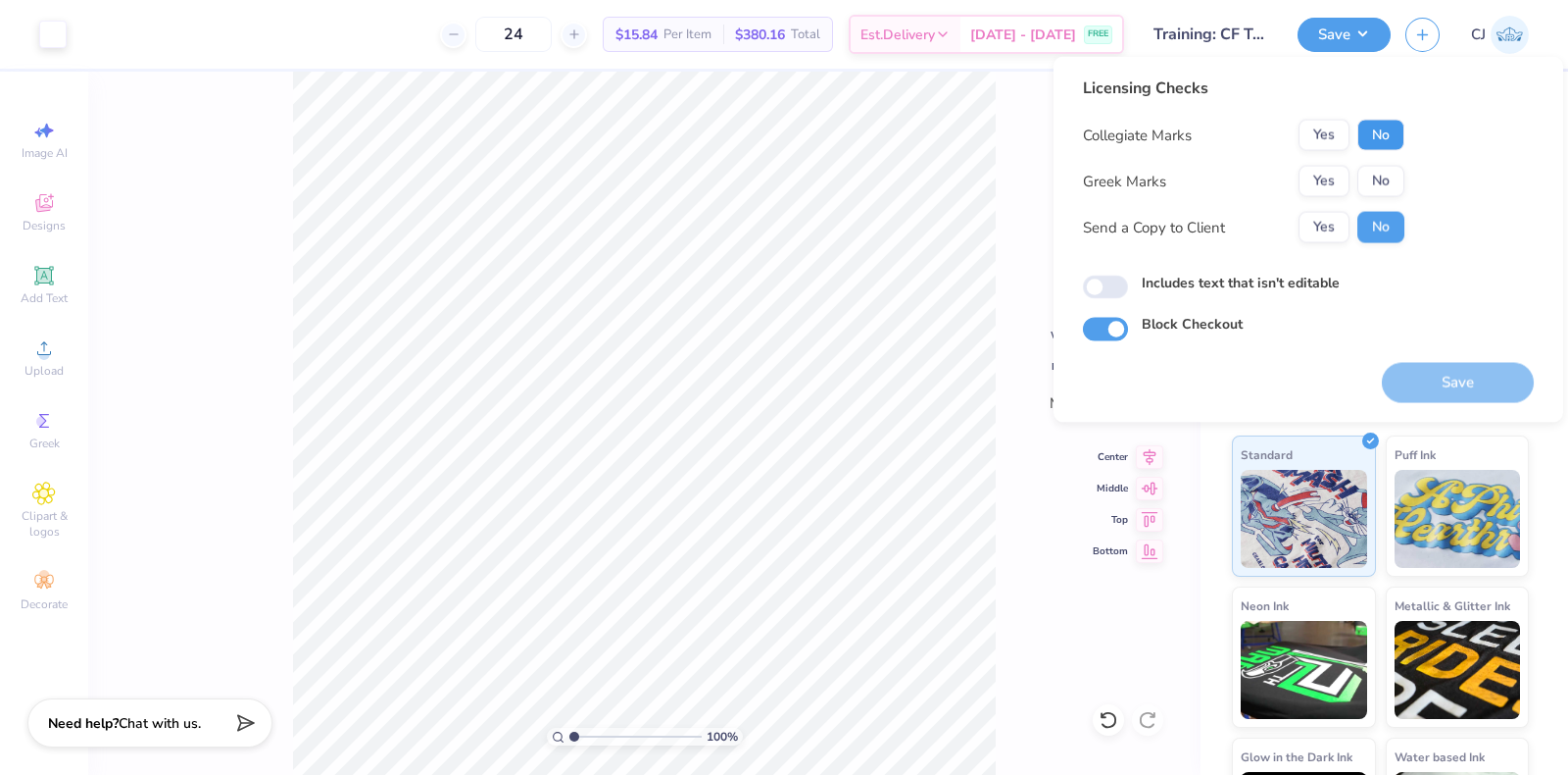
click at [1398, 144] on button "No" at bounding box center [1381, 136] width 47 height 31
click at [1396, 179] on button "No" at bounding box center [1381, 182] width 47 height 31
click at [1127, 290] on div "Includes text that isn't editable" at bounding box center [1308, 284] width 451 height 23
click at [1096, 284] on input "Includes text that isn't editable" at bounding box center [1106, 288] width 45 height 24
checkbox input "true"
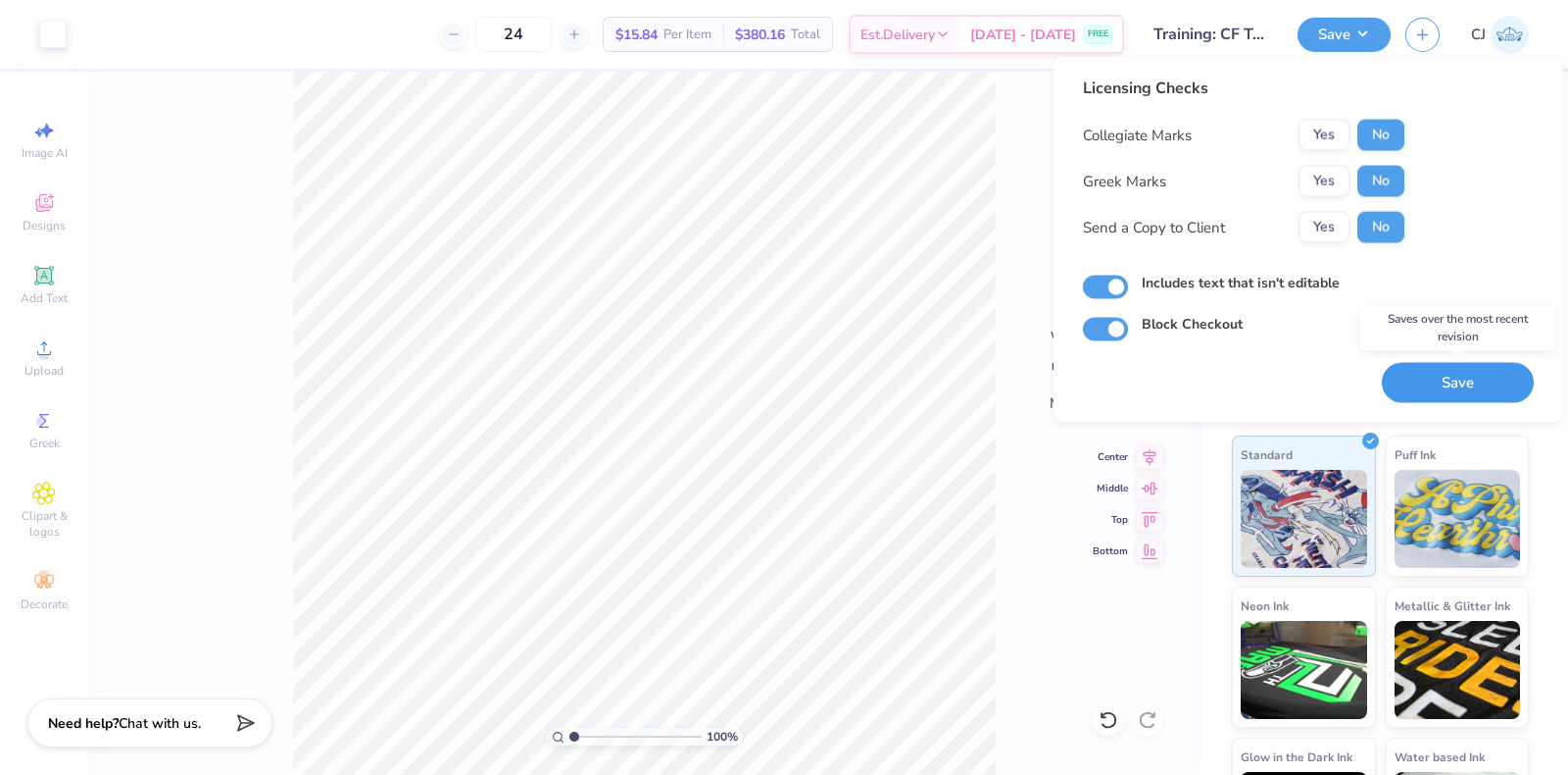
click at [1493, 389] on button "Save" at bounding box center [1458, 382] width 152 height 40
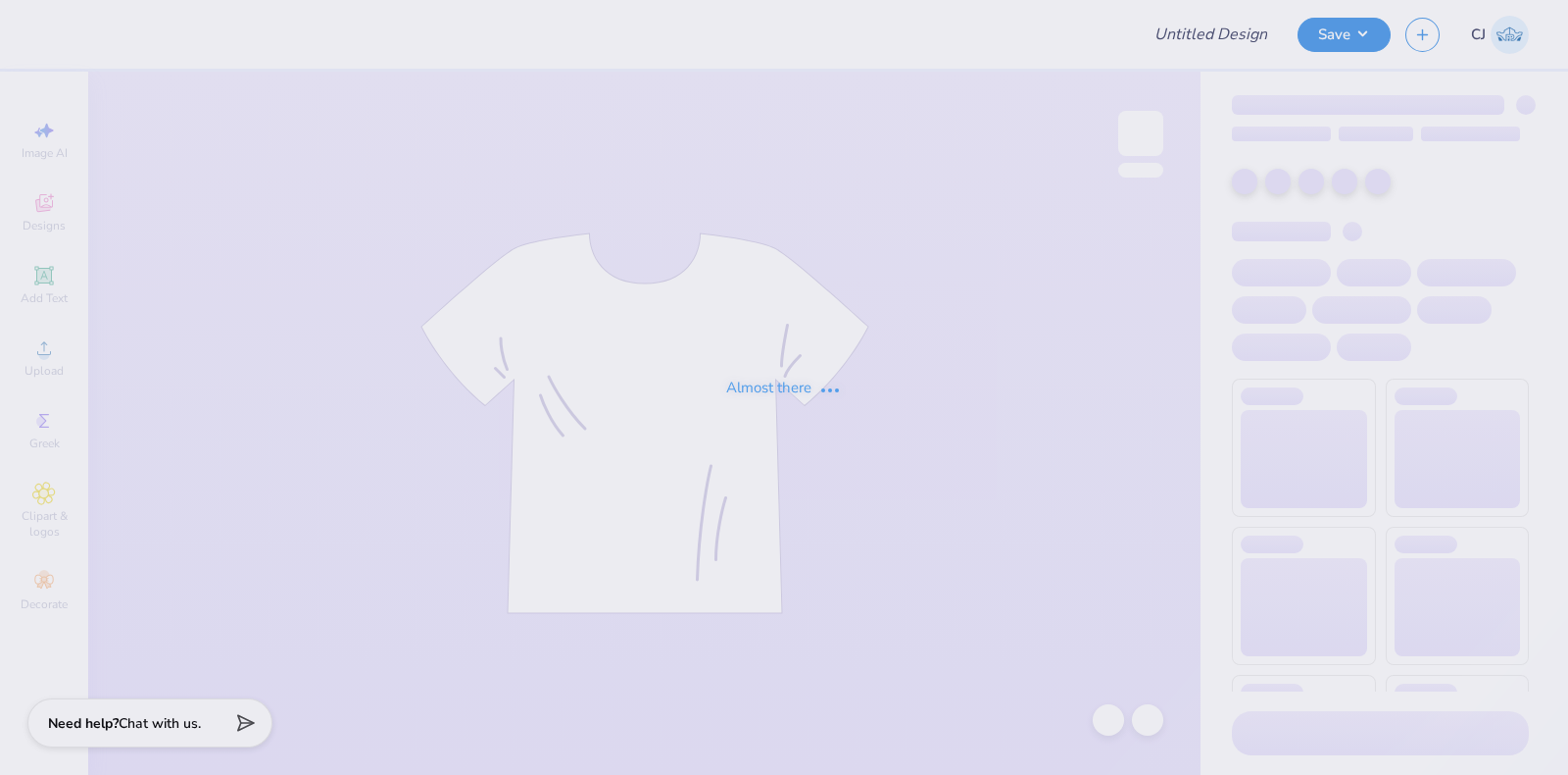
type input "Training: CF Training - Activities 6"
type input "24"
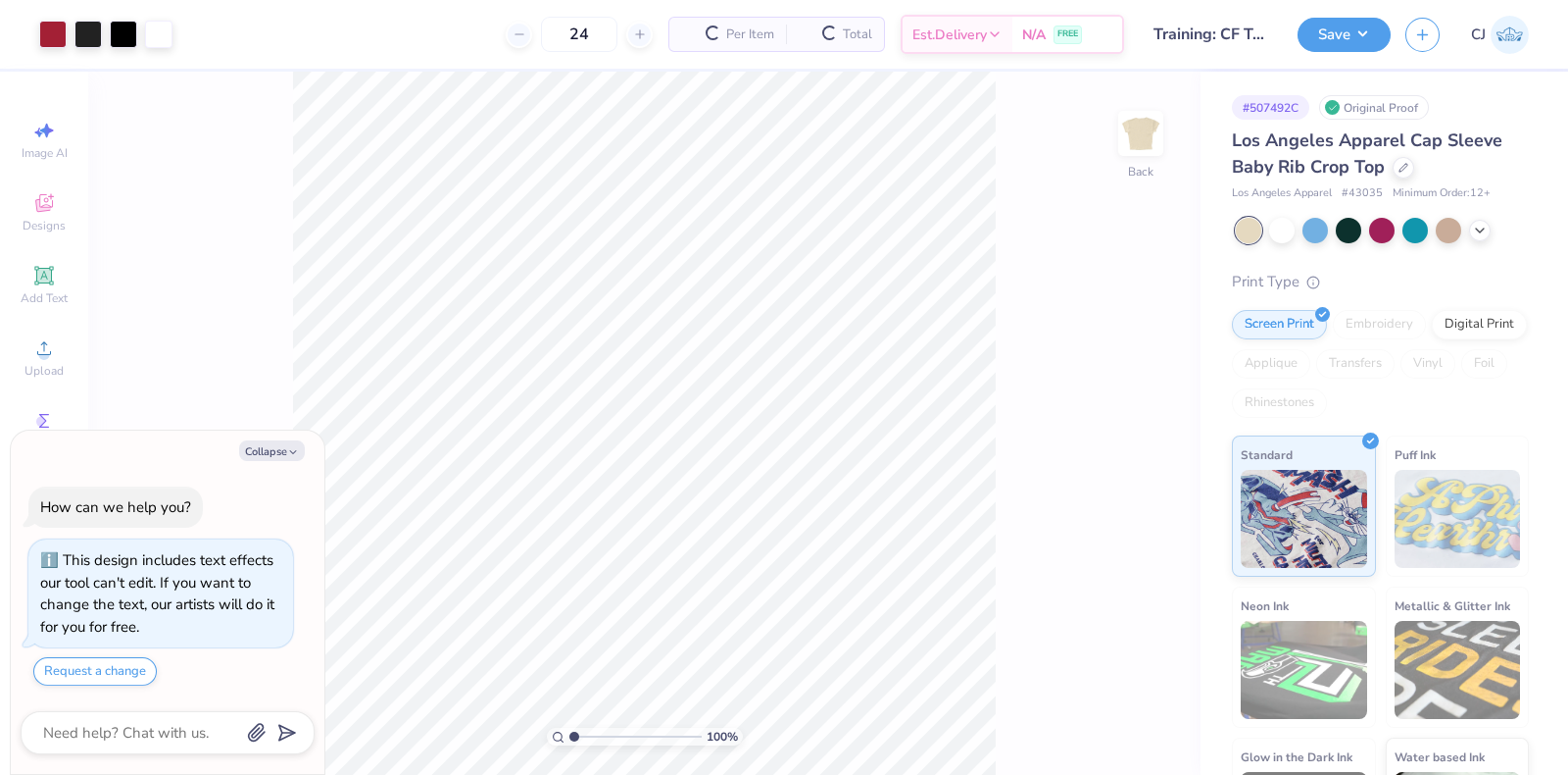
type textarea "x"
